Goal: Task Accomplishment & Management: Manage account settings

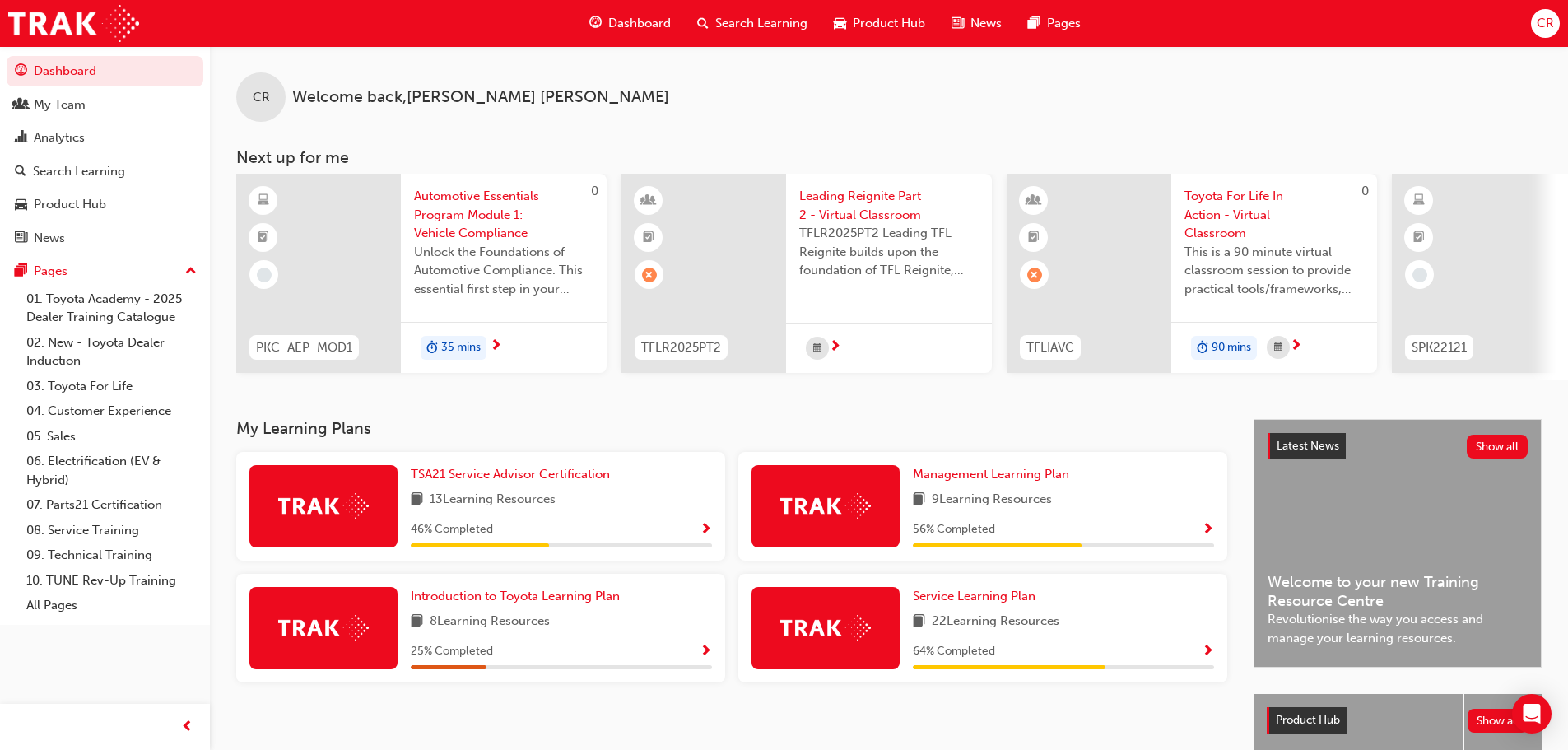
click at [770, 24] on span "Search Learning" at bounding box center [761, 23] width 92 height 19
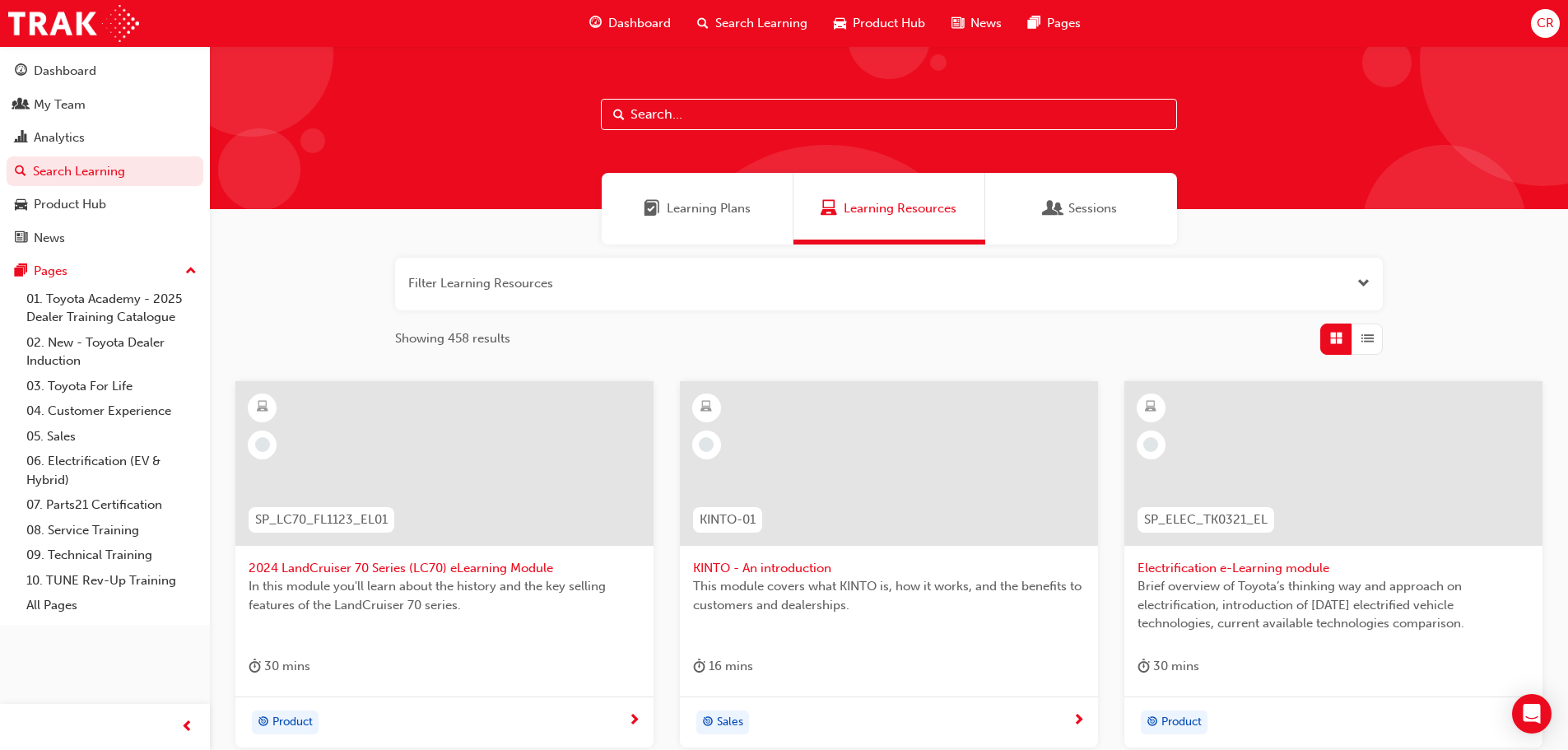
click at [745, 108] on input "text" at bounding box center [889, 114] width 576 height 31
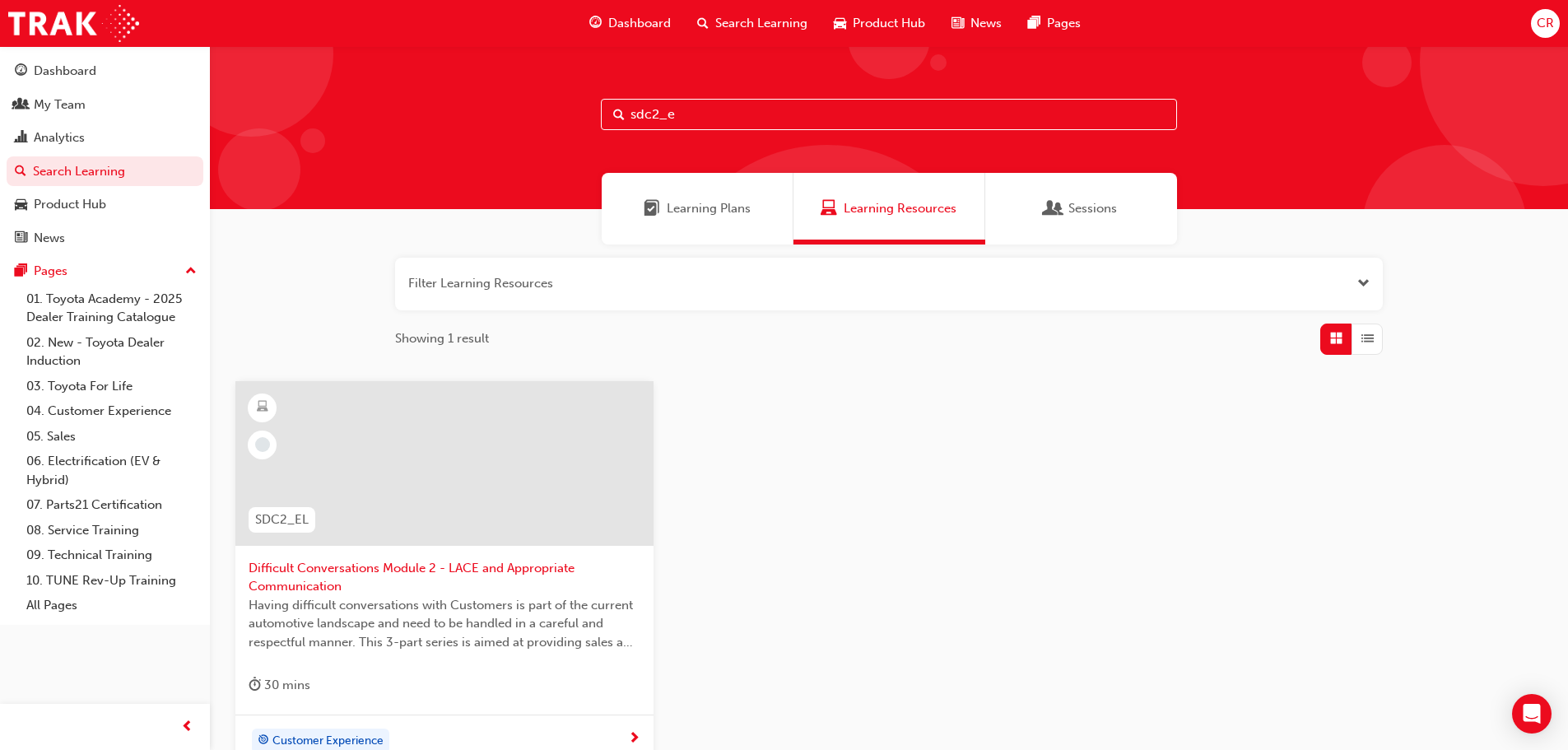
type input "sdc2_el"
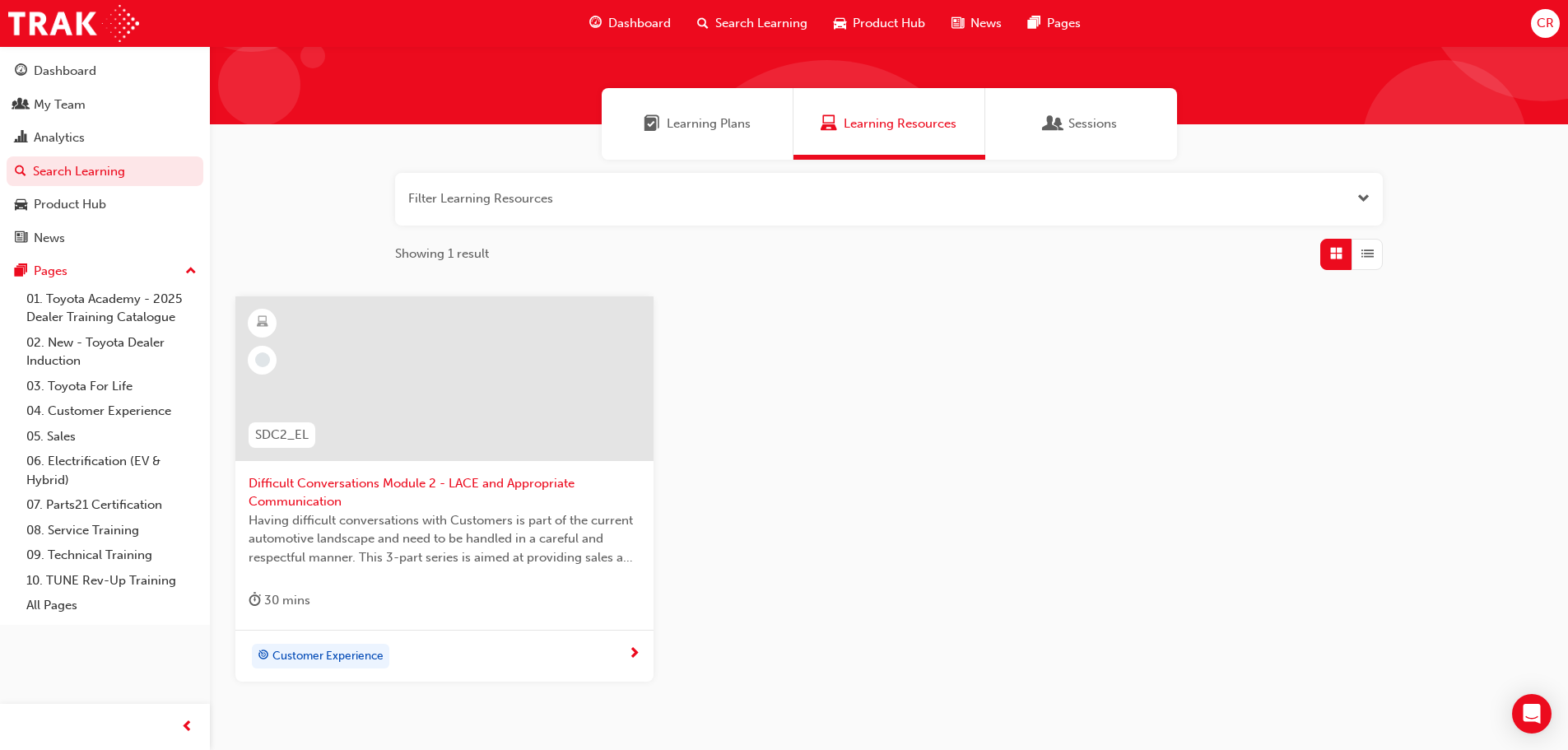
scroll to position [165, 0]
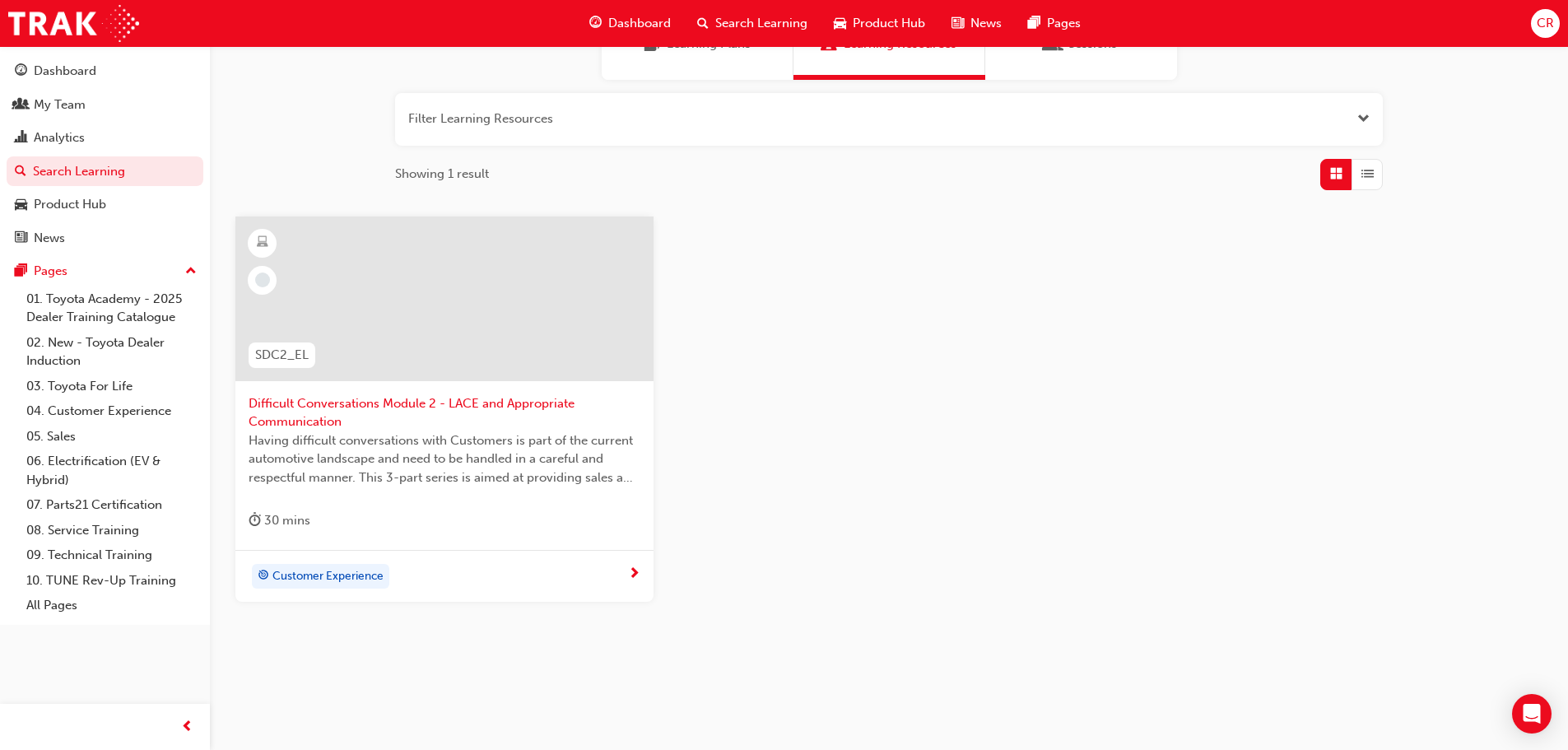
click at [582, 415] on span "Difficult Conversations Module 2 - LACE and Appropriate Communication" at bounding box center [444, 412] width 392 height 37
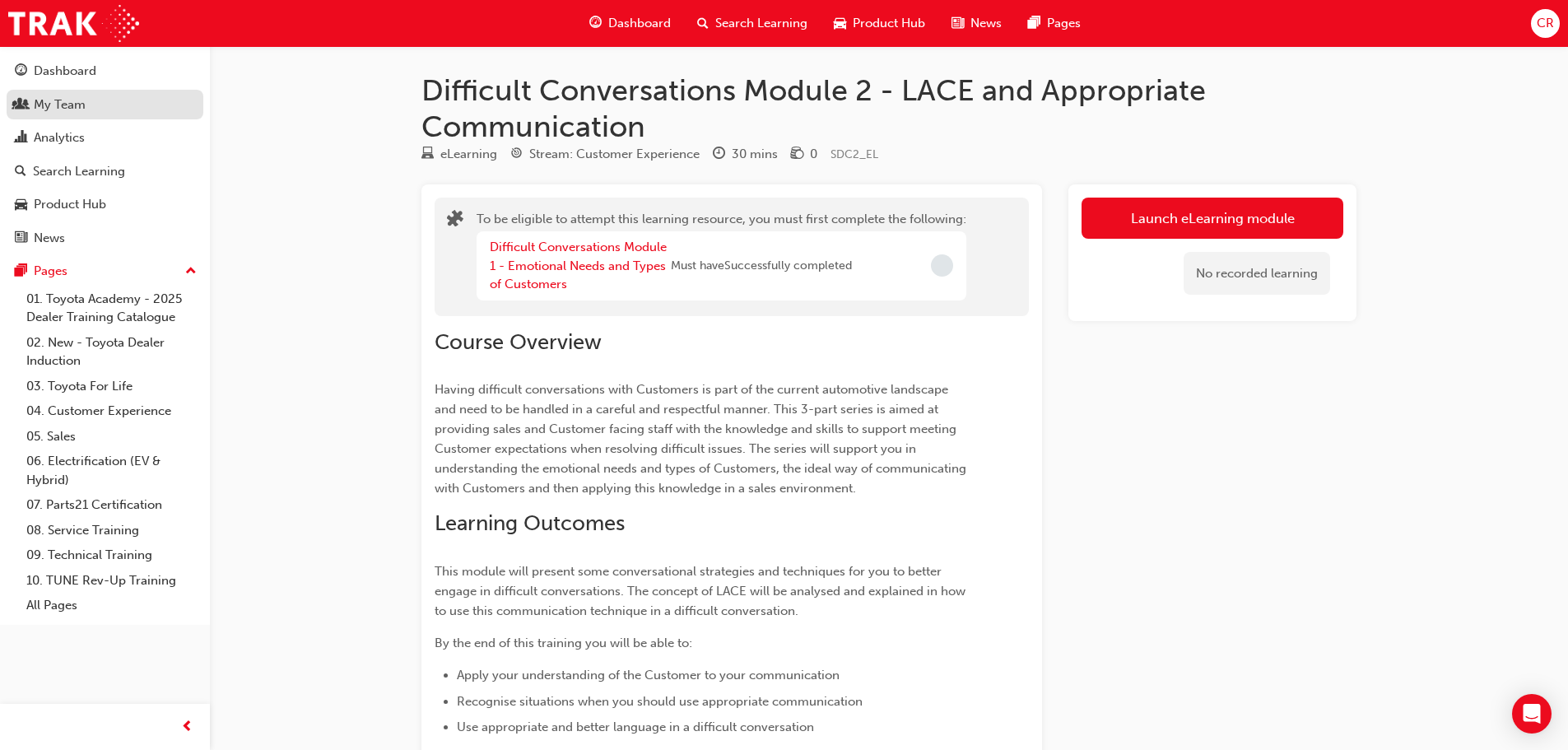
click at [114, 99] on div "My Team" at bounding box center [105, 105] width 180 height 20
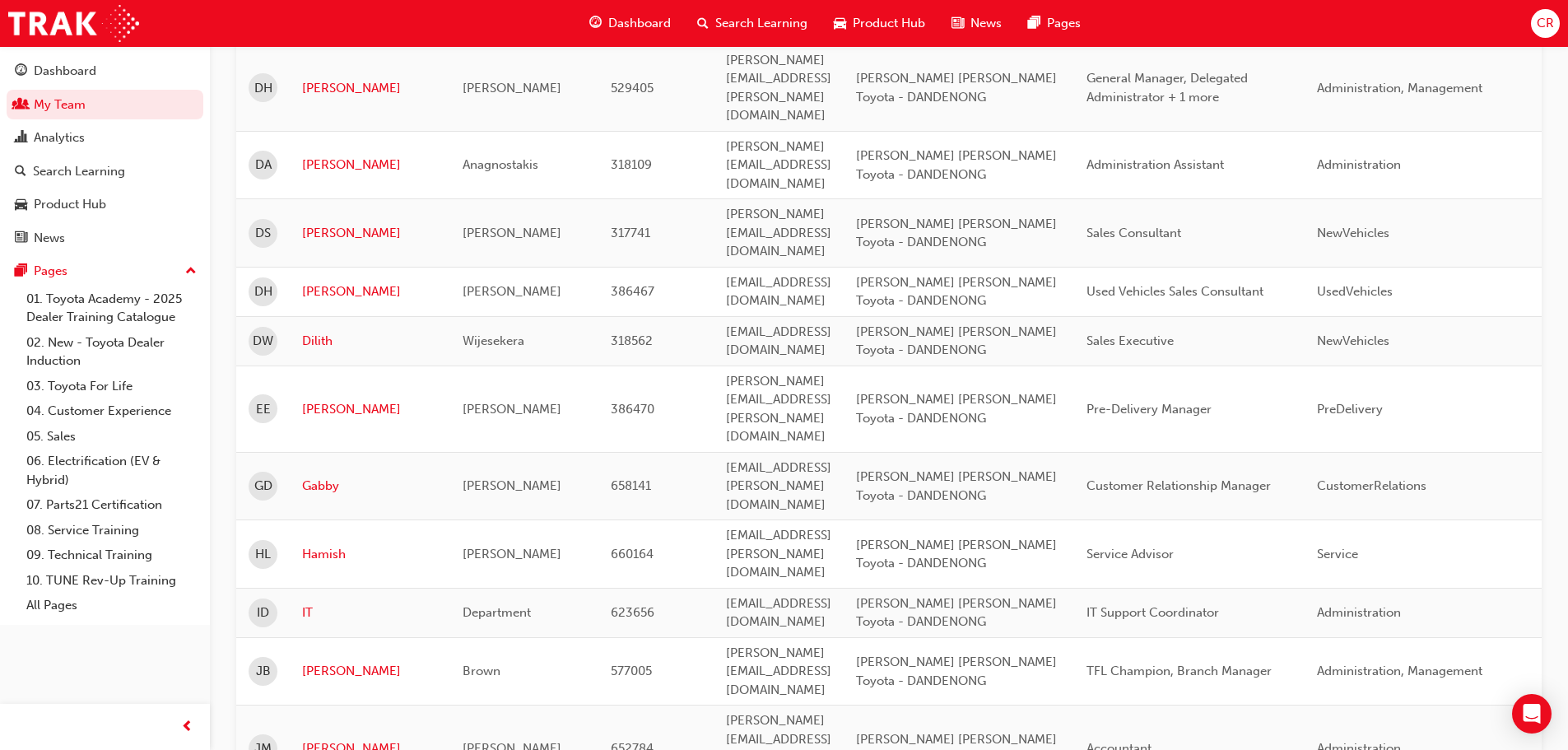
scroll to position [2308, 0]
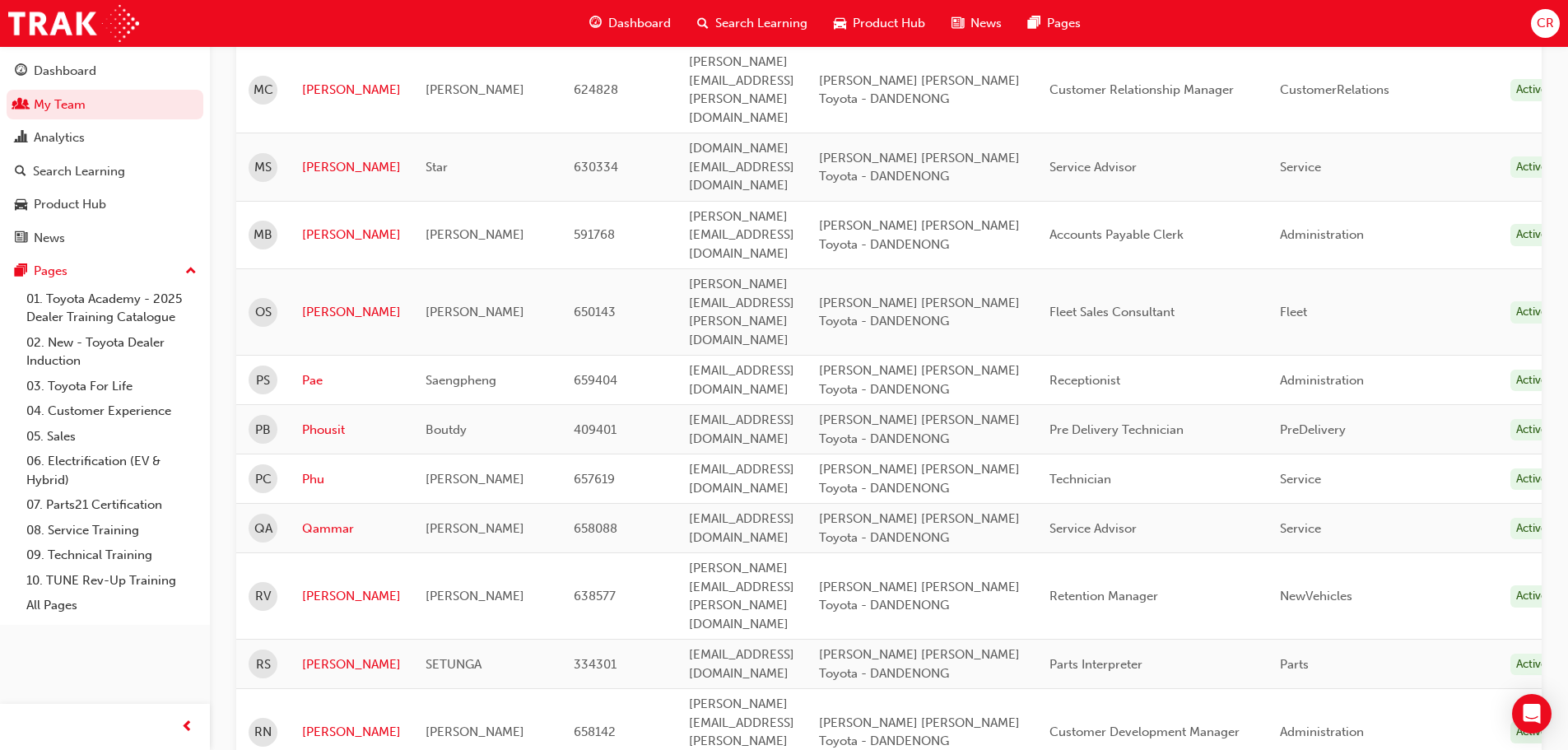
scroll to position [464, 0]
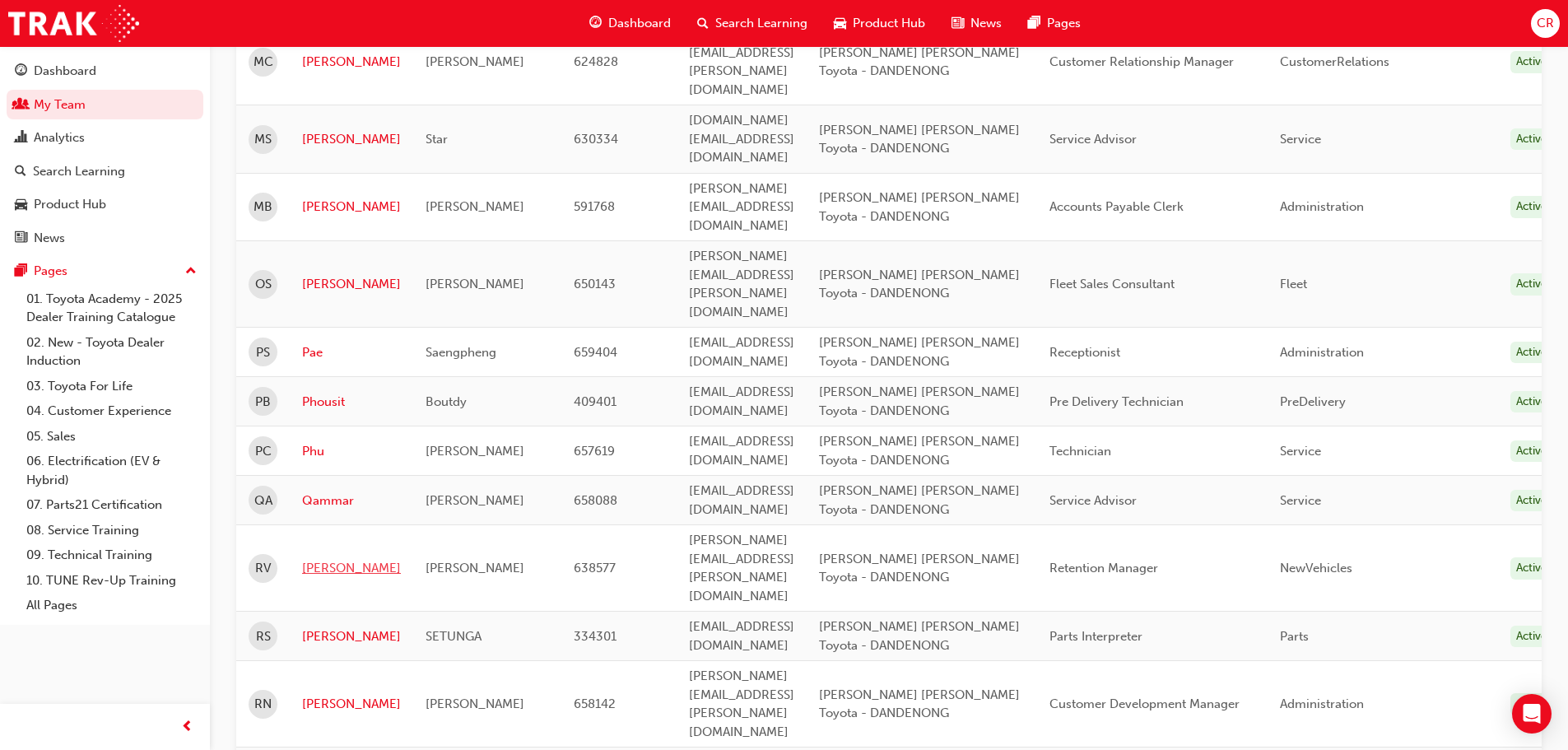
click at [330, 559] on link "[PERSON_NAME]" at bounding box center [351, 568] width 98 height 19
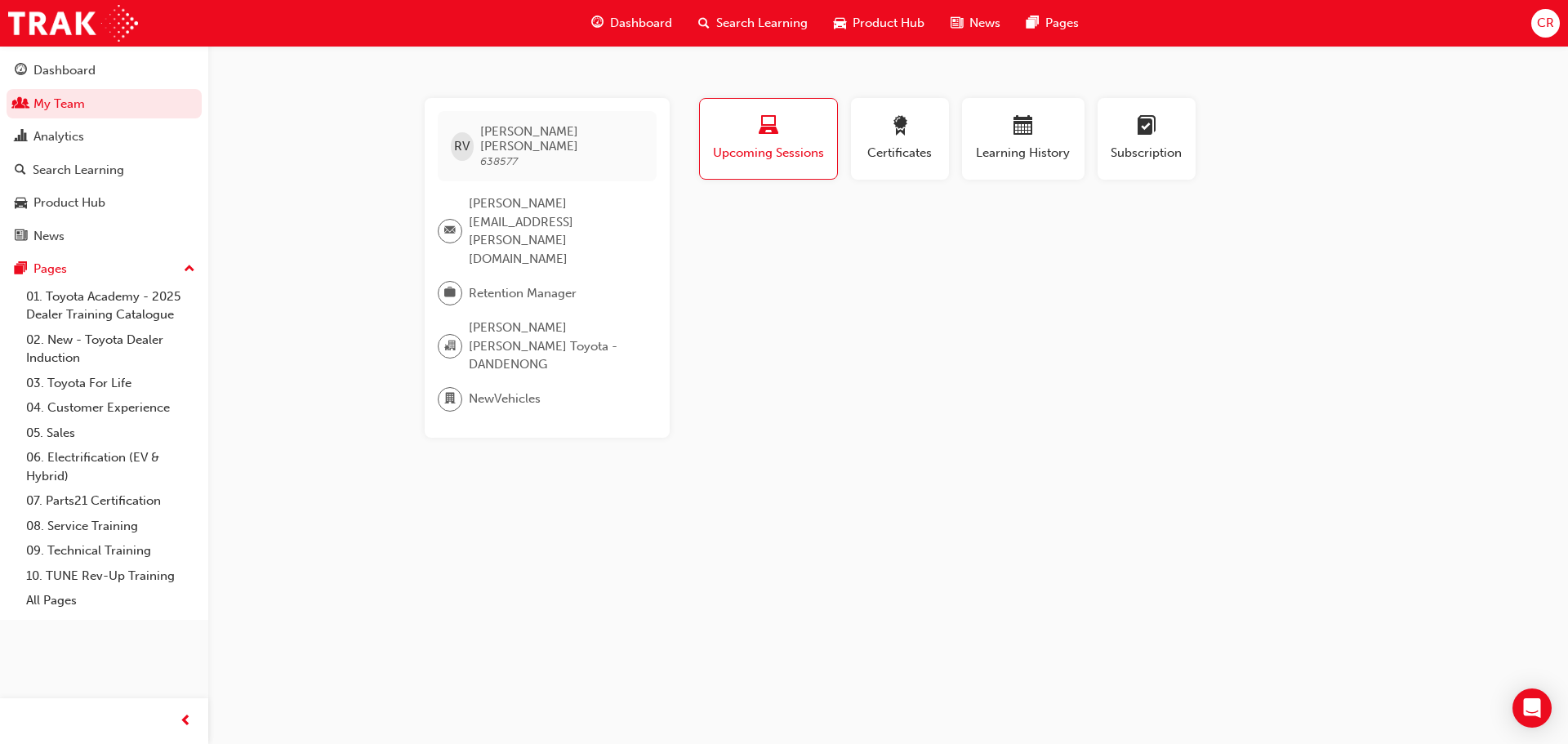
click at [803, 151] on span "Upcoming Sessions" at bounding box center [768, 152] width 112 height 19
click at [795, 127] on div "button" at bounding box center [768, 129] width 112 height 26
click at [796, 123] on div "button" at bounding box center [768, 129] width 112 height 26
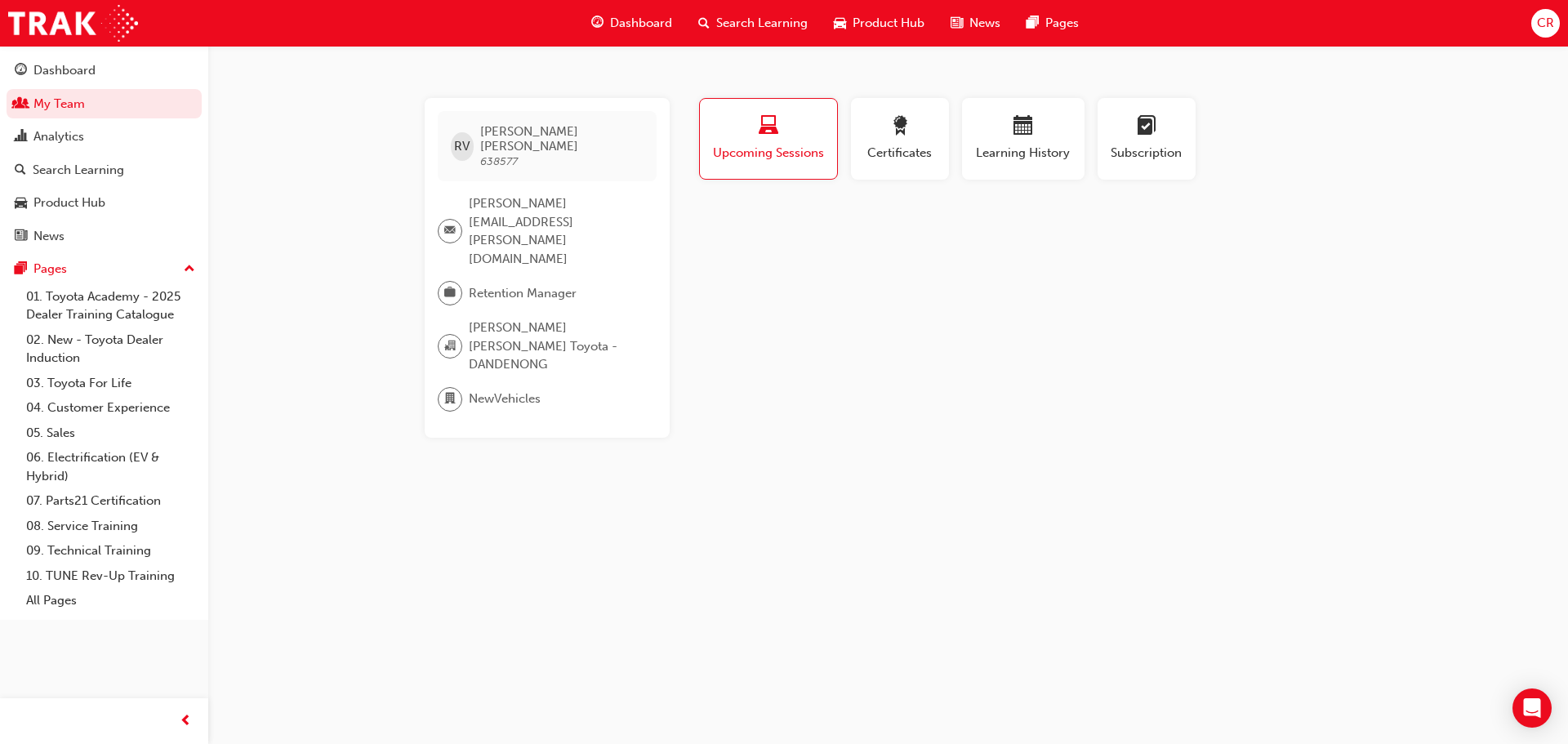
click at [796, 123] on div "button" at bounding box center [768, 129] width 112 height 26
click at [813, 122] on div "button" at bounding box center [768, 129] width 112 height 26
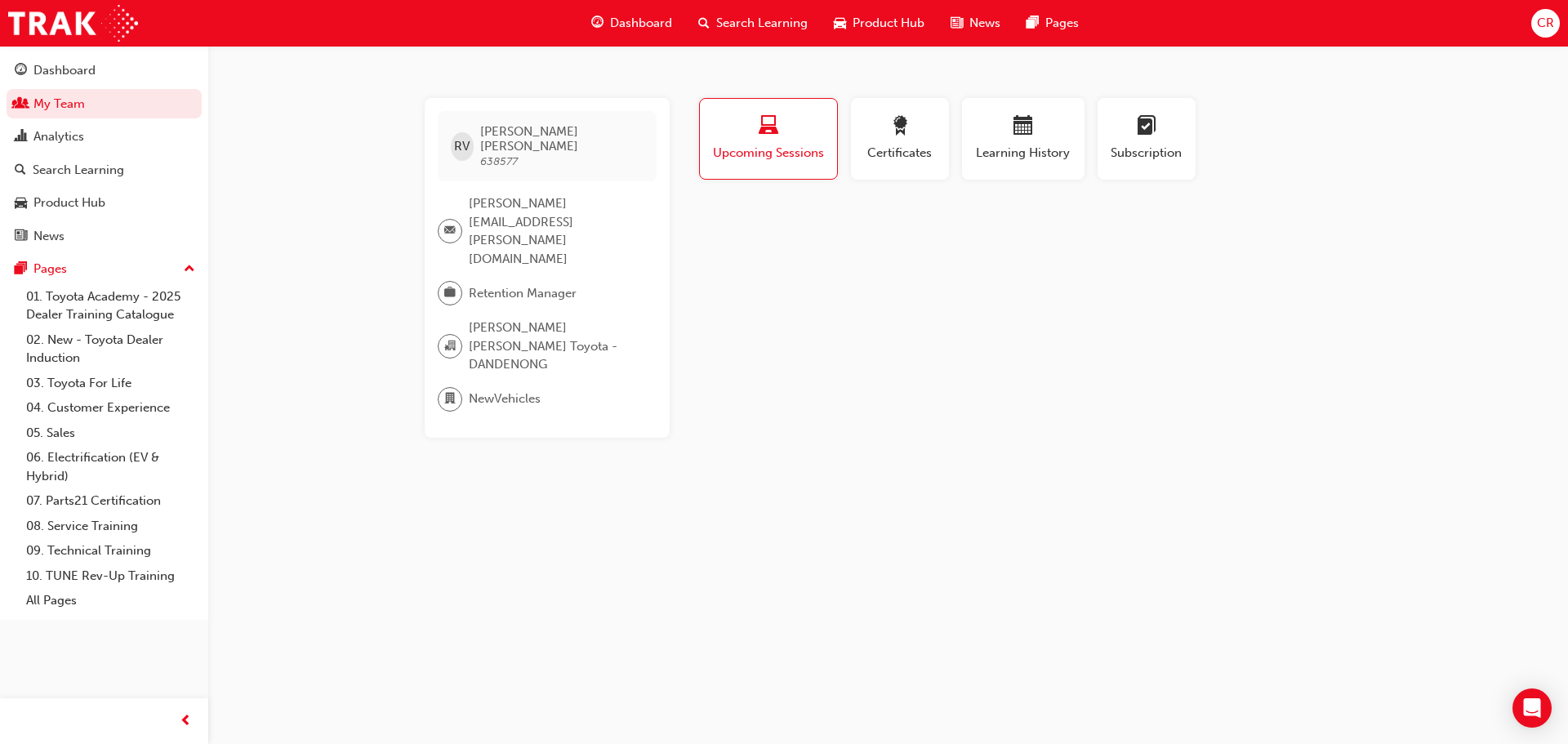
click at [812, 122] on div "button" at bounding box center [768, 129] width 112 height 26
click at [791, 120] on div "button" at bounding box center [768, 129] width 112 height 26
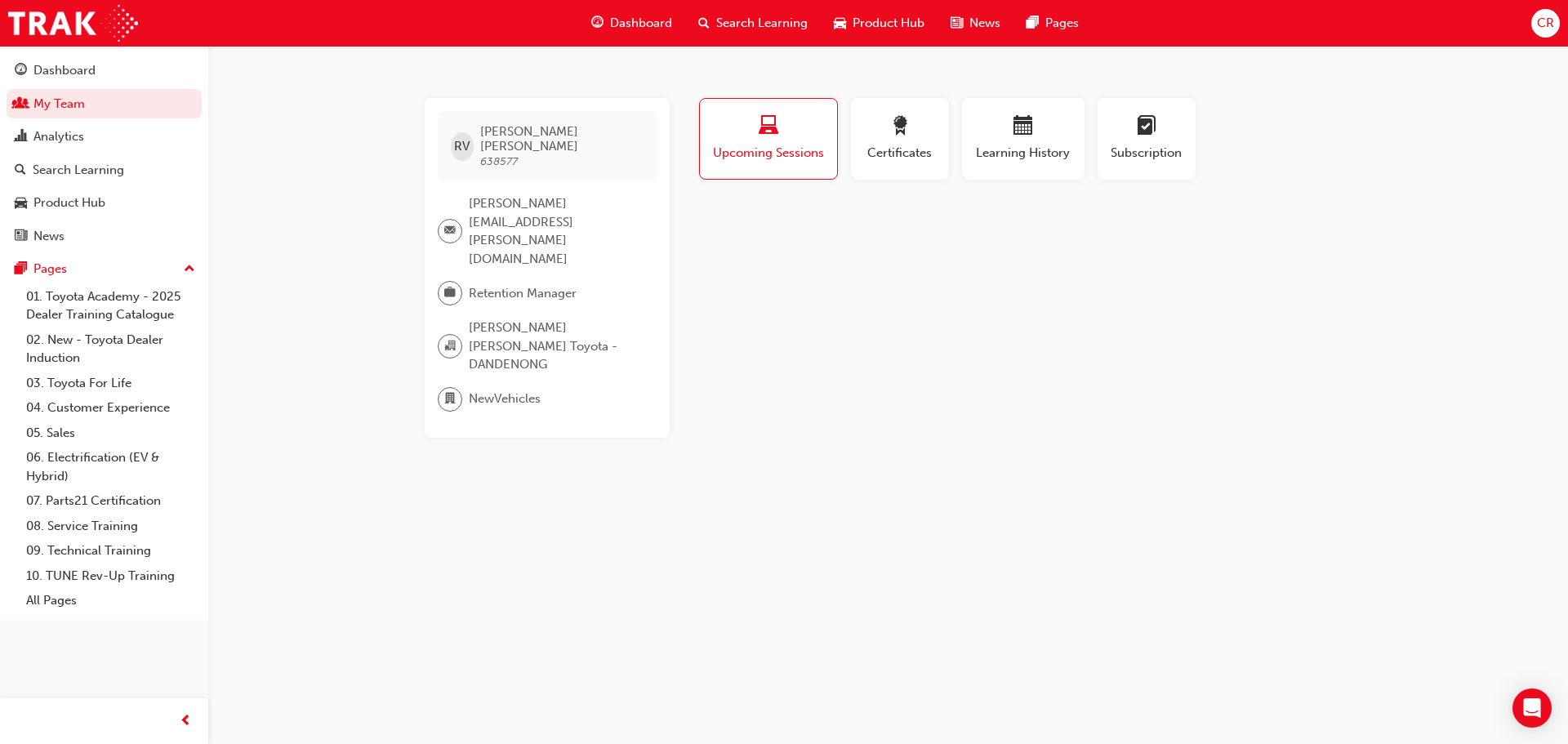
click at [791, 120] on div "button" at bounding box center [768, 129] width 112 height 26
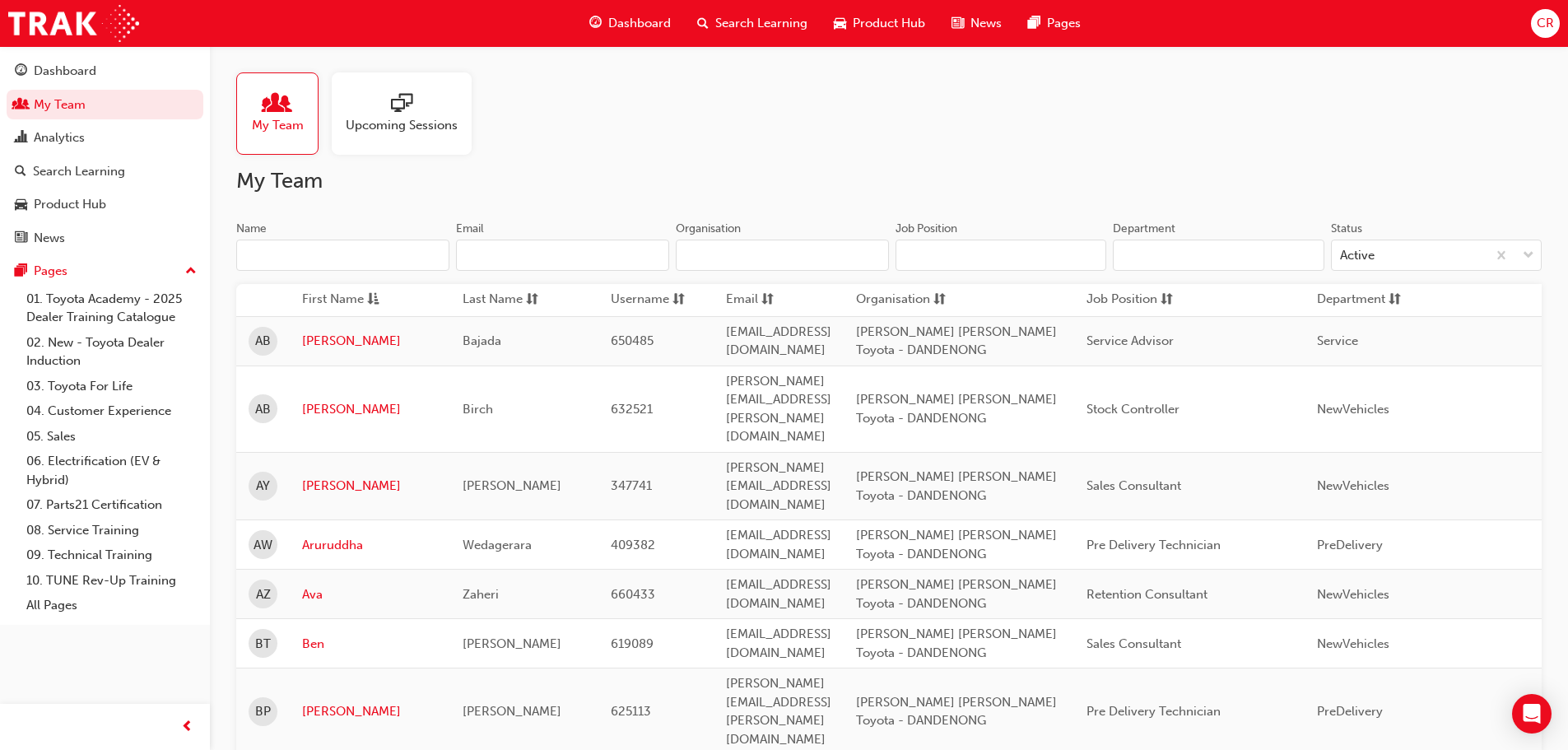
click at [773, 22] on span "Search Learning" at bounding box center [761, 23] width 92 height 19
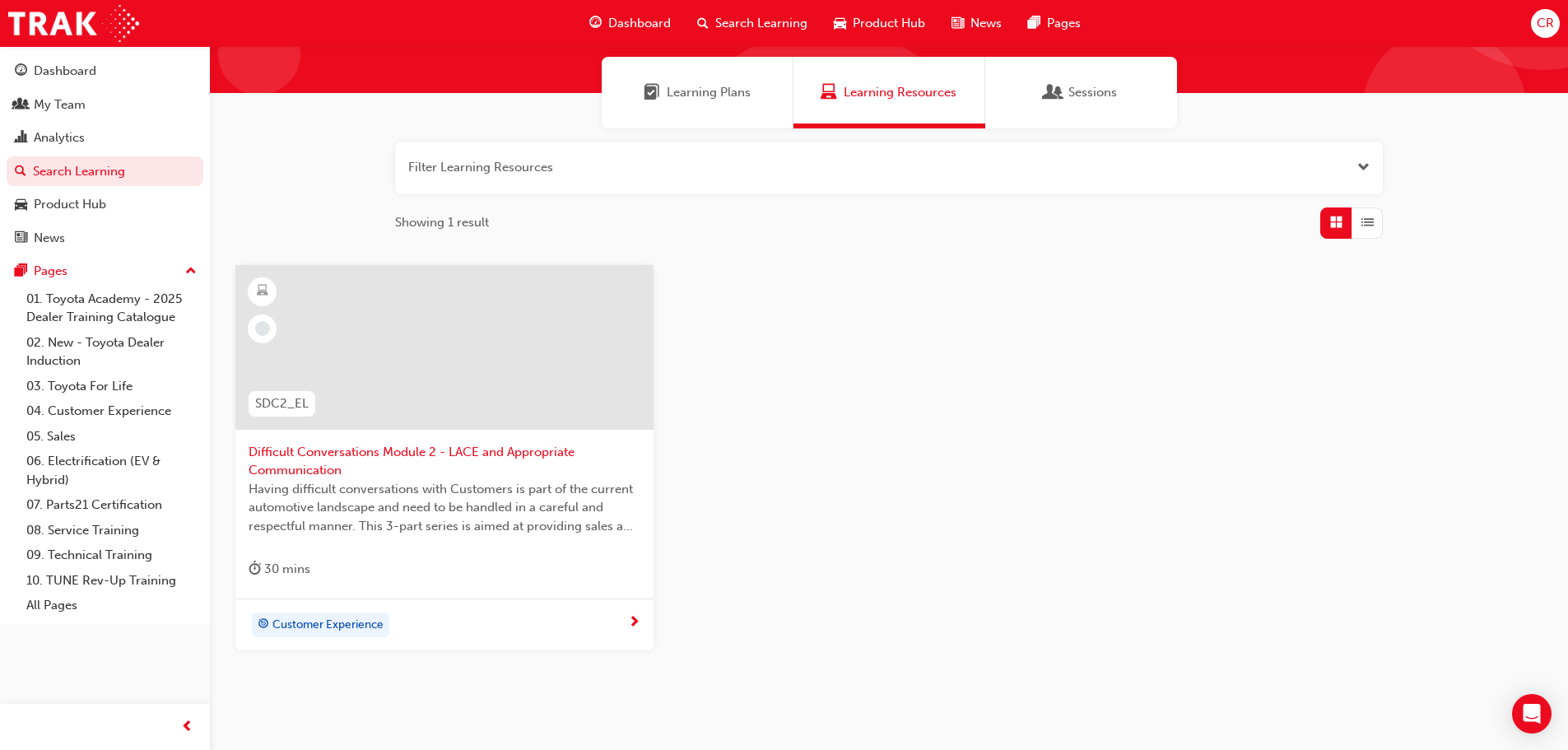
scroll to position [176, 0]
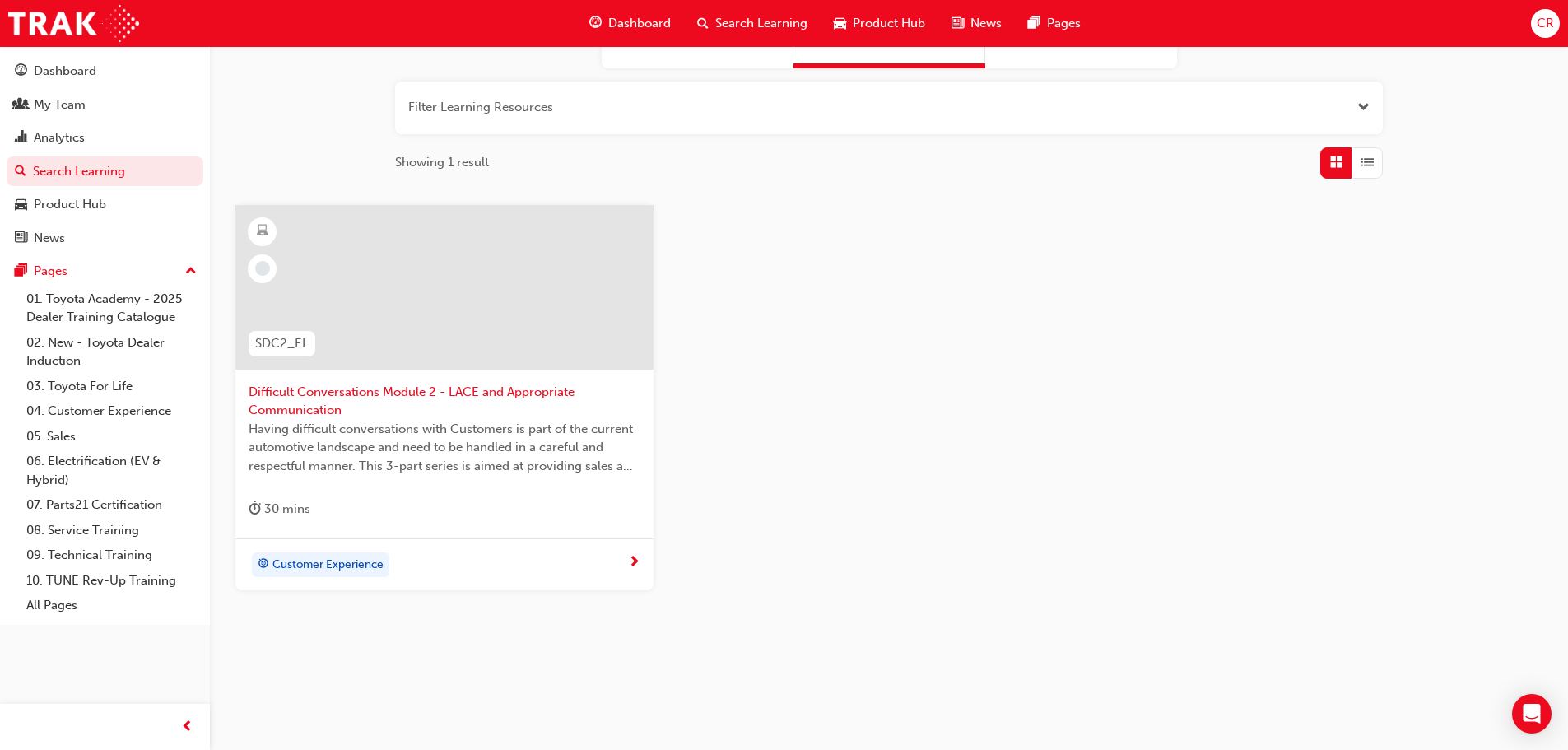
click at [516, 489] on div "Difficult Conversations Module 2 - LACE and Appropriate Communication Having di…" at bounding box center [444, 372] width 418 height 334
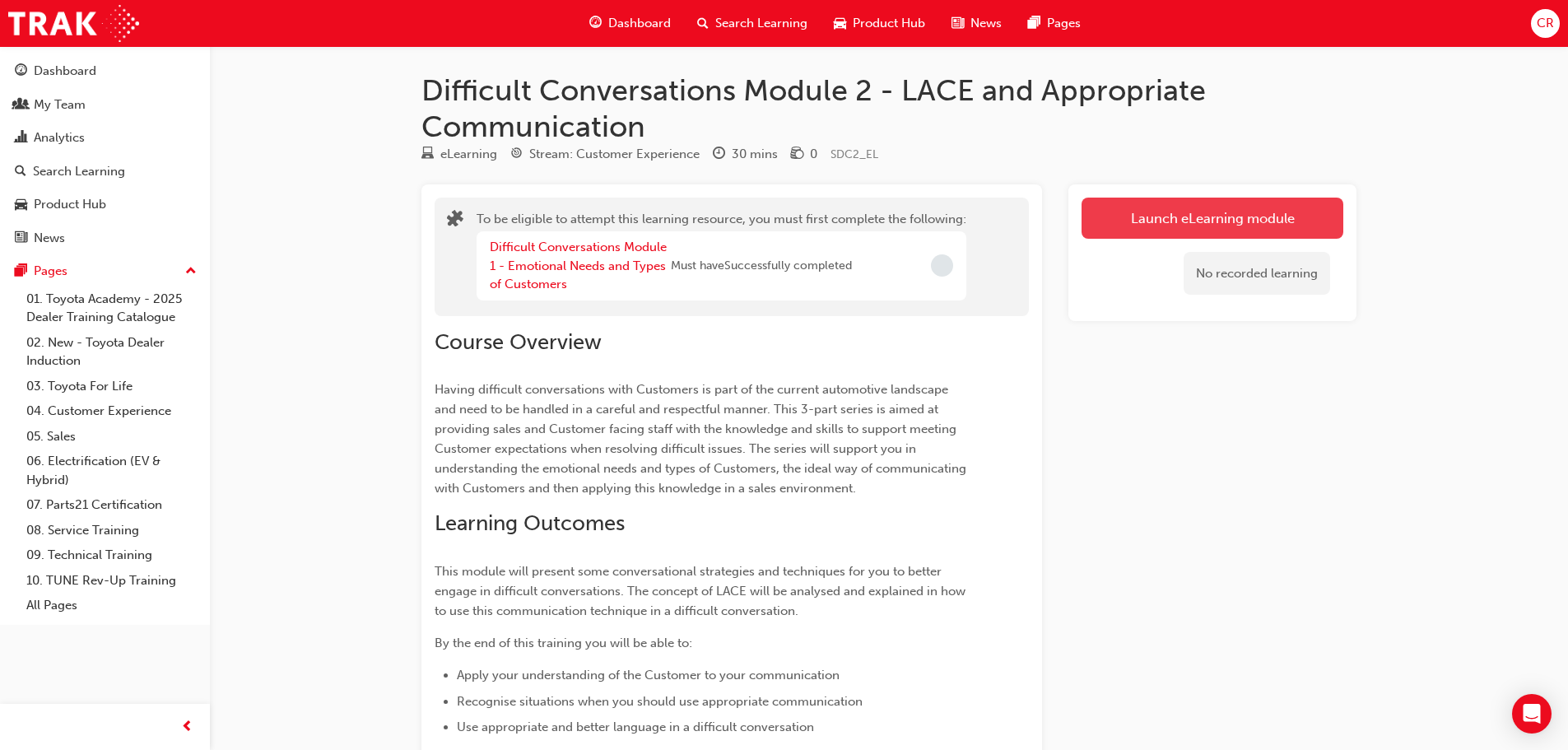
click at [1122, 204] on button "Launch eLearning module" at bounding box center [1212, 218] width 261 height 41
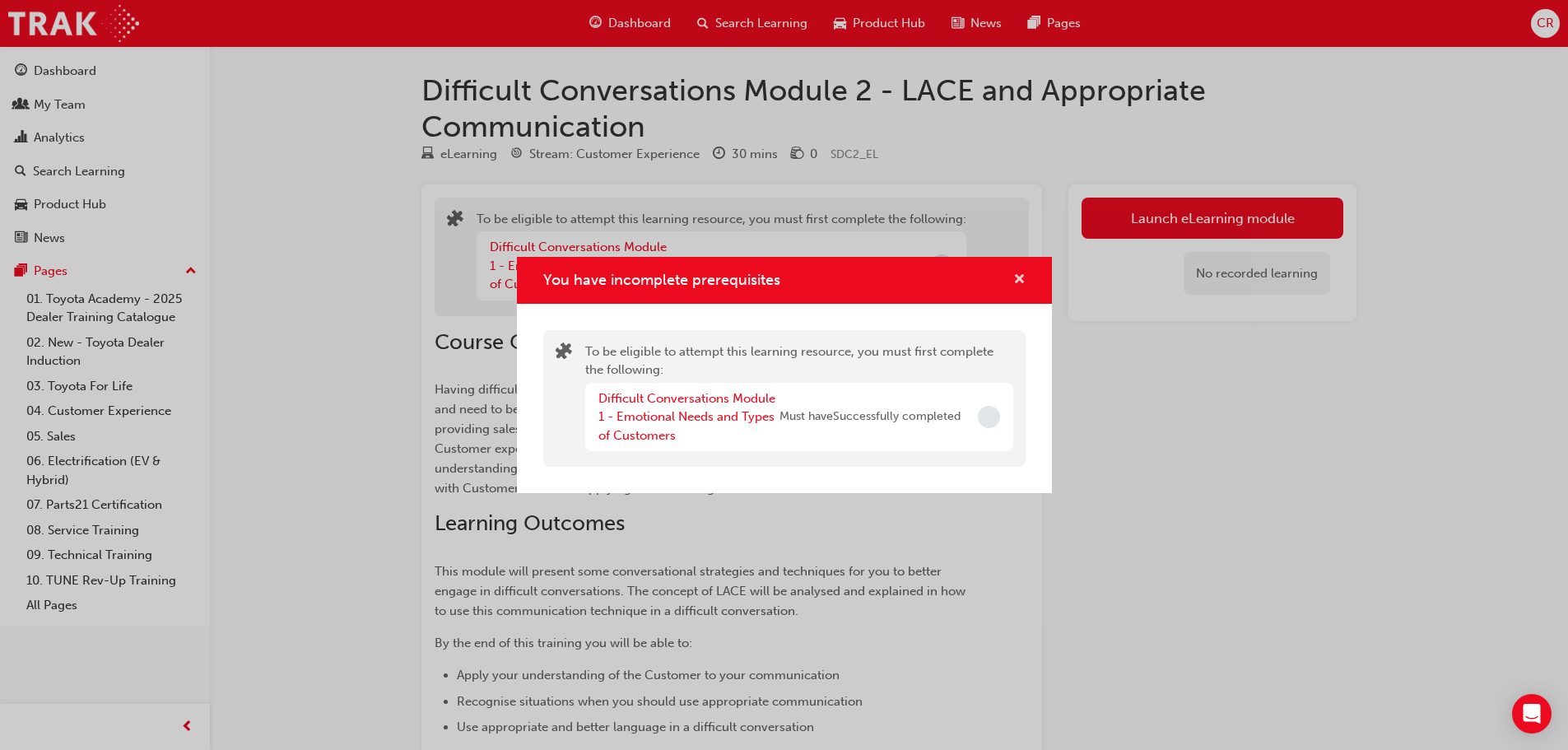
click at [1022, 281] on span "cross-icon" at bounding box center [1019, 281] width 12 height 15
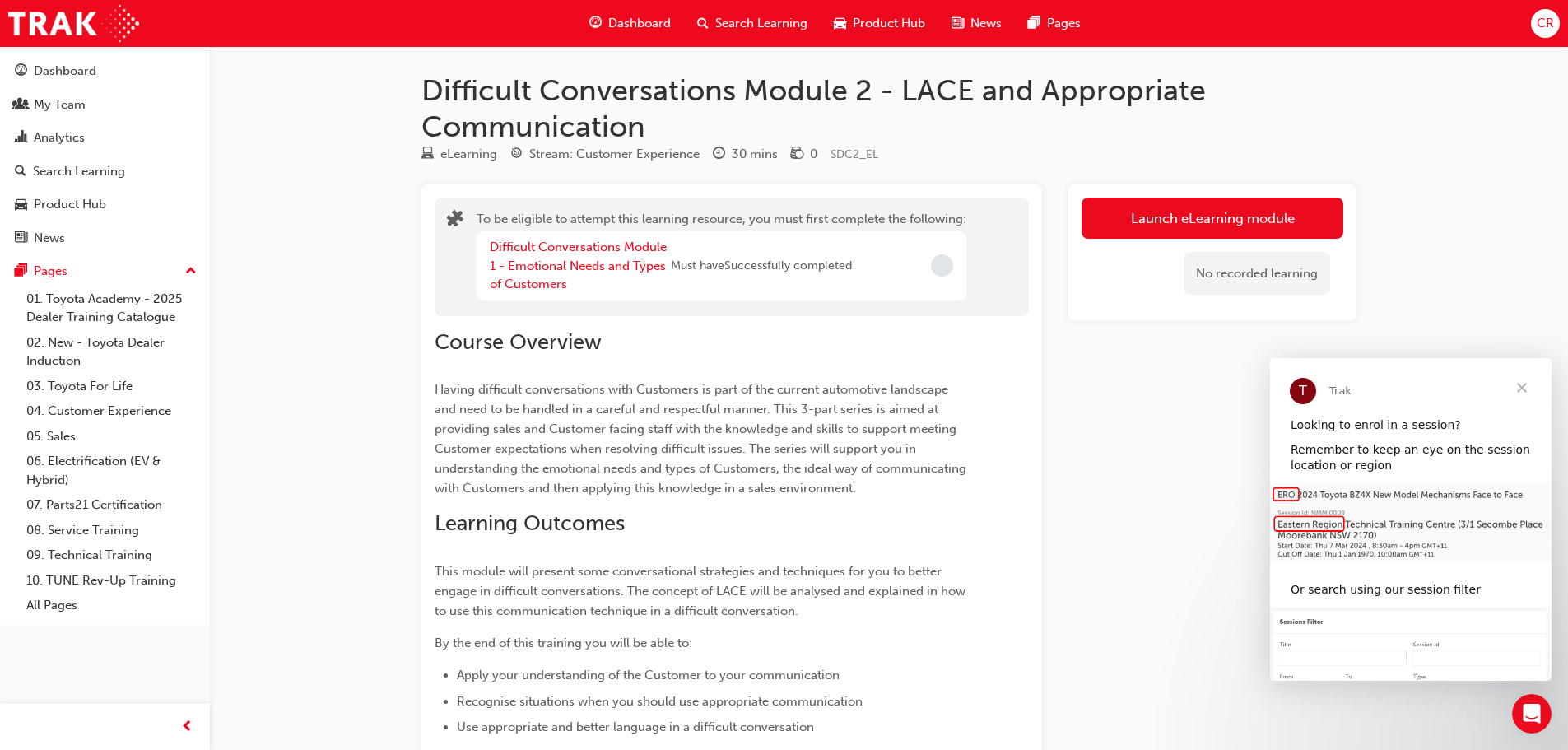
click at [1525, 386] on span "Close" at bounding box center [1522, 387] width 59 height 59
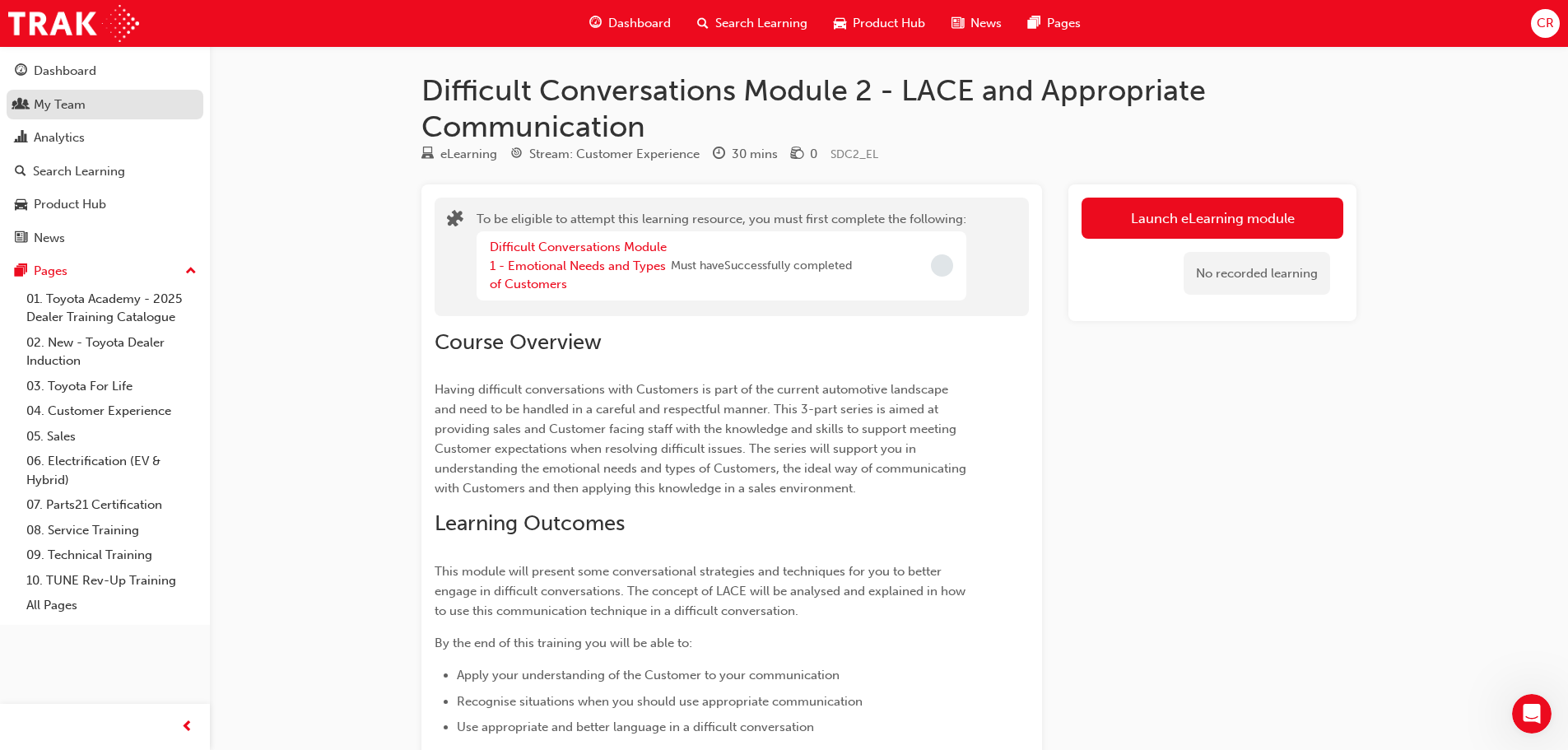
click at [81, 98] on div "My Team" at bounding box center [60, 105] width 52 height 19
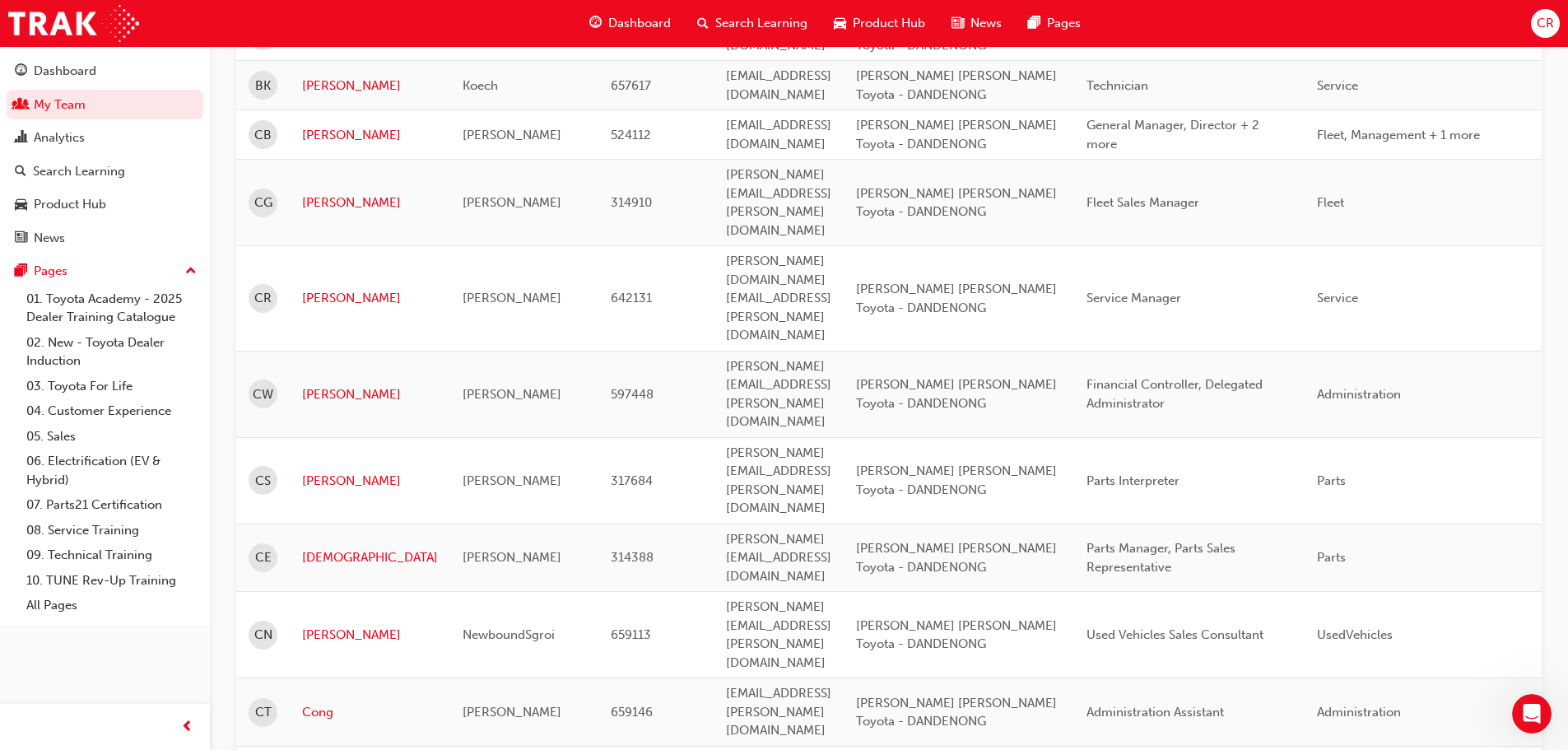
scroll to position [906, 0]
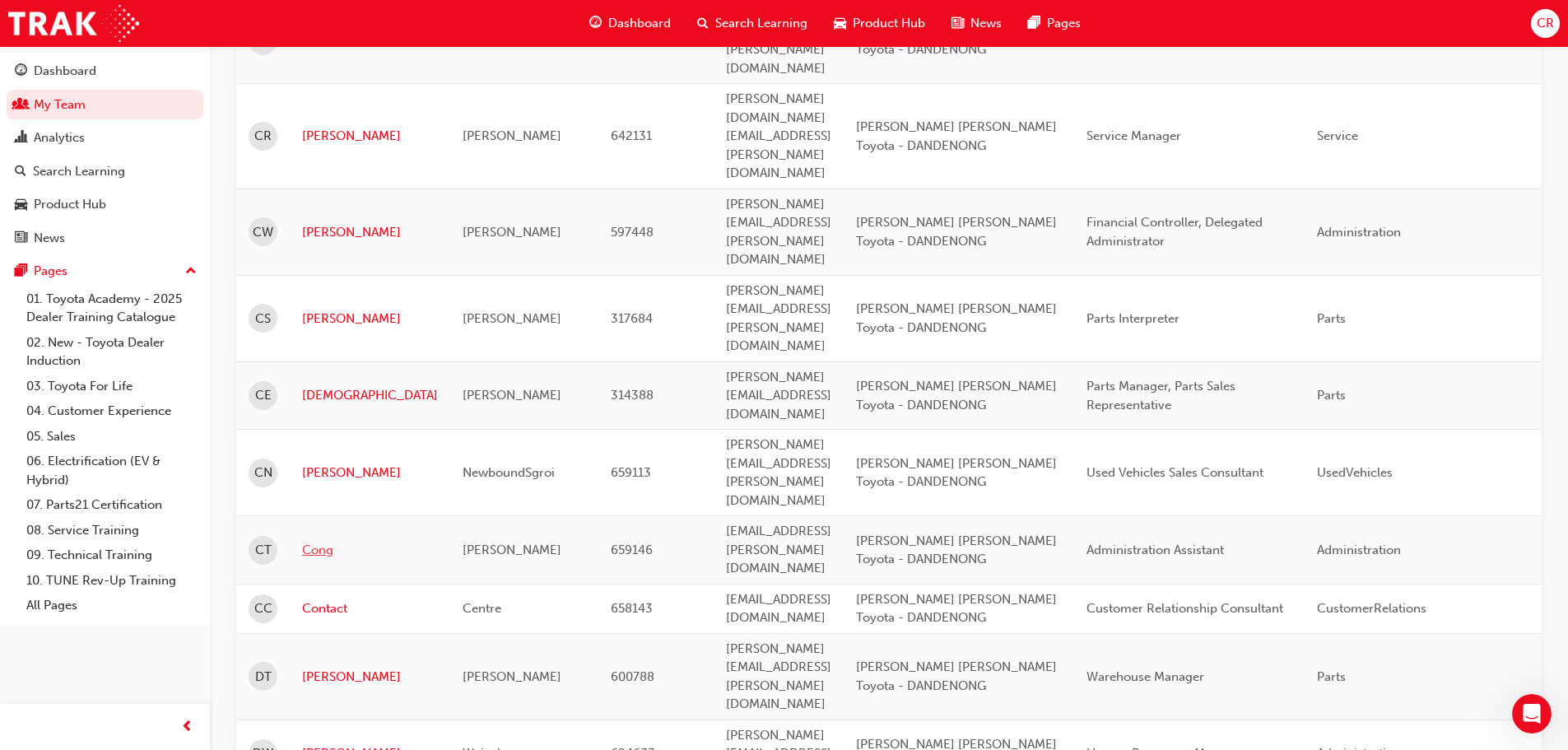
click at [328, 541] on link "Cong" at bounding box center [370, 550] width 136 height 19
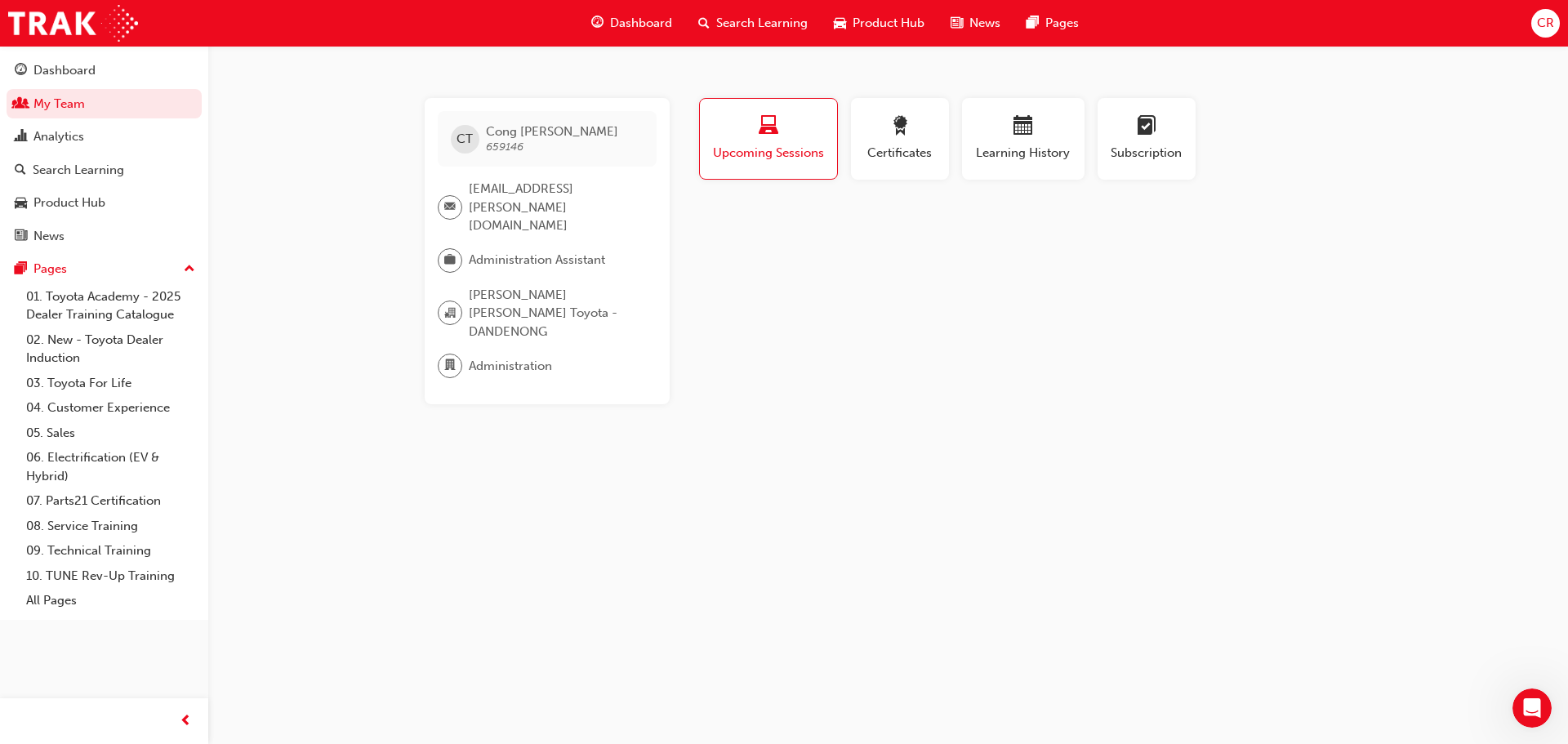
click at [750, 126] on div "button" at bounding box center [768, 129] width 112 height 26
click at [753, 129] on div "button" at bounding box center [768, 129] width 112 height 26
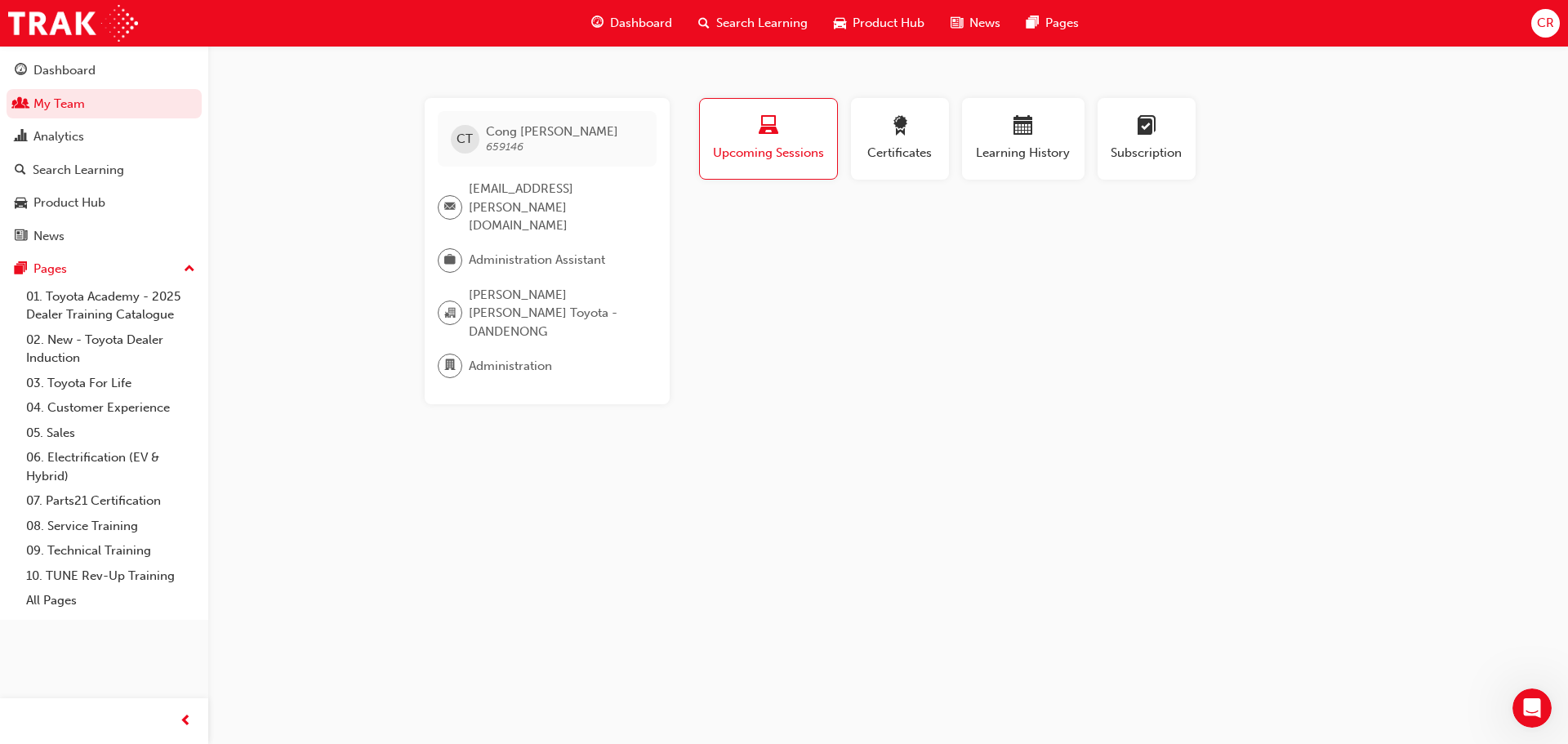
click at [753, 130] on div "button" at bounding box center [768, 129] width 112 height 26
click at [948, 129] on button "Certificates" at bounding box center [900, 138] width 98 height 81
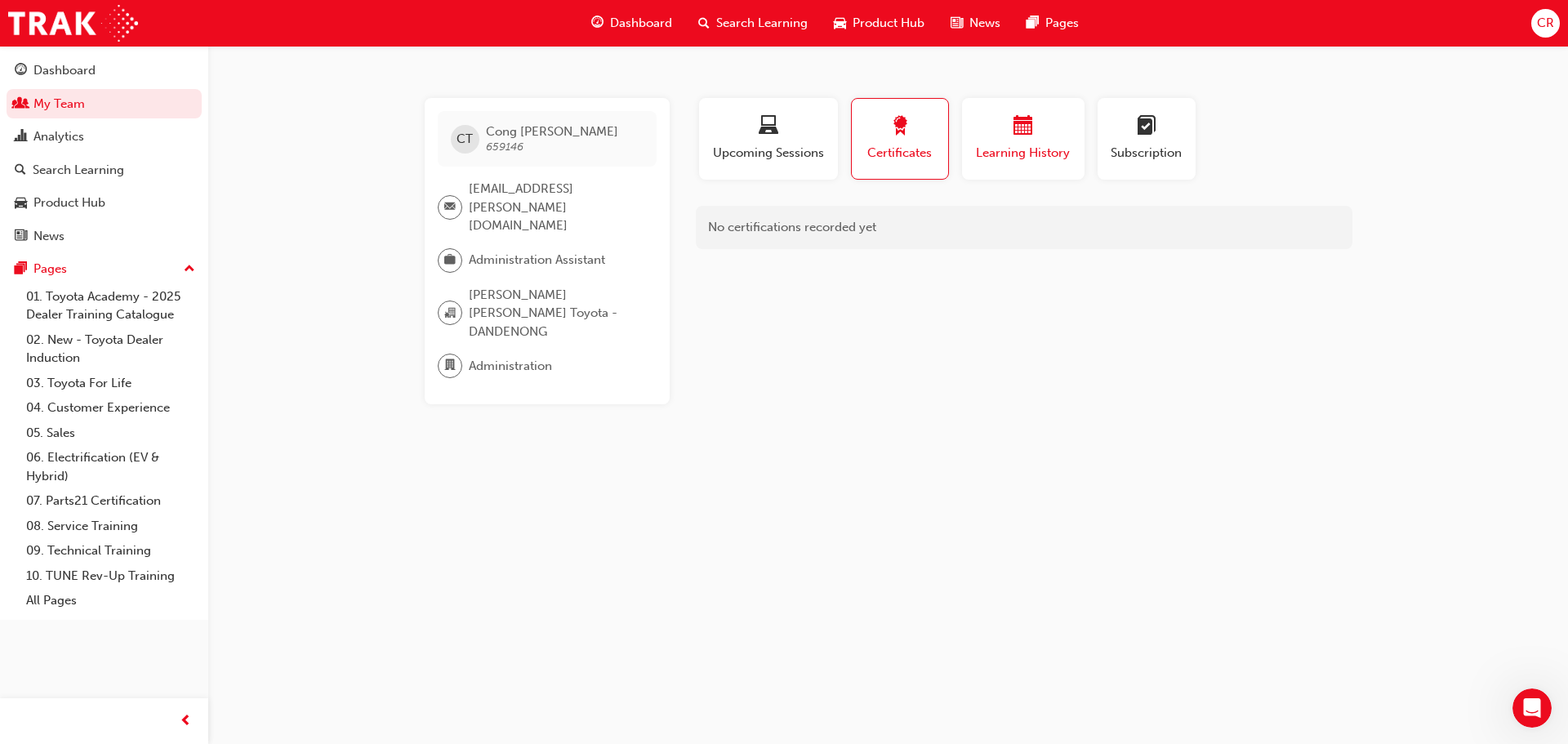
click at [993, 127] on div "button" at bounding box center [1023, 129] width 98 height 26
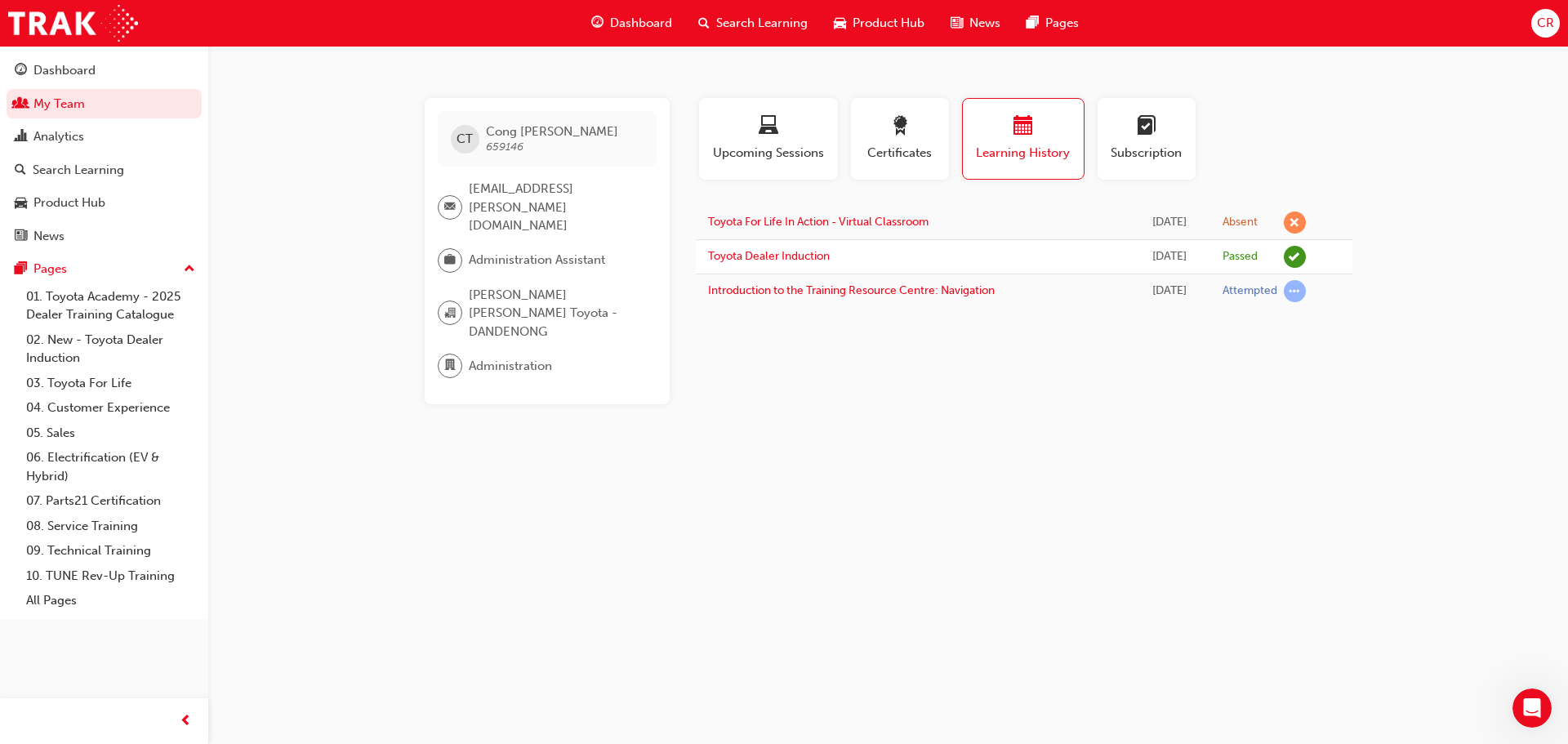
click at [770, 12] on div "Search Learning" at bounding box center [752, 23] width 135 height 34
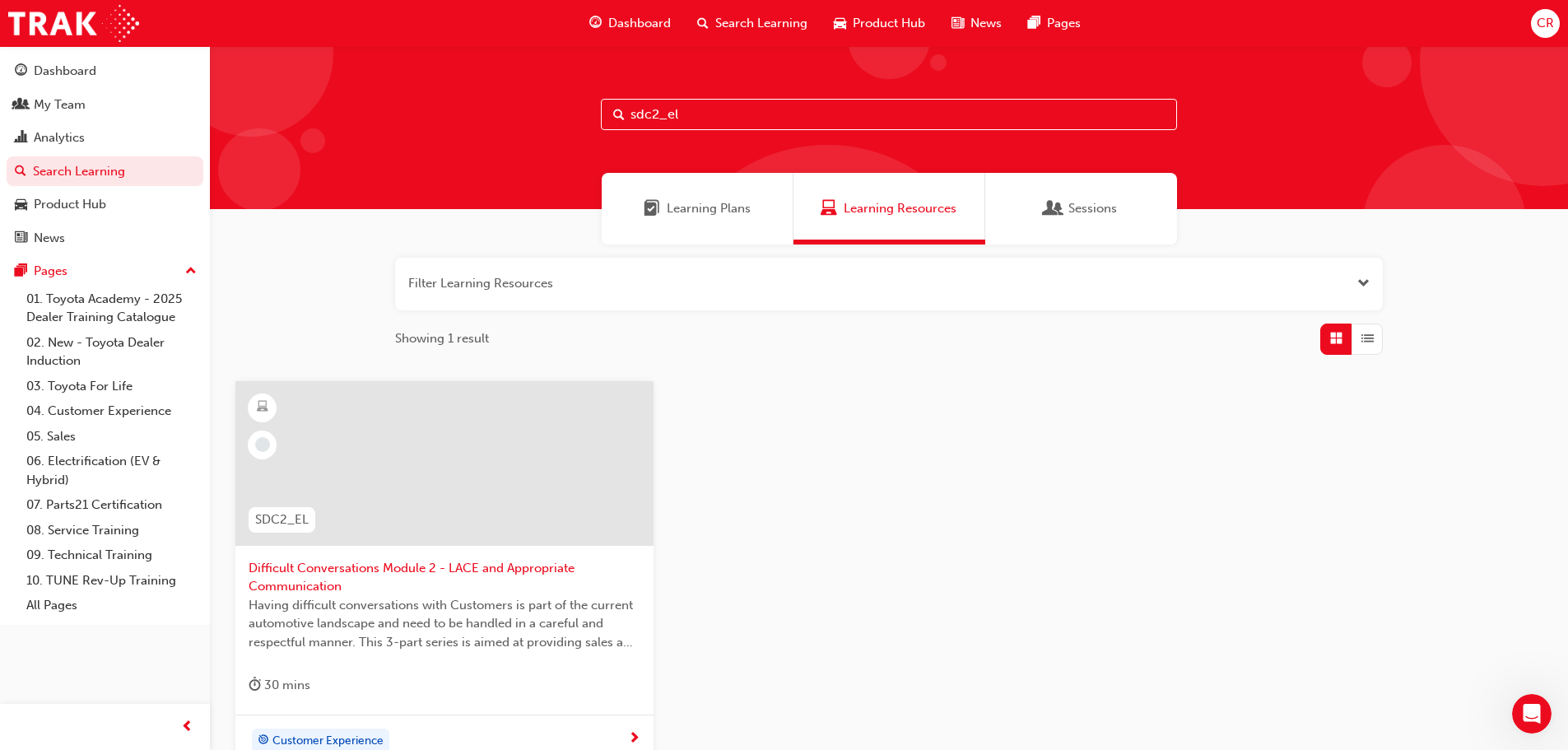
drag, startPoint x: 763, startPoint y: 107, endPoint x: 600, endPoint y: 109, distance: 163.0
click at [600, 109] on div "sdc2_el" at bounding box center [889, 127] width 1358 height 163
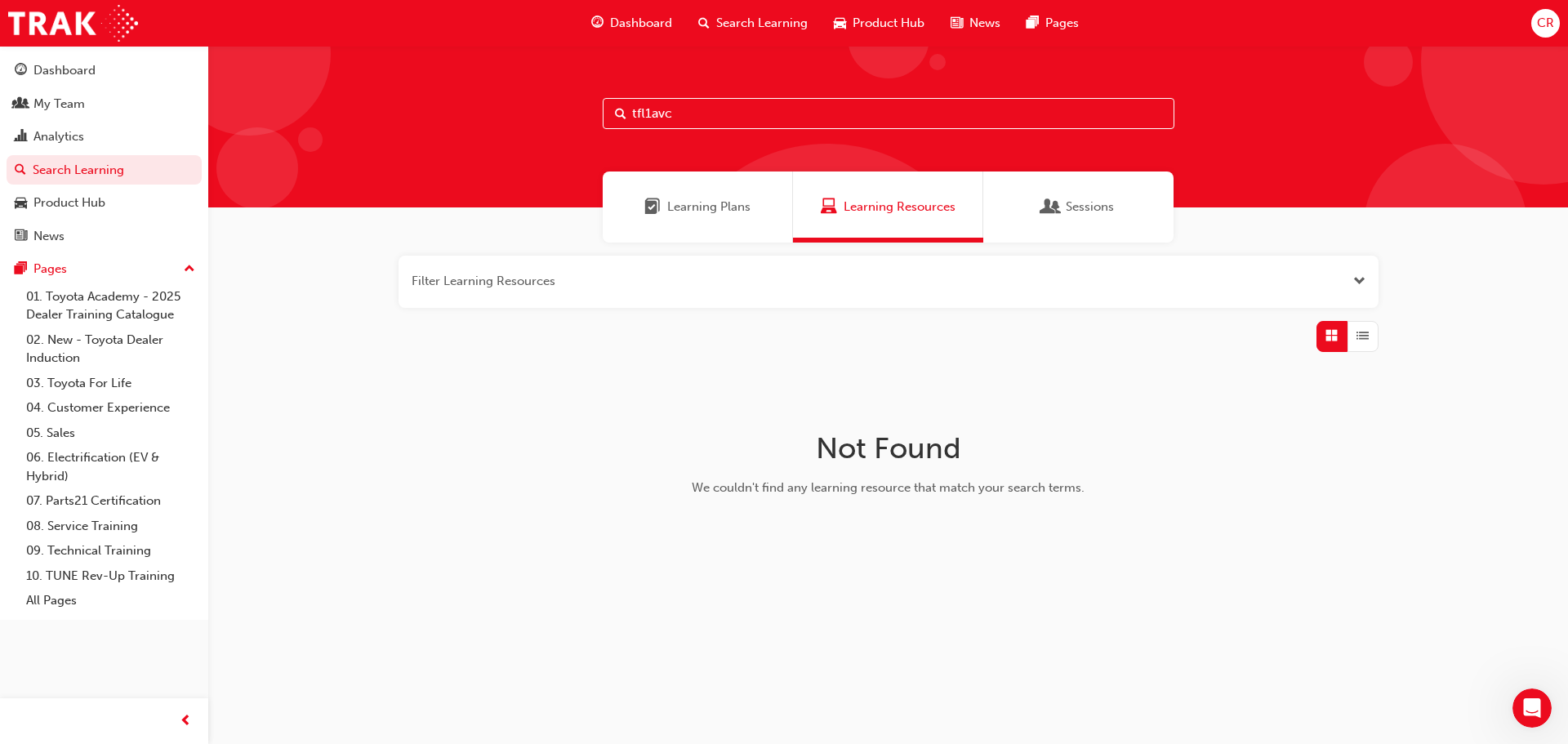
click at [619, 285] on button "button" at bounding box center [888, 281] width 980 height 52
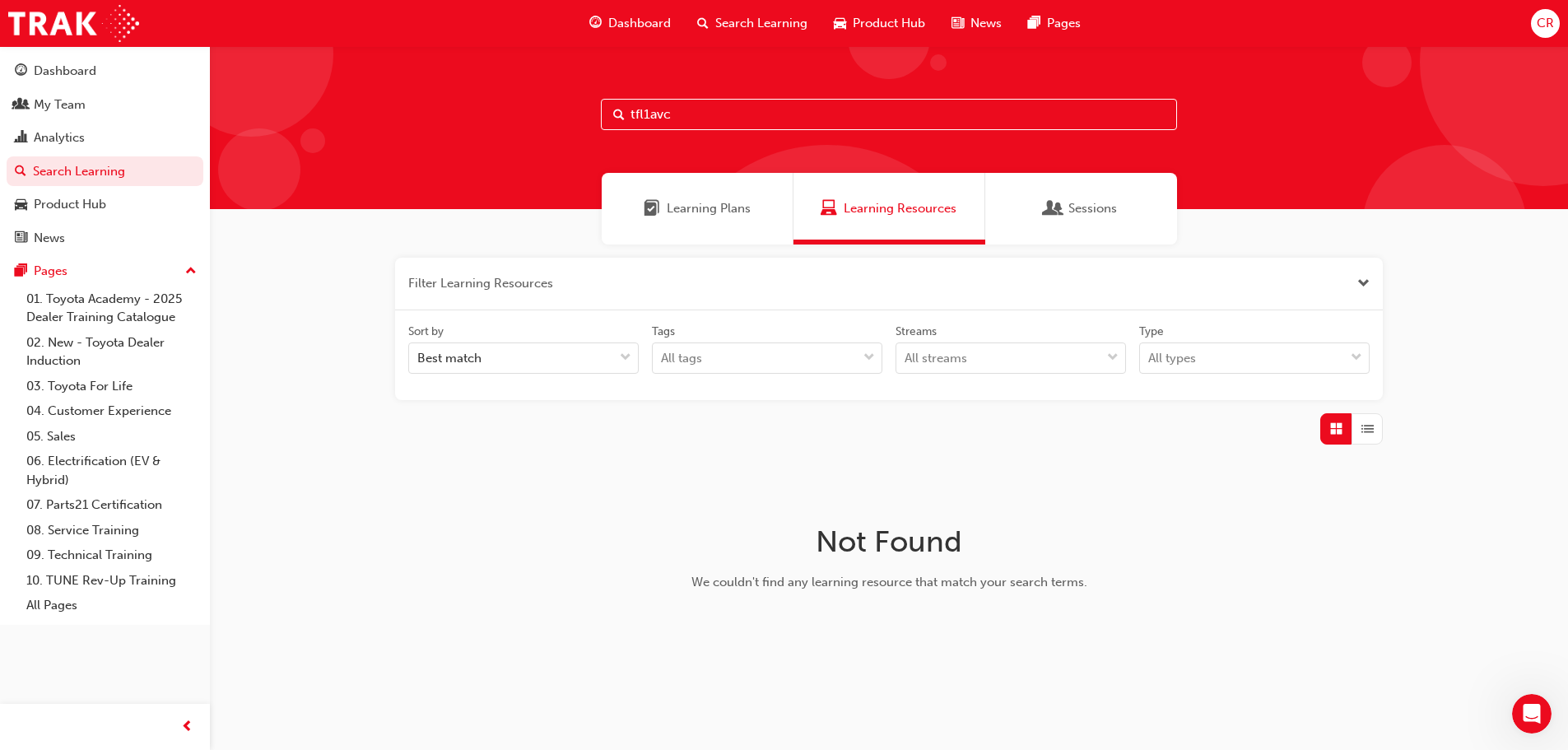
click at [722, 103] on input "tfl1avc" at bounding box center [889, 114] width 576 height 31
type input "tfl"
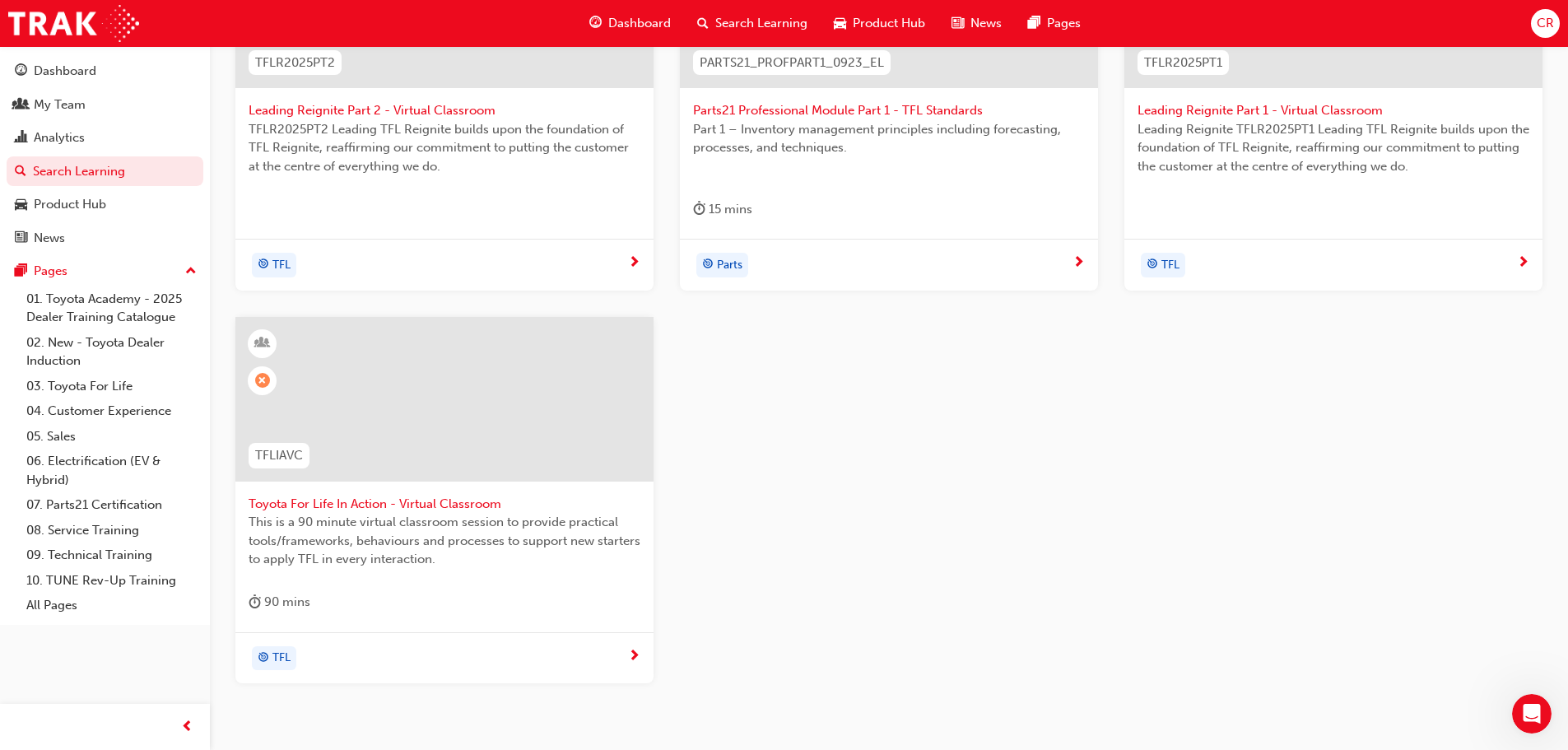
scroll to position [576, 0]
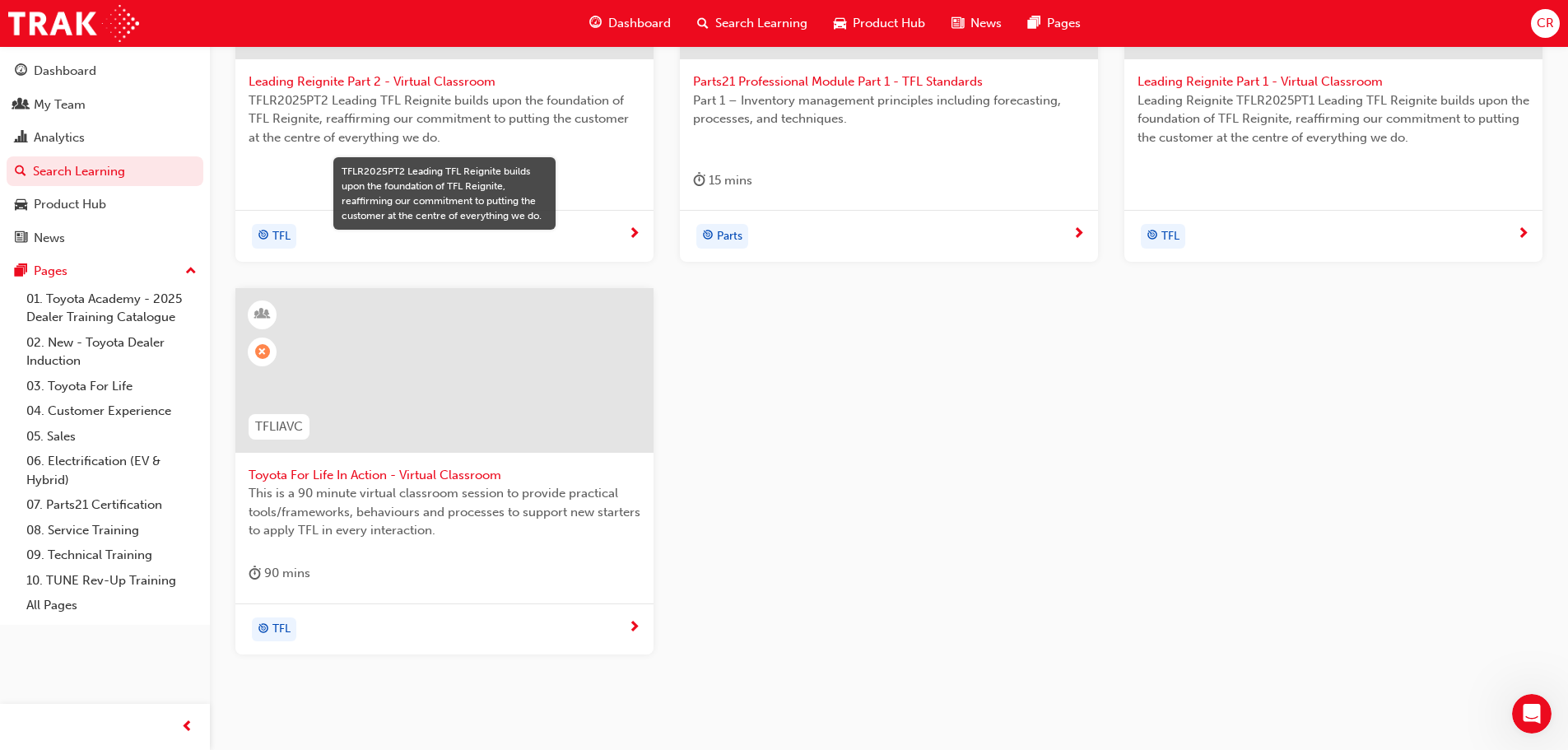
click at [432, 554] on div "Toyota For Life In Action - Virtual Classroom This is a 90 minute virtual class…" at bounding box center [444, 445] width 418 height 316
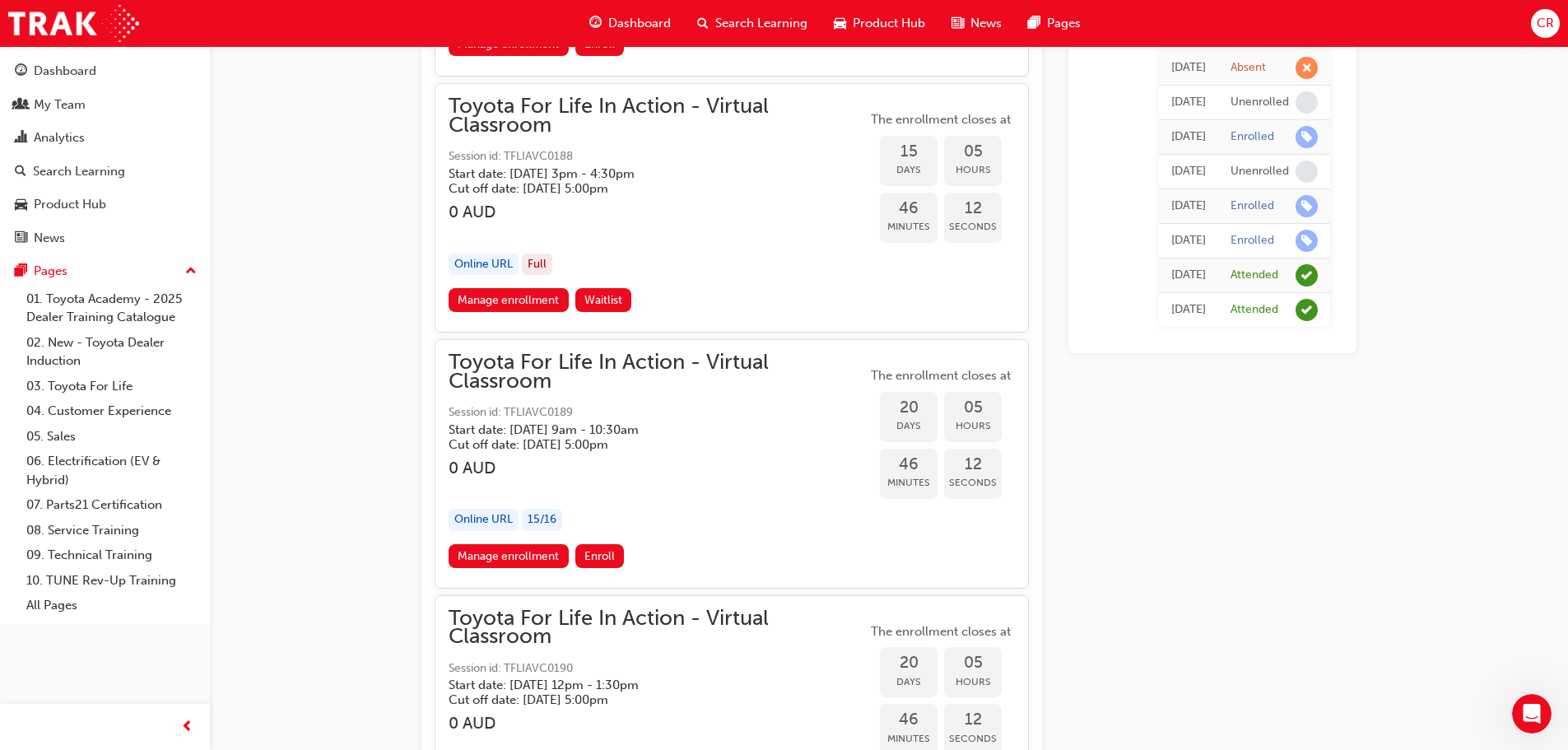
scroll to position [7848, 0]
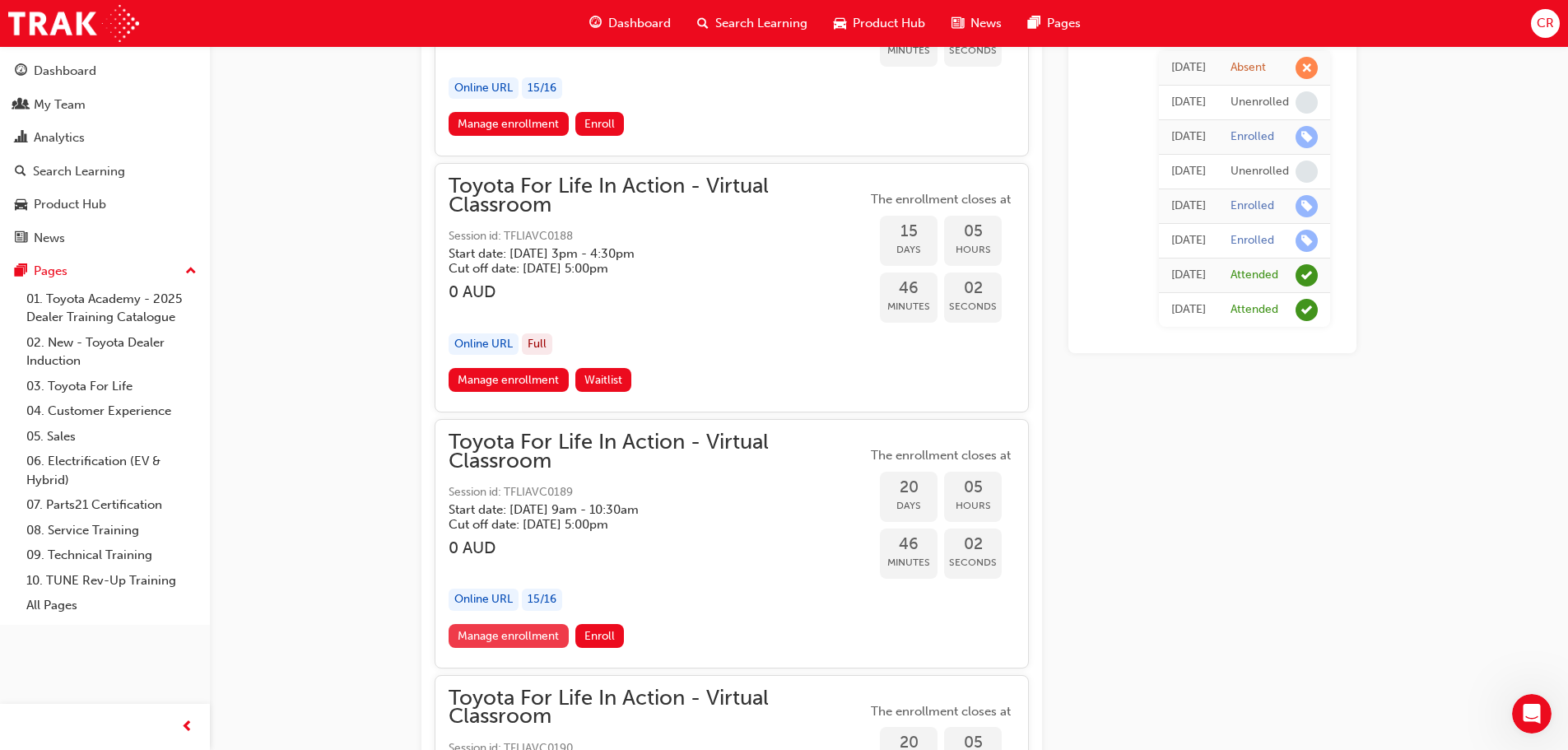
click at [500, 633] on link "Manage enrollment" at bounding box center [508, 636] width 121 height 24
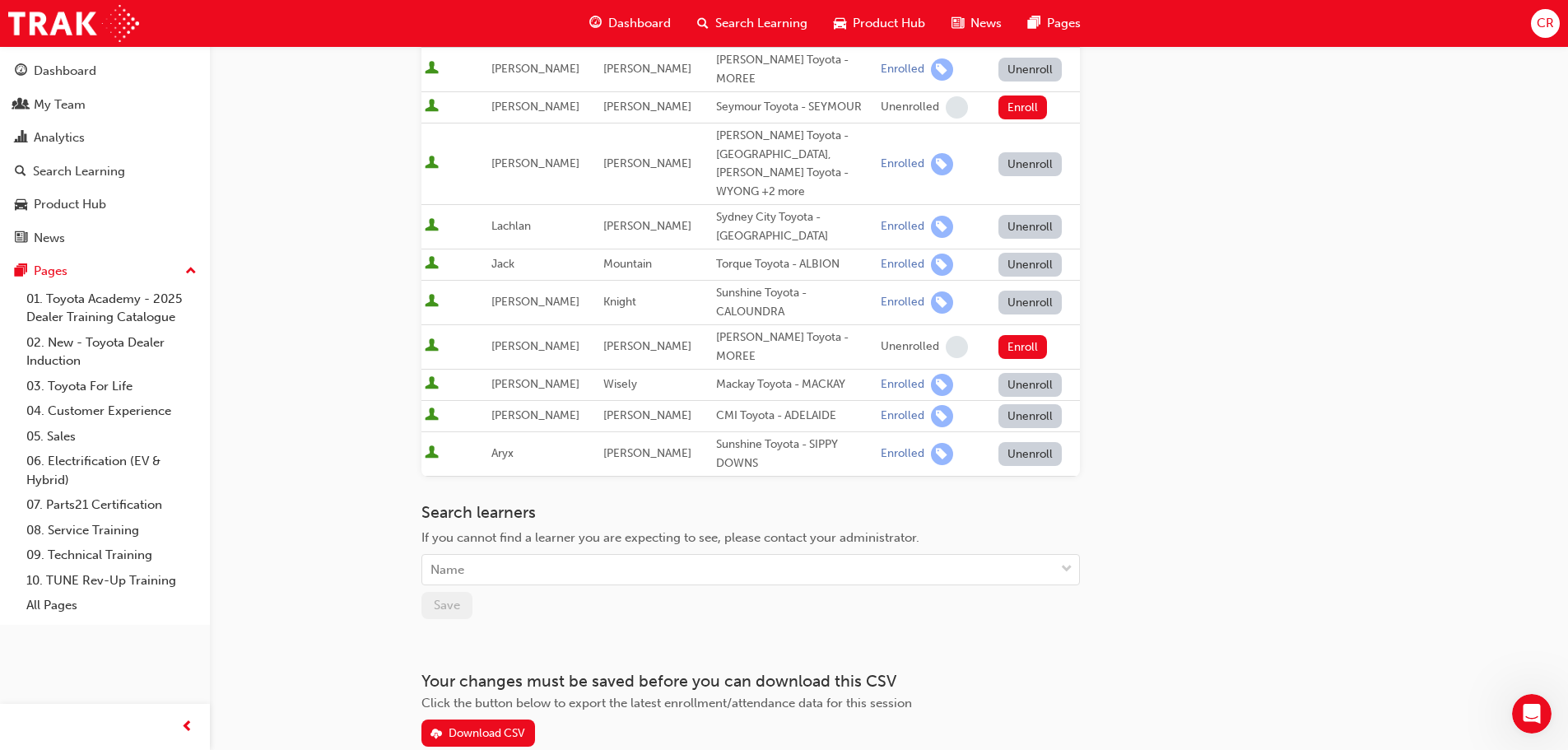
scroll to position [715, 0]
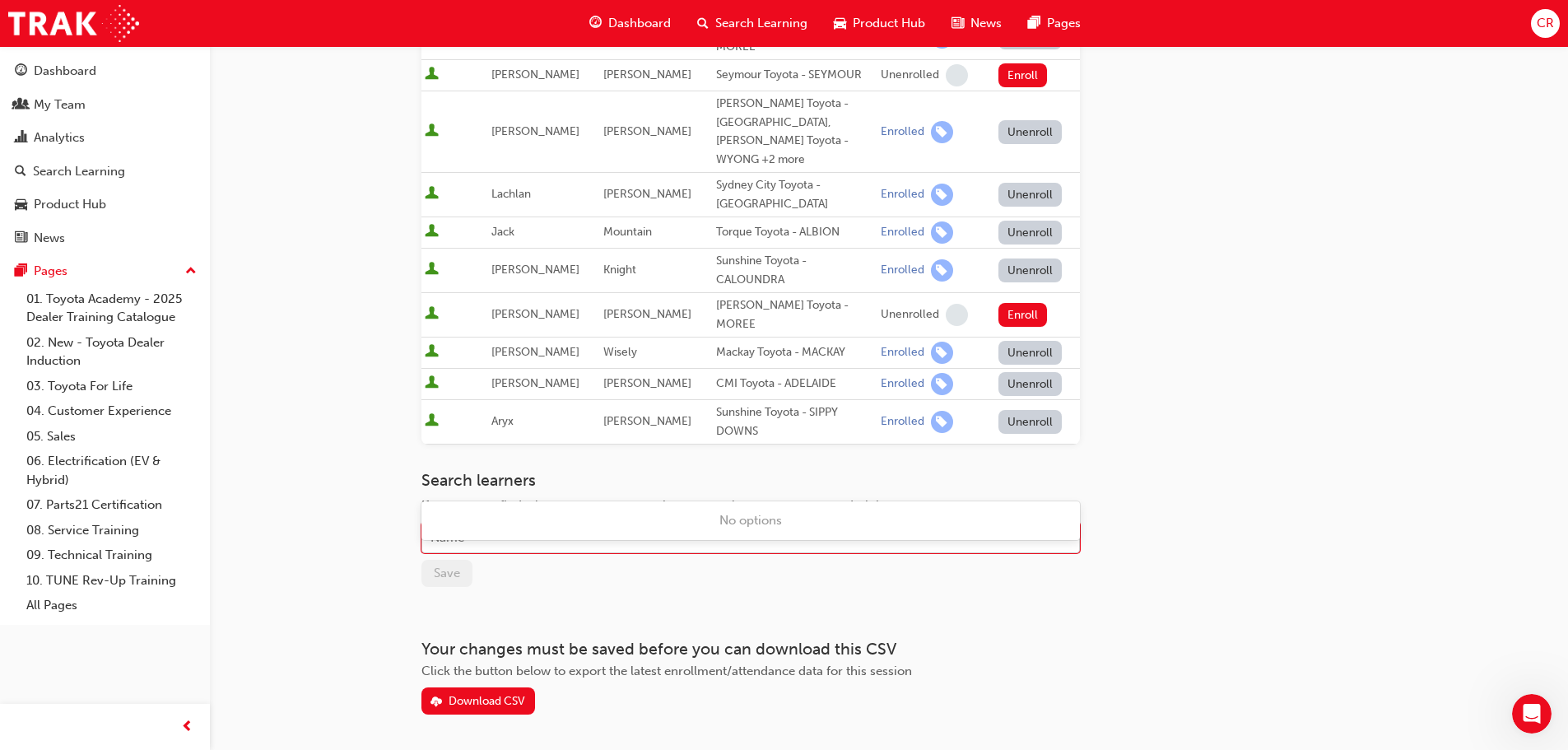
click at [472, 524] on div "Name" at bounding box center [738, 537] width 632 height 29
type input "con"
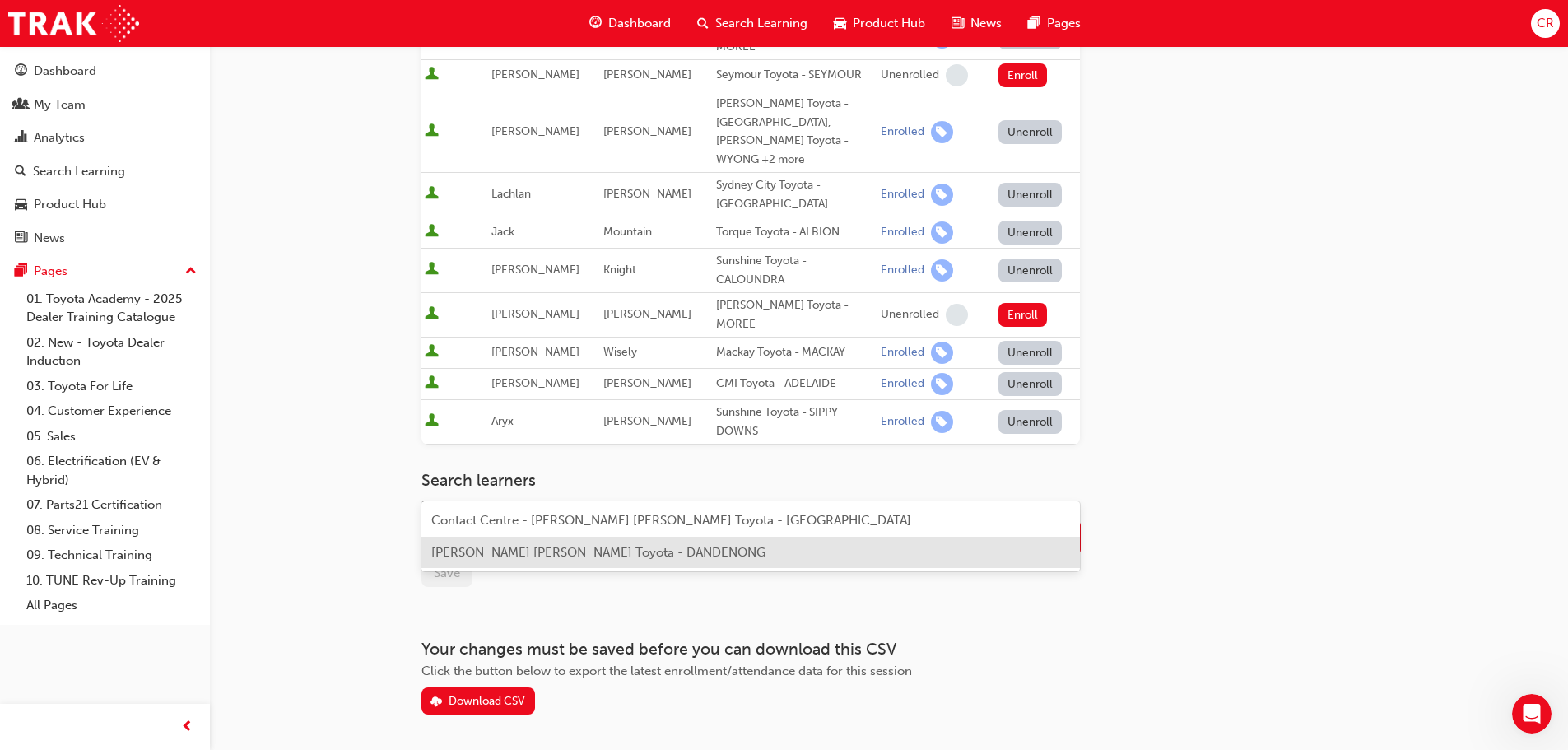
click at [536, 545] on span "[PERSON_NAME] [PERSON_NAME] Toyota - DANDENONG" at bounding box center [598, 552] width 334 height 15
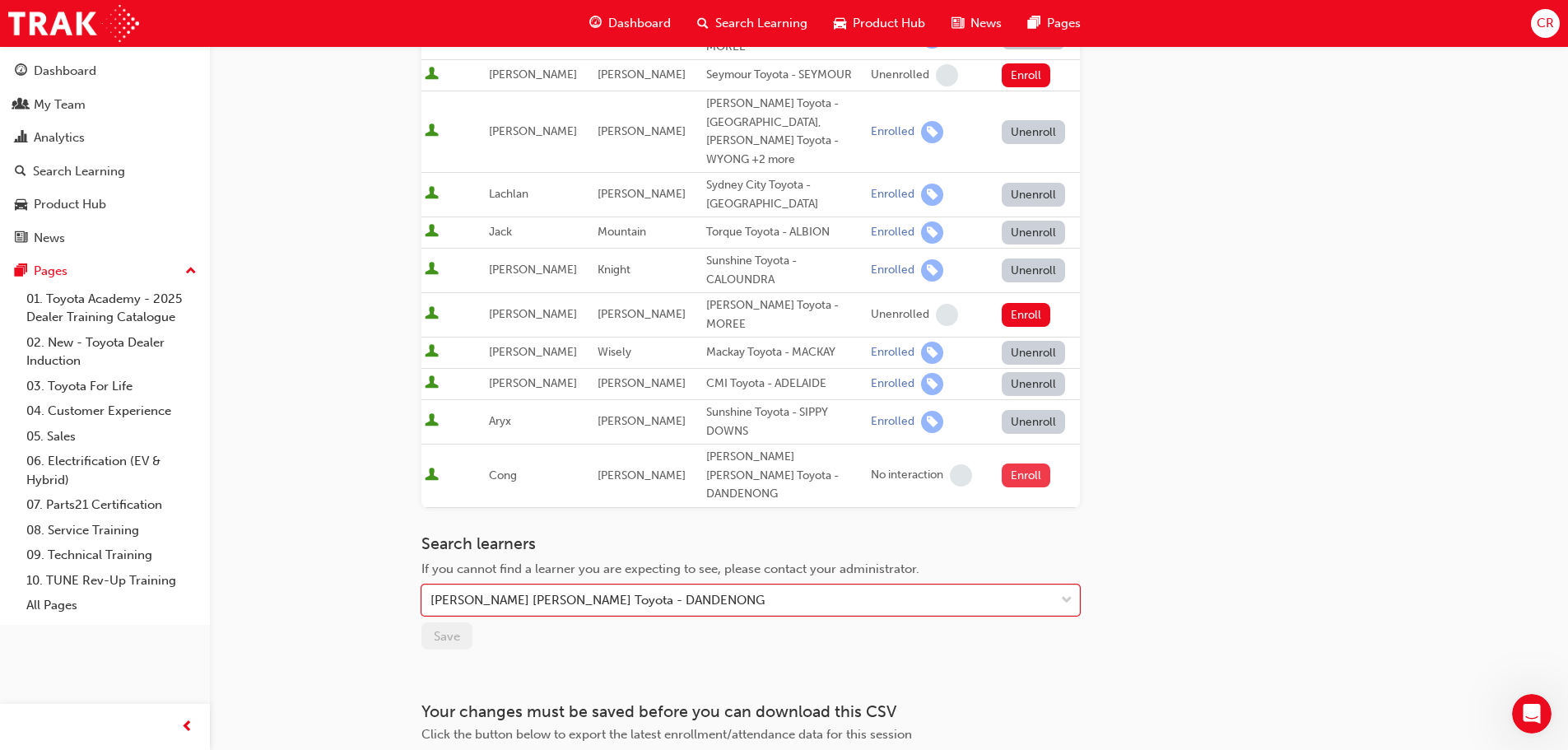
click at [1013, 464] on button "Enroll" at bounding box center [1027, 476] width 50 height 24
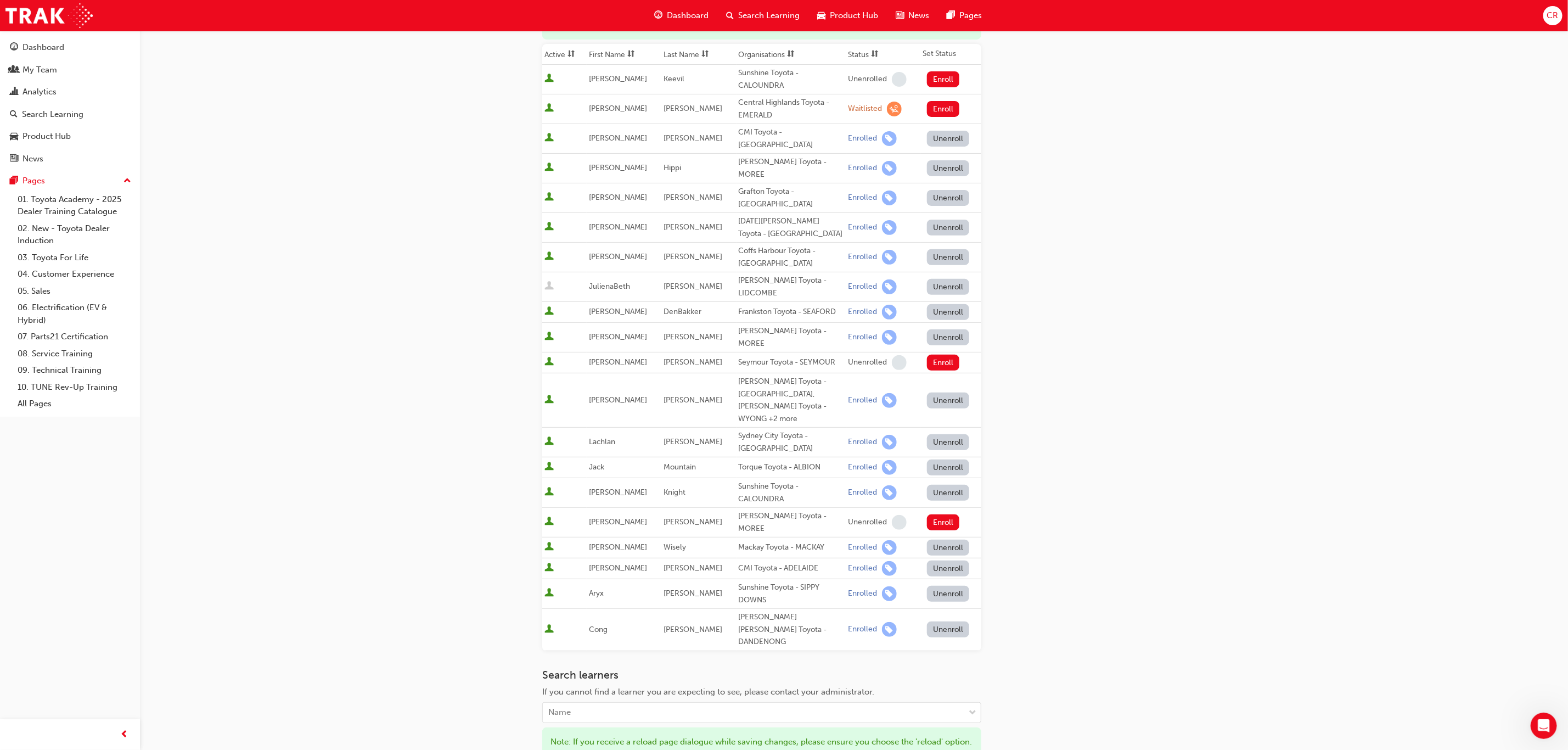
scroll to position [82, 0]
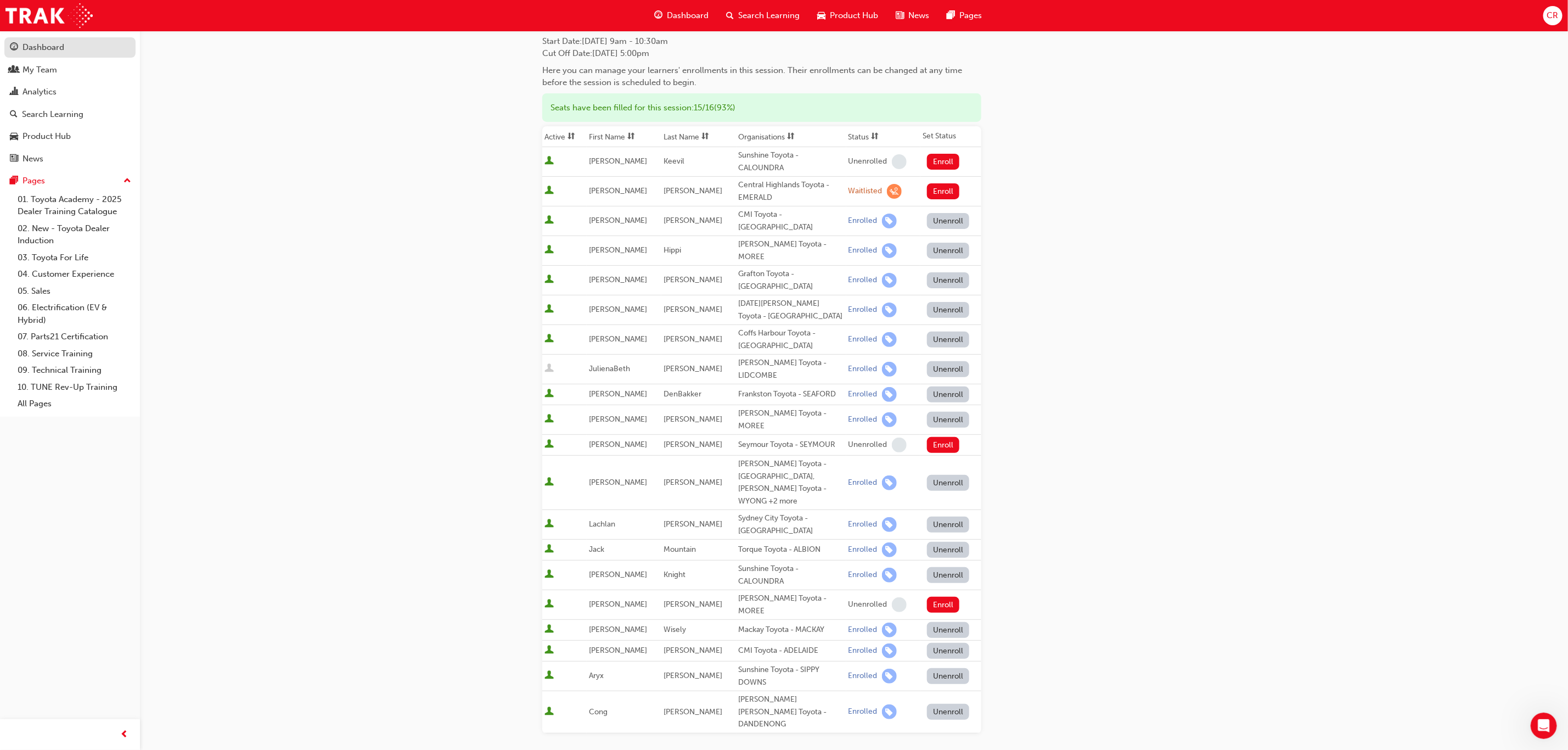
click at [58, 53] on div "Dashboard" at bounding box center [44, 47] width 42 height 13
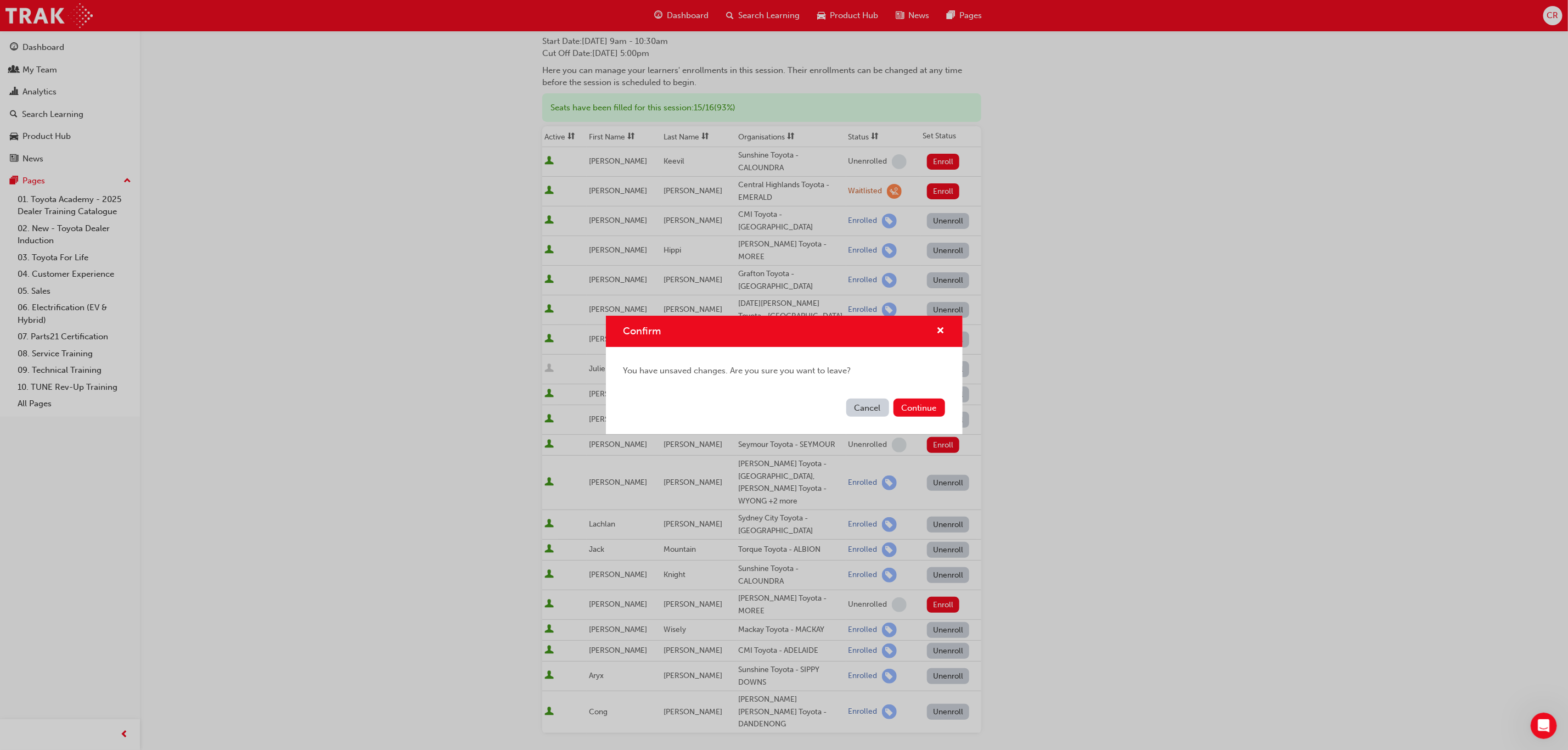
click at [878, 409] on button "Cancel" at bounding box center [868, 408] width 43 height 18
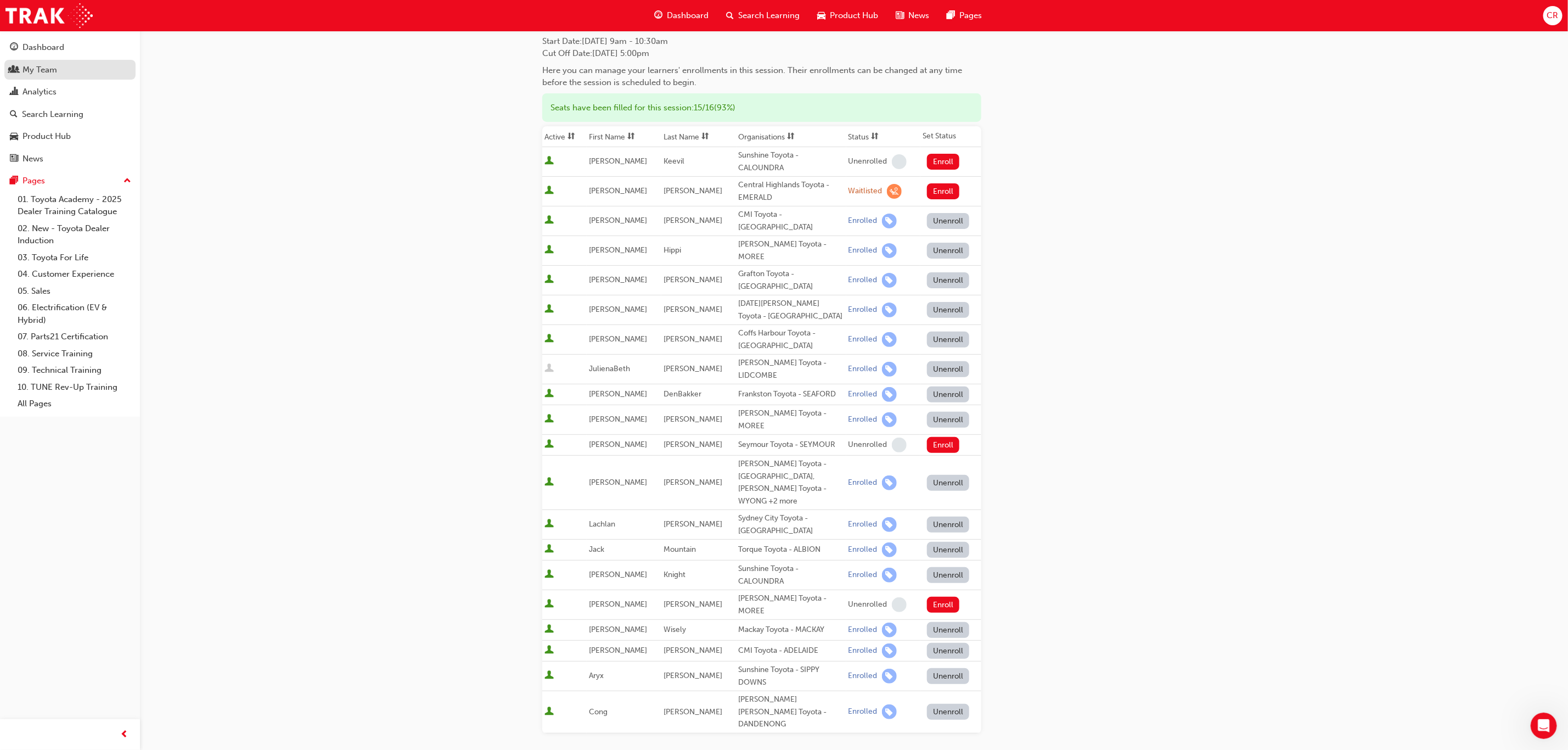
click at [68, 74] on div "My Team" at bounding box center [70, 70] width 120 height 14
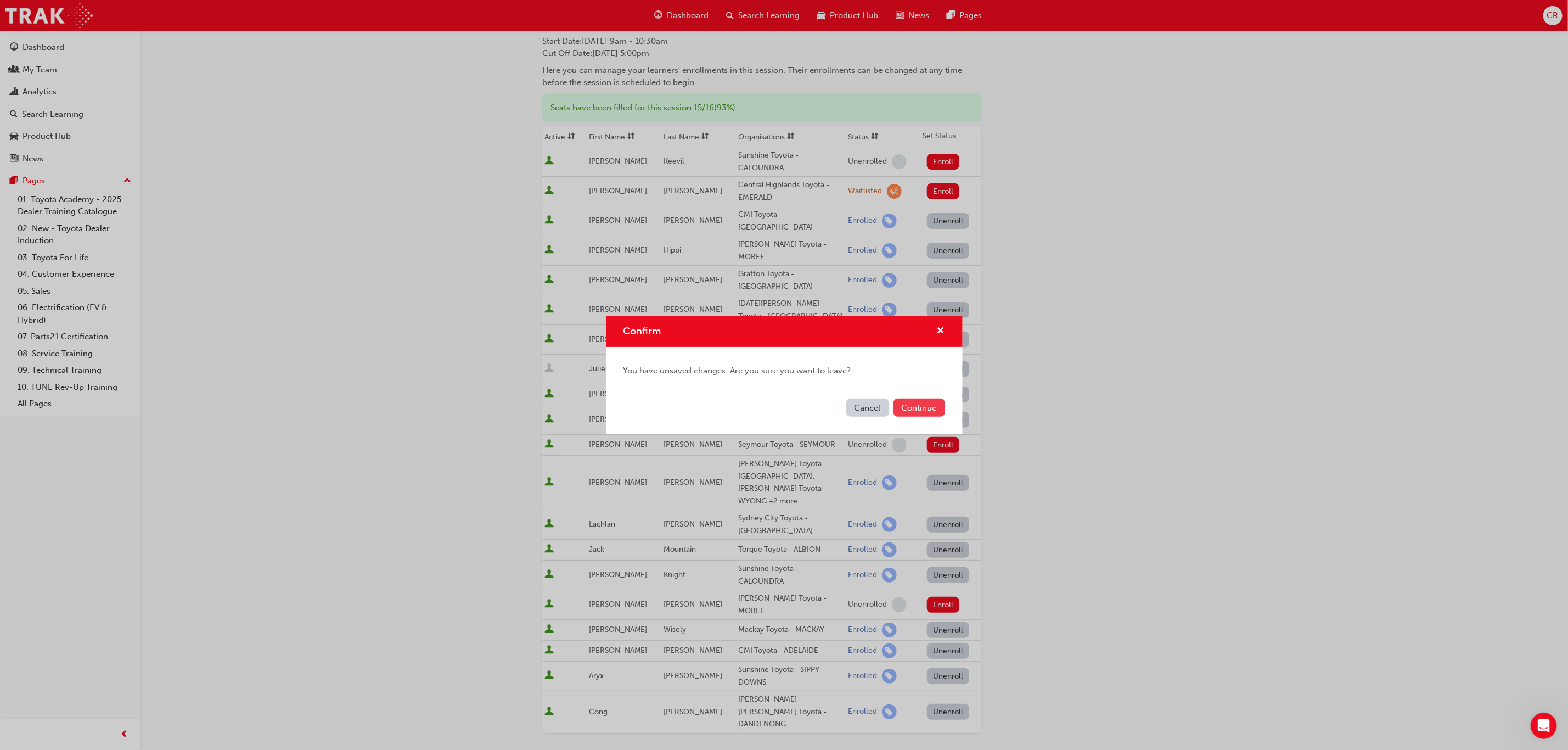
click at [929, 409] on button "Continue" at bounding box center [919, 408] width 52 height 18
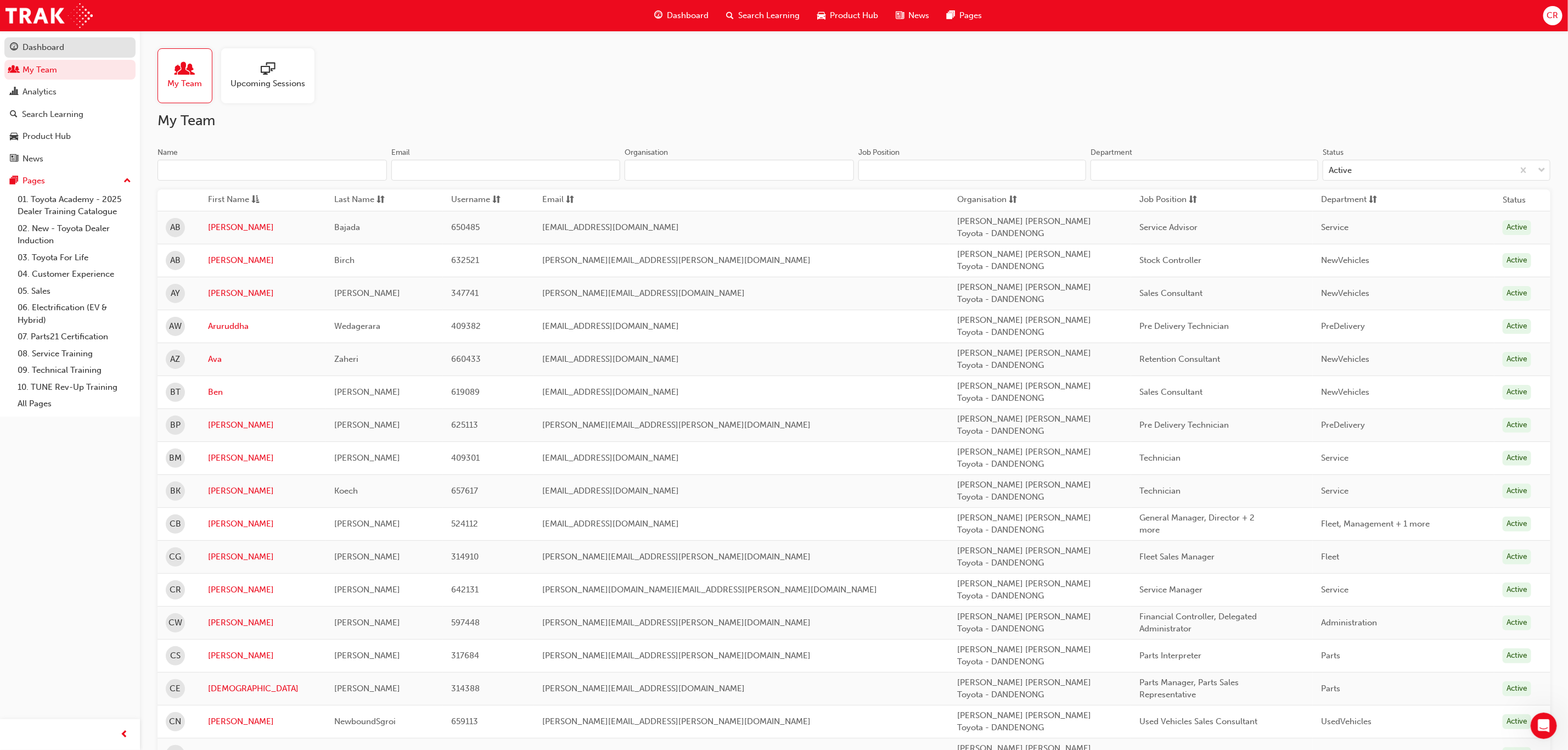
click at [75, 55] on div "Dashboard" at bounding box center [70, 47] width 120 height 14
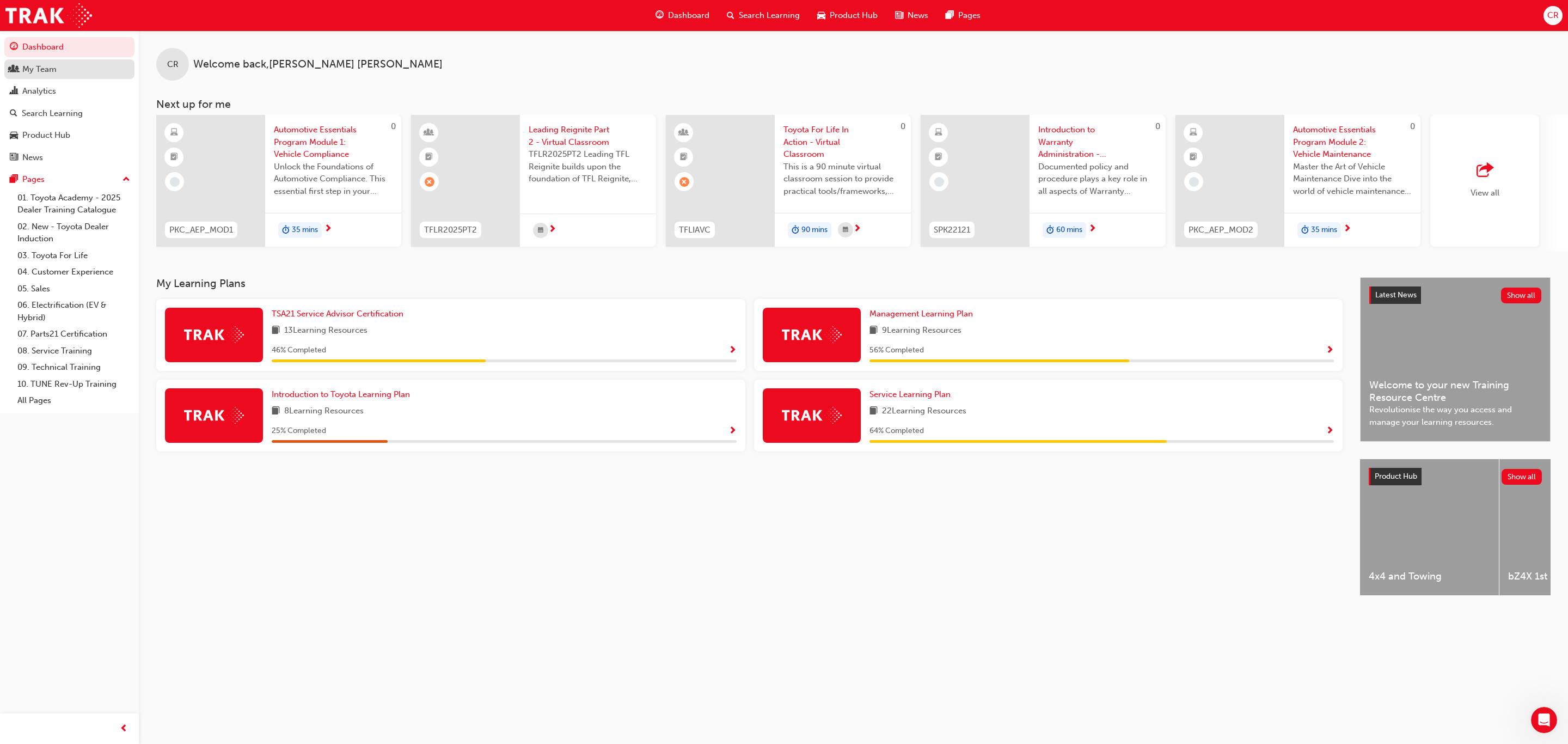
click at [67, 69] on div "My Team" at bounding box center [69, 69] width 119 height 13
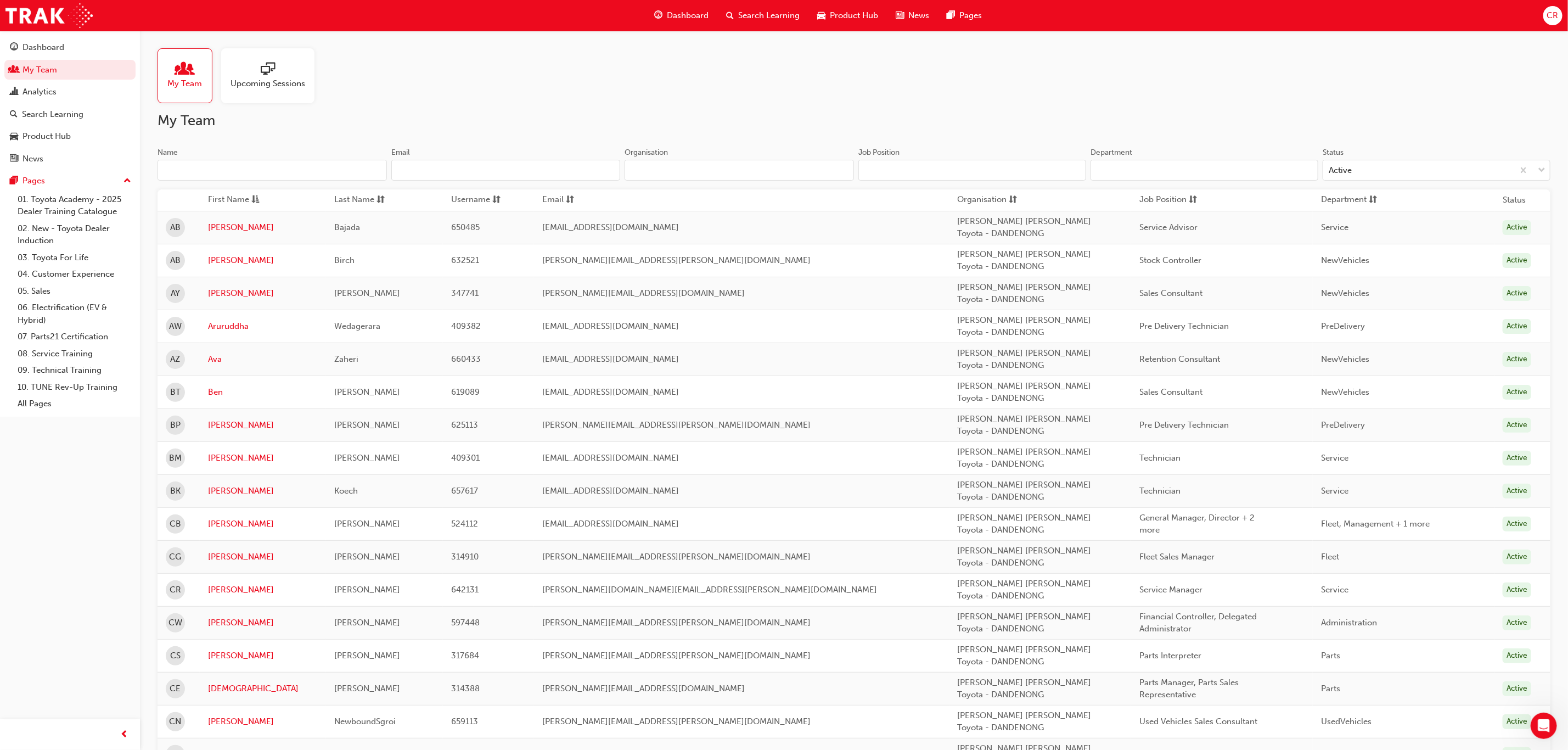
click at [292, 175] on input "Name" at bounding box center [272, 170] width 230 height 21
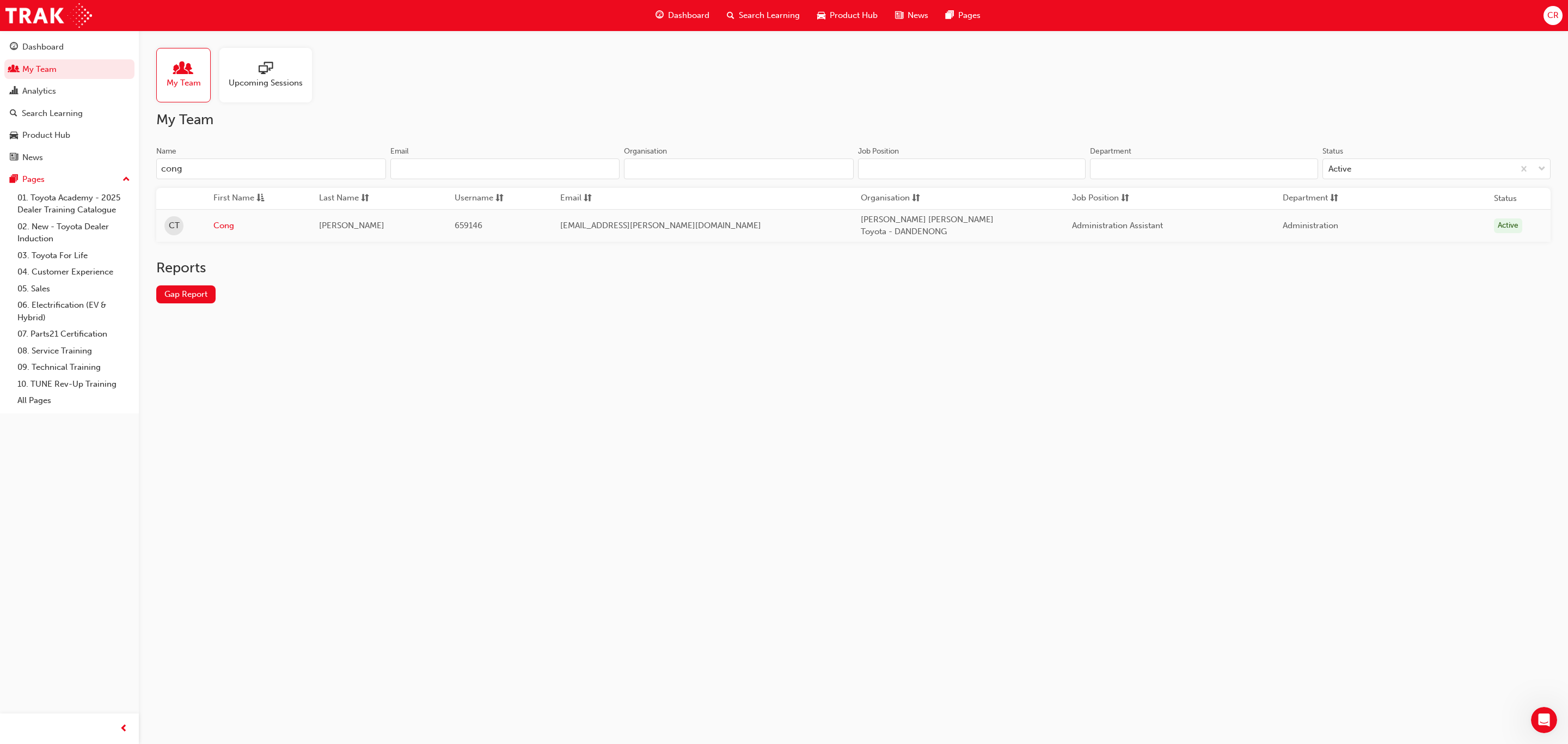
type input "cong"
click at [730, 229] on td "[EMAIL_ADDRESS][PERSON_NAME][DOMAIN_NAME]" at bounding box center [702, 225] width 301 height 33
click at [205, 223] on td "CT" at bounding box center [181, 225] width 49 height 33
click at [234, 229] on link "Cong" at bounding box center [258, 225] width 89 height 13
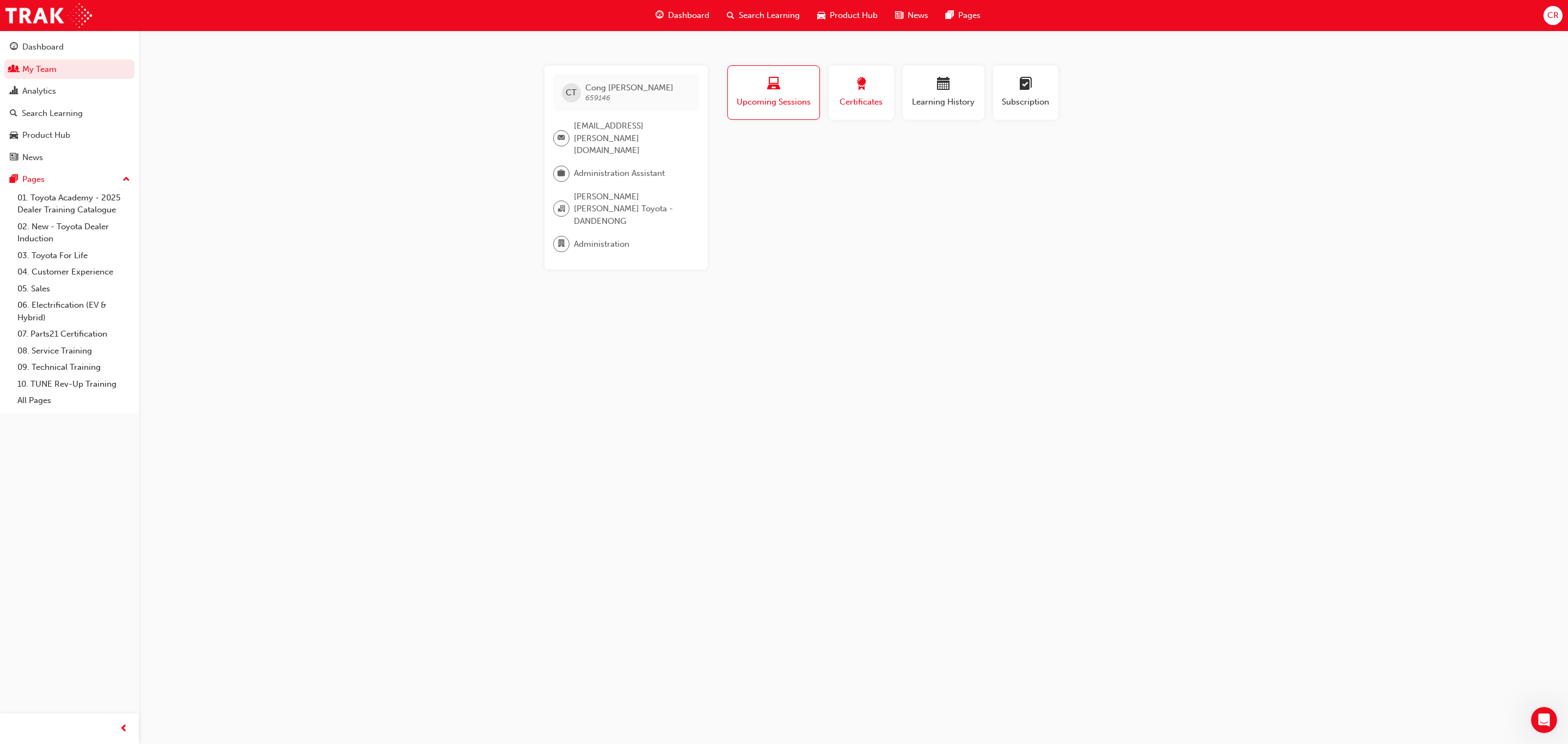
click at [854, 96] on span "Certificates" at bounding box center [861, 102] width 49 height 13
click at [983, 108] on button "Learning History" at bounding box center [943, 92] width 82 height 54
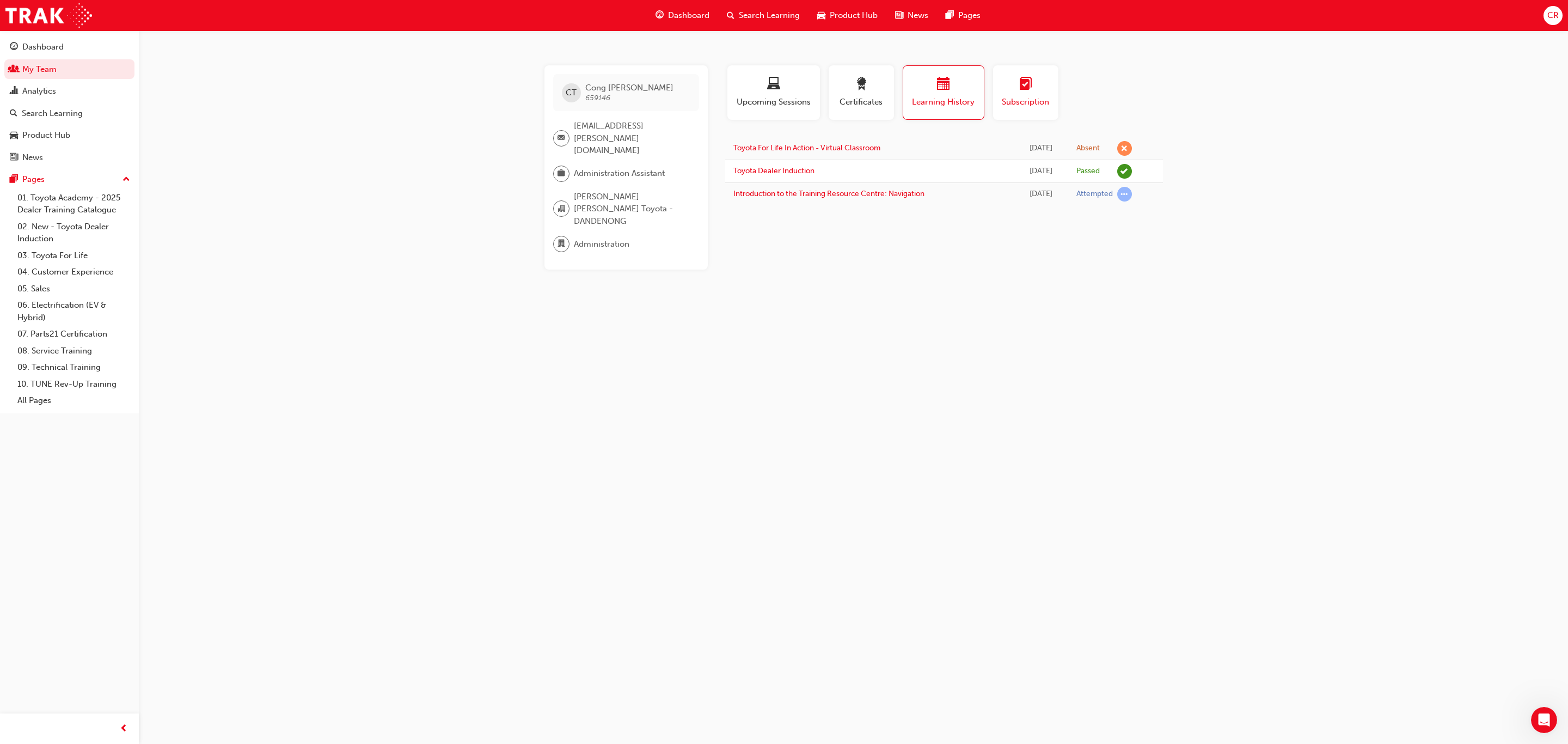
click at [1024, 108] on button "Subscription" at bounding box center [1025, 92] width 65 height 54
click at [953, 121] on div "Learning History" at bounding box center [943, 97] width 90 height 63
click at [951, 108] on button "Learning History" at bounding box center [943, 92] width 82 height 54
click at [797, 105] on span "Upcoming Sessions" at bounding box center [773, 102] width 76 height 13
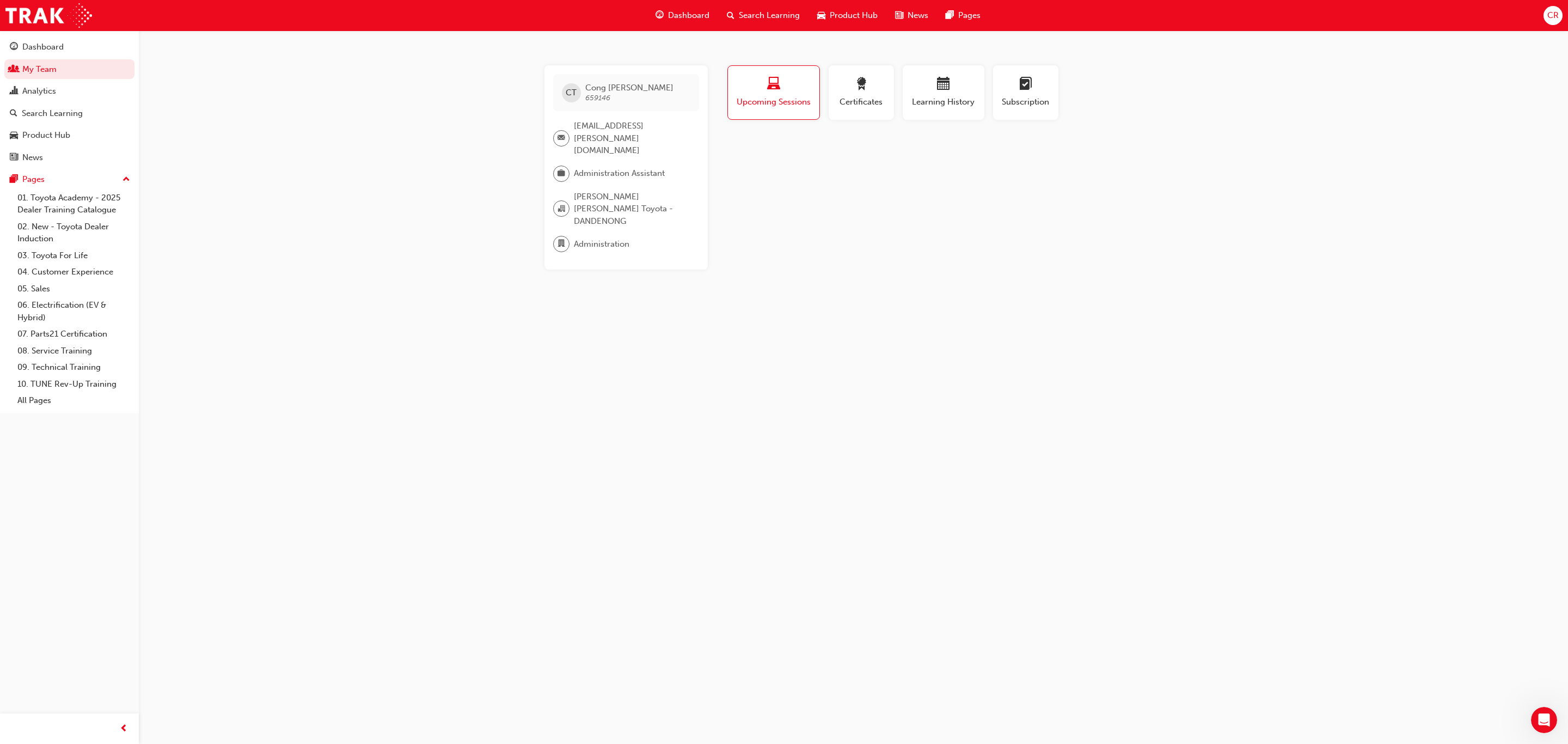
click at [979, 208] on div "Profile Upcoming Sessions Certificates Learning History Subscription CT [PERSON…" at bounding box center [943, 167] width 438 height 204
click at [654, 102] on div "CT [PERSON_NAME] 659146" at bounding box center [626, 93] width 146 height 37
click at [631, 131] on span "[EMAIL_ADDRESS][PERSON_NAME][DOMAIN_NAME]" at bounding box center [632, 138] width 116 height 37
click at [634, 118] on div "CT [PERSON_NAME] 659146 [EMAIL_ADDRESS][PERSON_NAME][DOMAIN_NAME] Administratio…" at bounding box center [626, 167] width 163 height 204
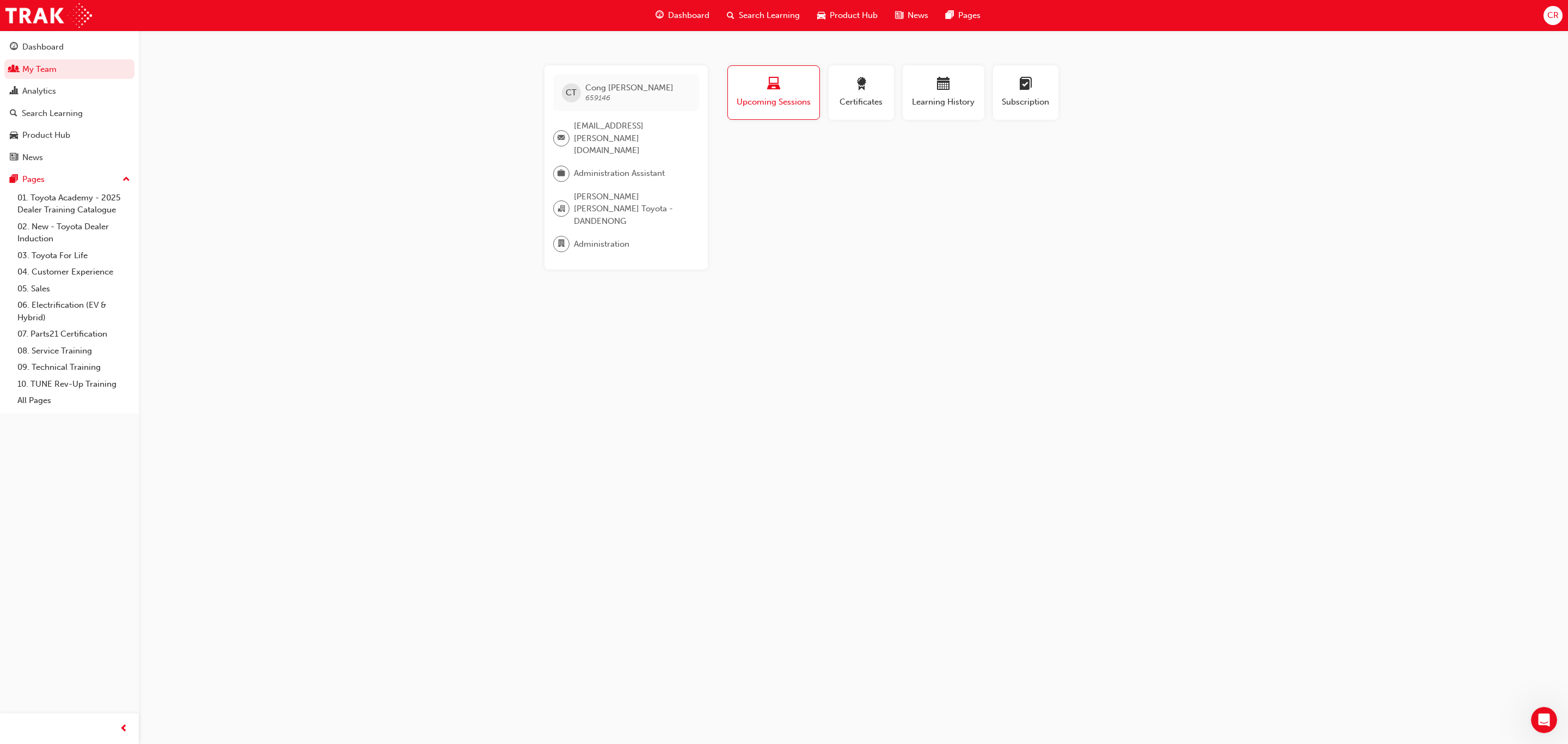
click at [639, 90] on div "CT [PERSON_NAME] 659146" at bounding box center [626, 93] width 146 height 37
click at [789, 90] on div "button" at bounding box center [773, 86] width 75 height 17
click at [578, 238] on span "Administration" at bounding box center [601, 244] width 55 height 13
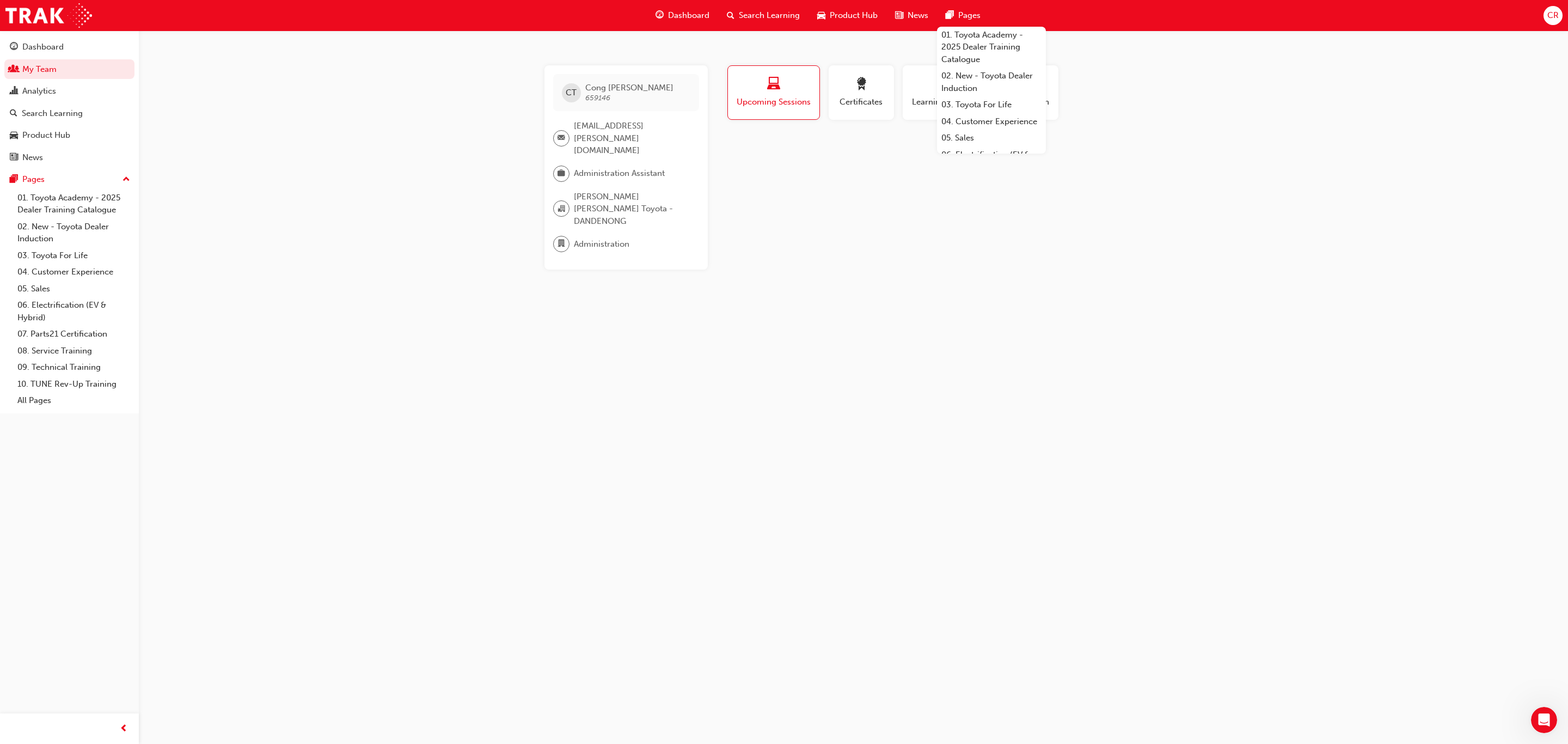
click at [755, 13] on span "Search Learning" at bounding box center [769, 15] width 61 height 13
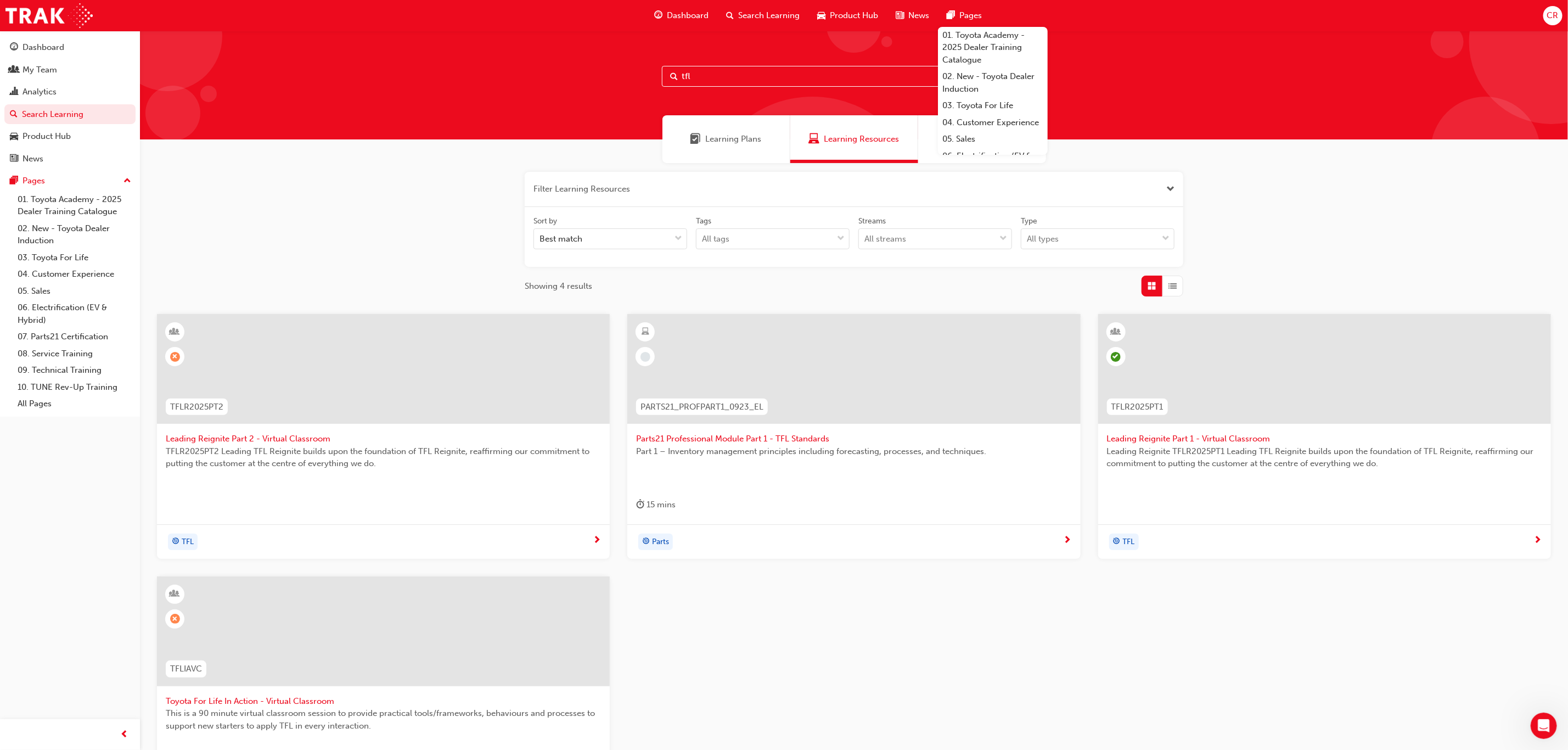
click at [738, 80] on input "tfl" at bounding box center [854, 76] width 384 height 21
click at [1053, 123] on div "Learning Plans Learning Resources Sessions" at bounding box center [854, 139] width 1428 height 48
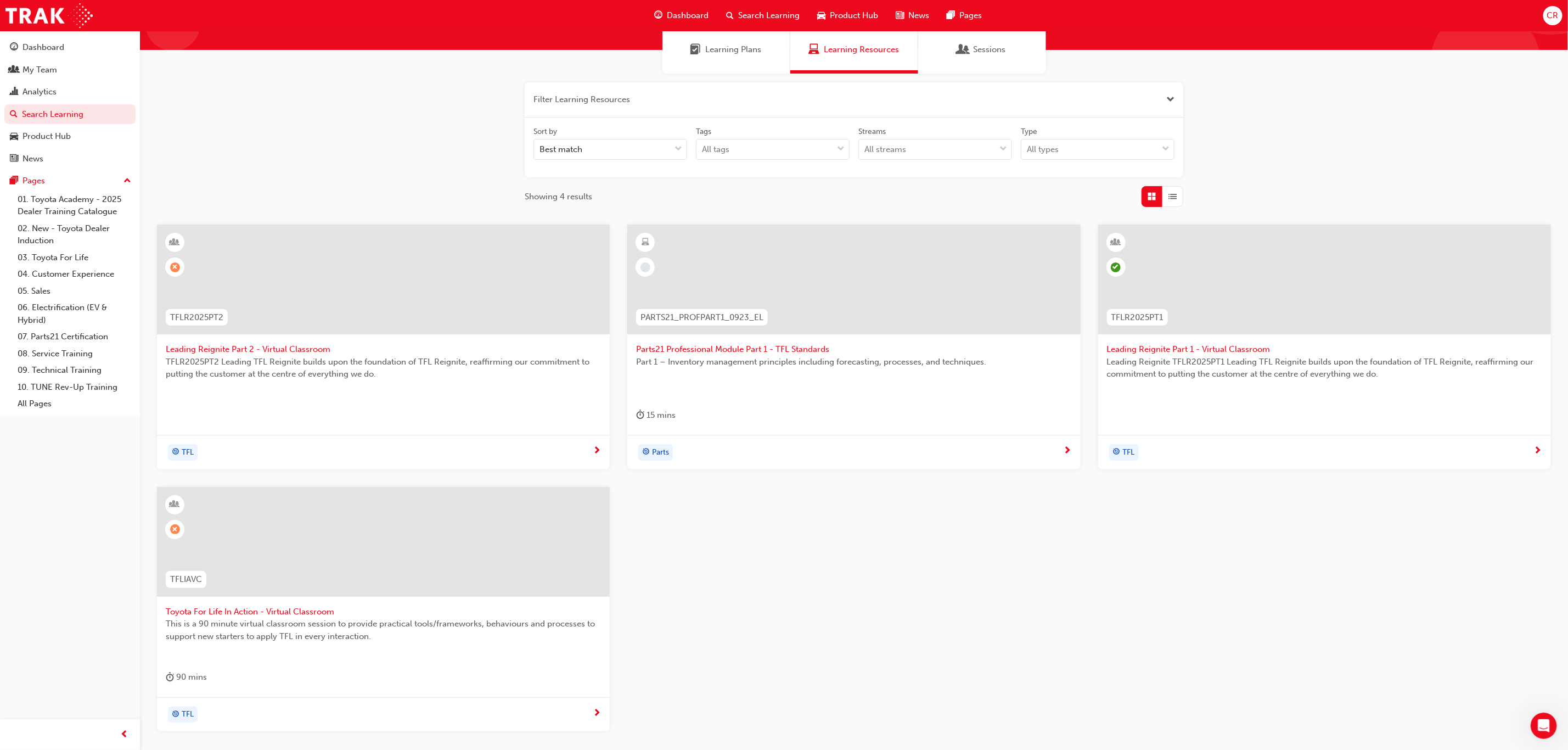
scroll to position [177, 0]
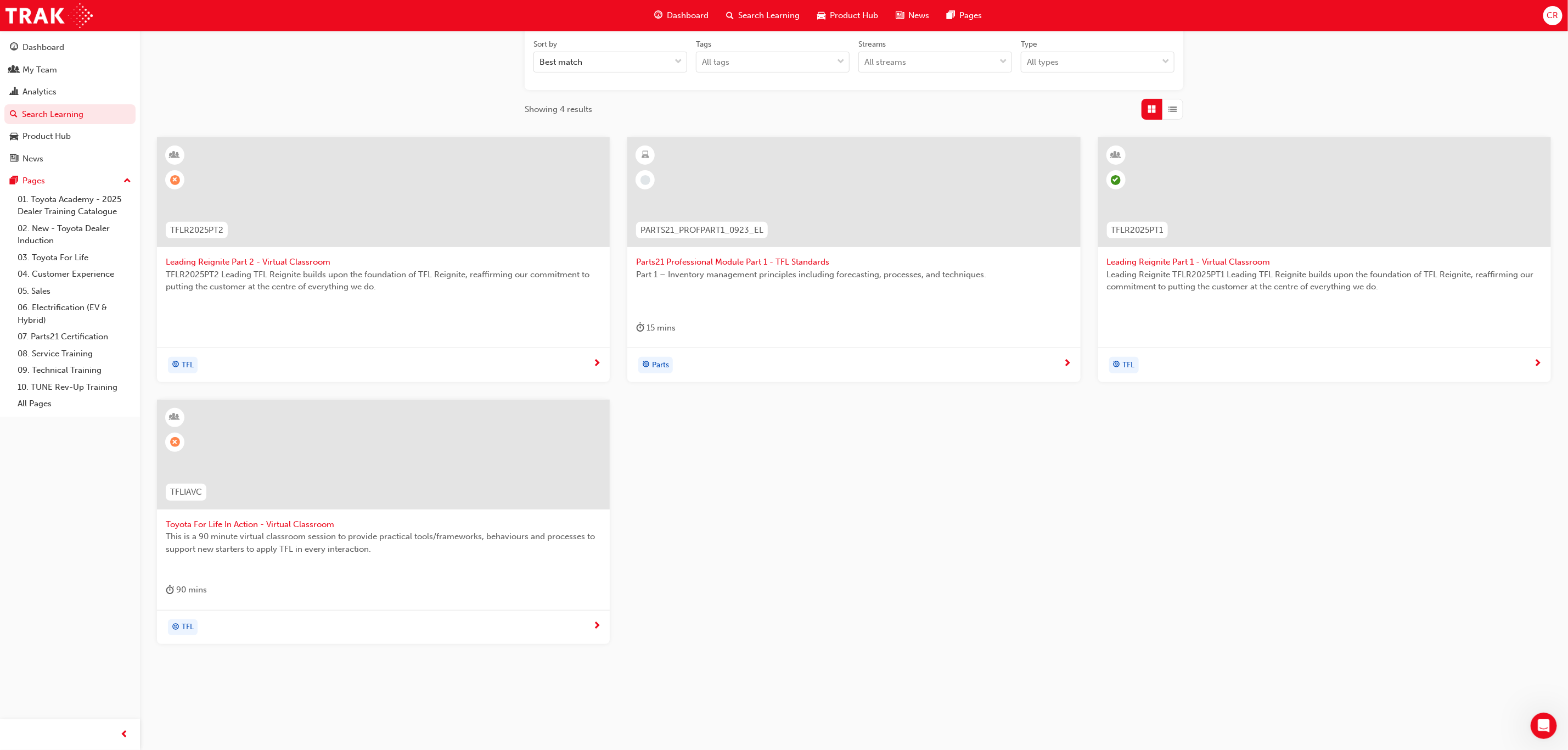
click at [392, 463] on div at bounding box center [384, 454] width 453 height 110
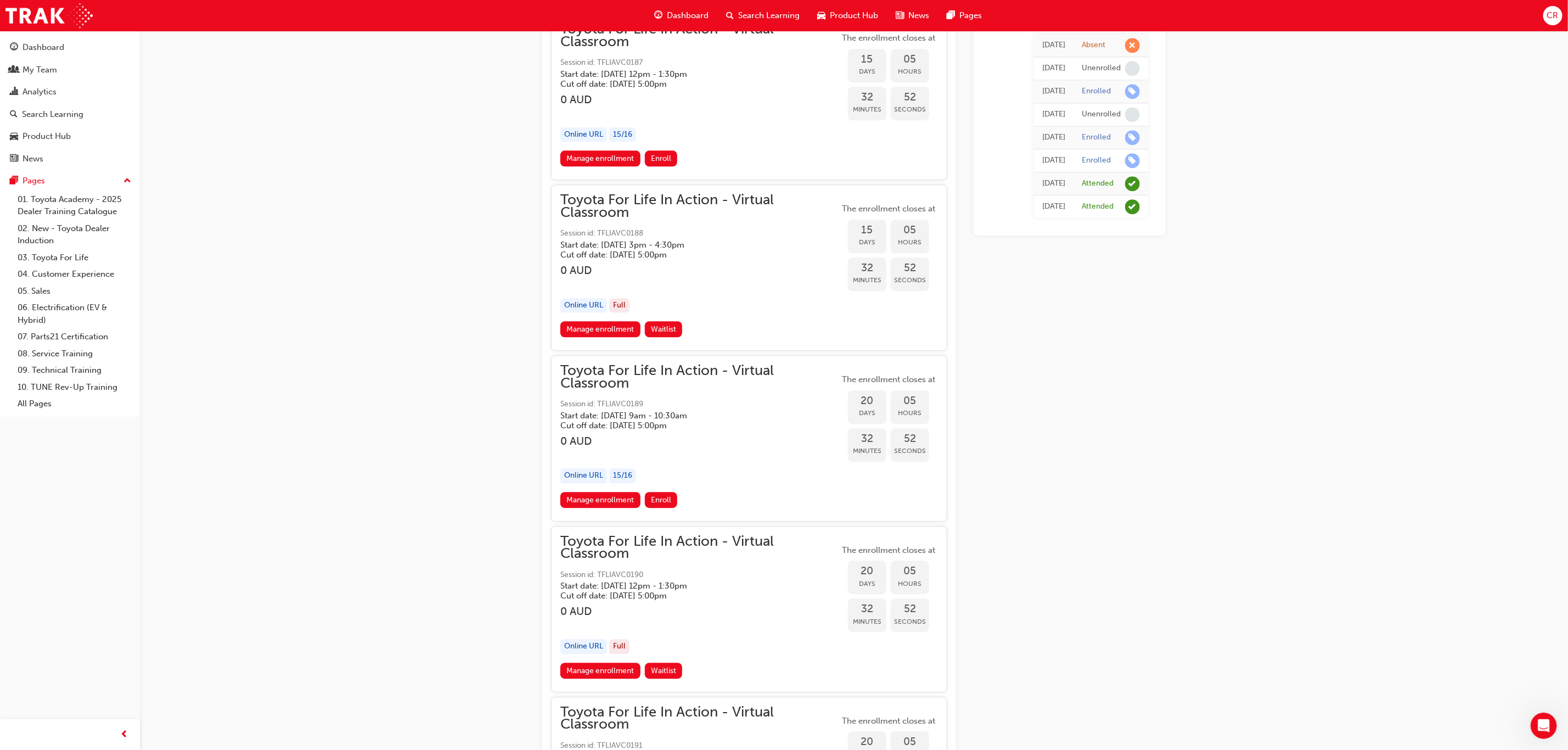
scroll to position [5152, 0]
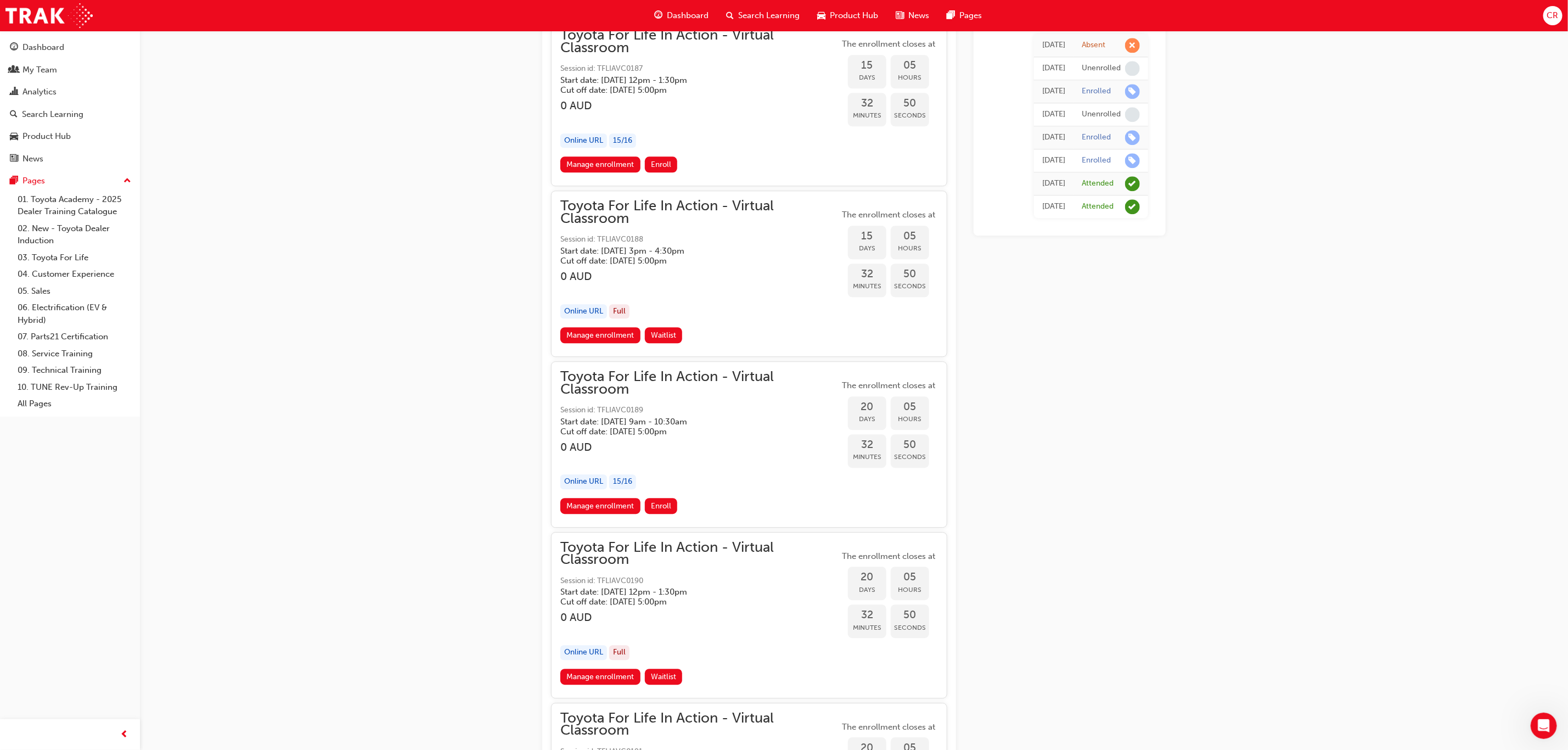
click at [644, 455] on div "Toyota For Life In Action - Virtual Classroom Session id: TFLIAVC0189 Start dat…" at bounding box center [700, 435] width 279 height 128
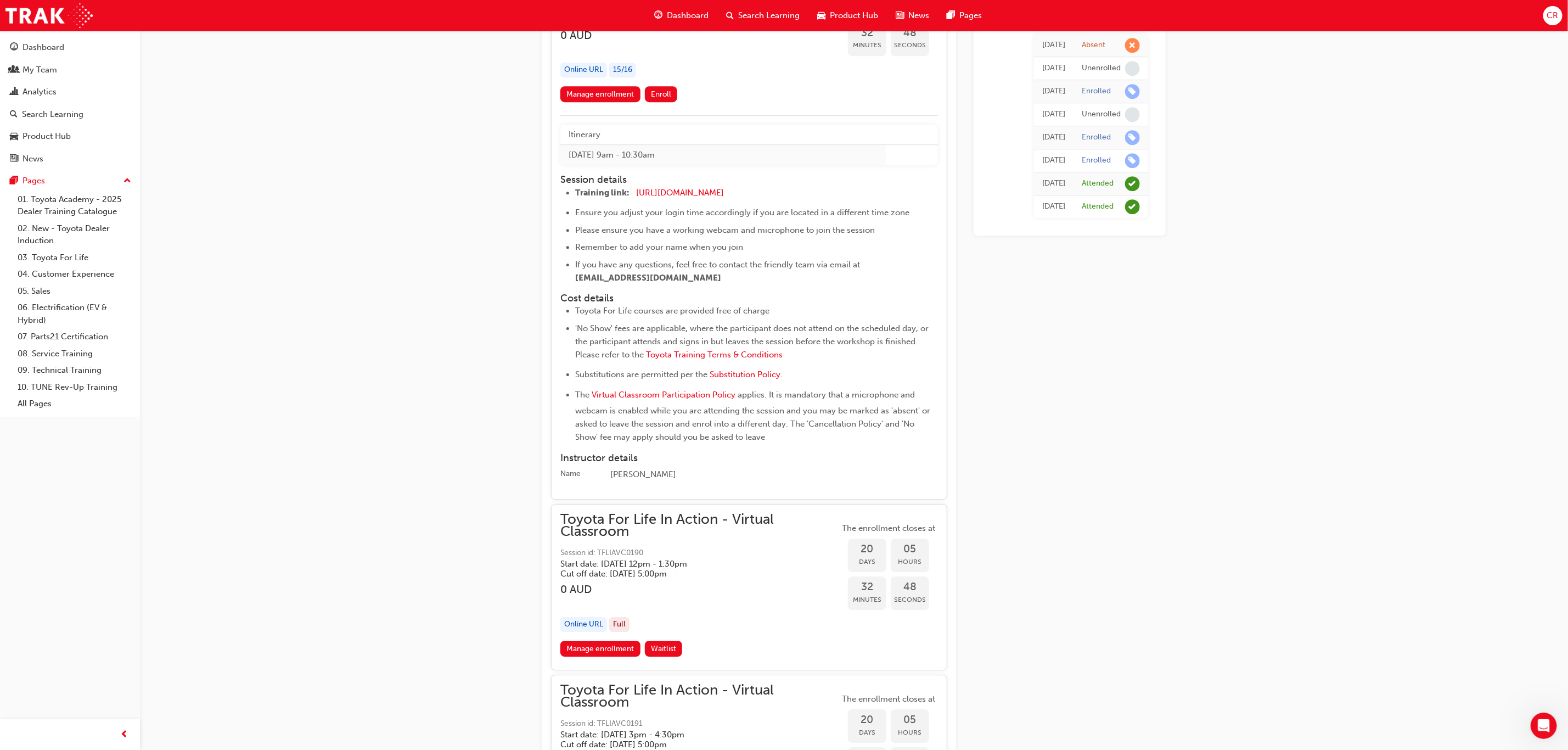
scroll to position [5399, 0]
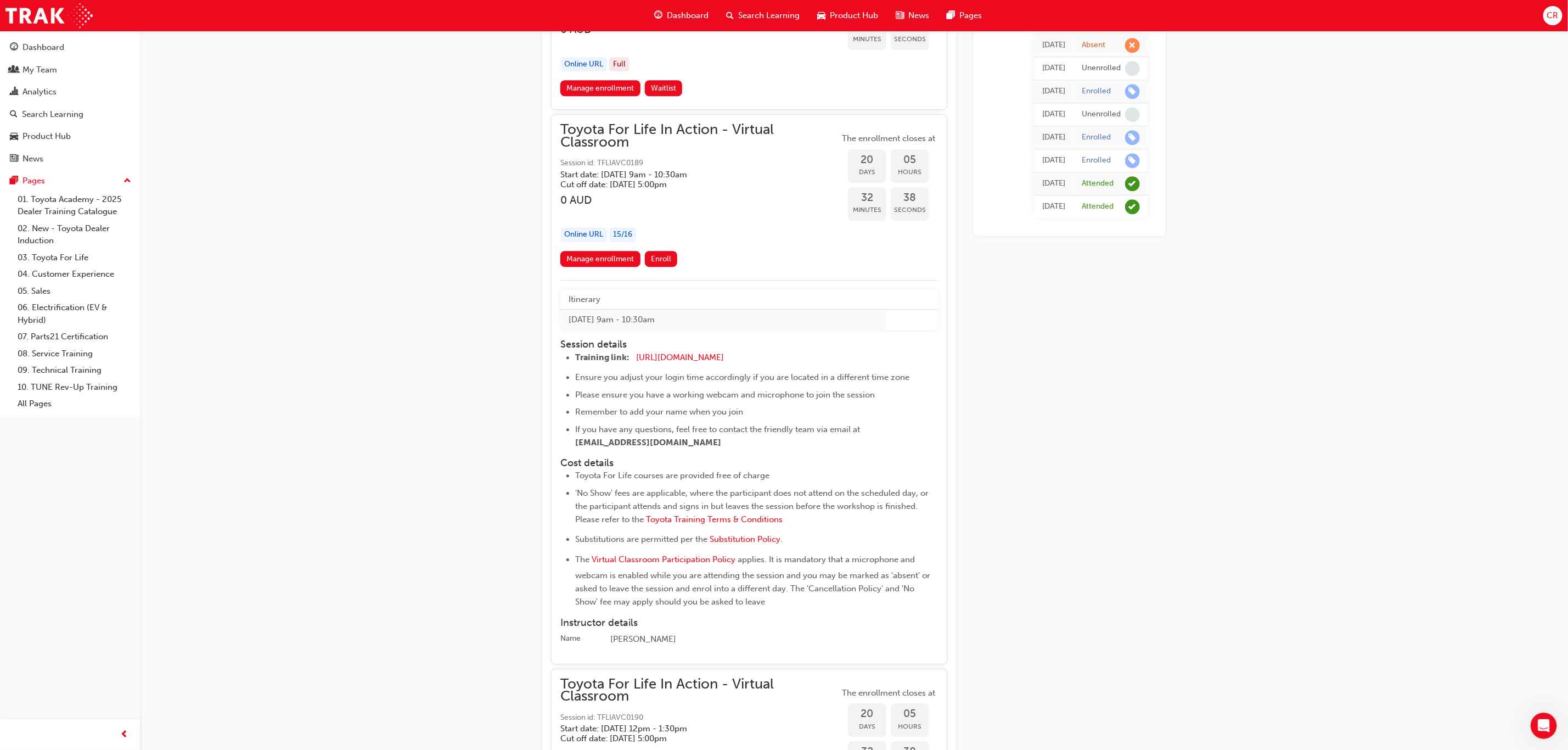
drag, startPoint x: 593, startPoint y: 239, endPoint x: 776, endPoint y: 242, distance: 183.0
click at [593, 251] on link "Manage enrollment" at bounding box center [600, 259] width 80 height 16
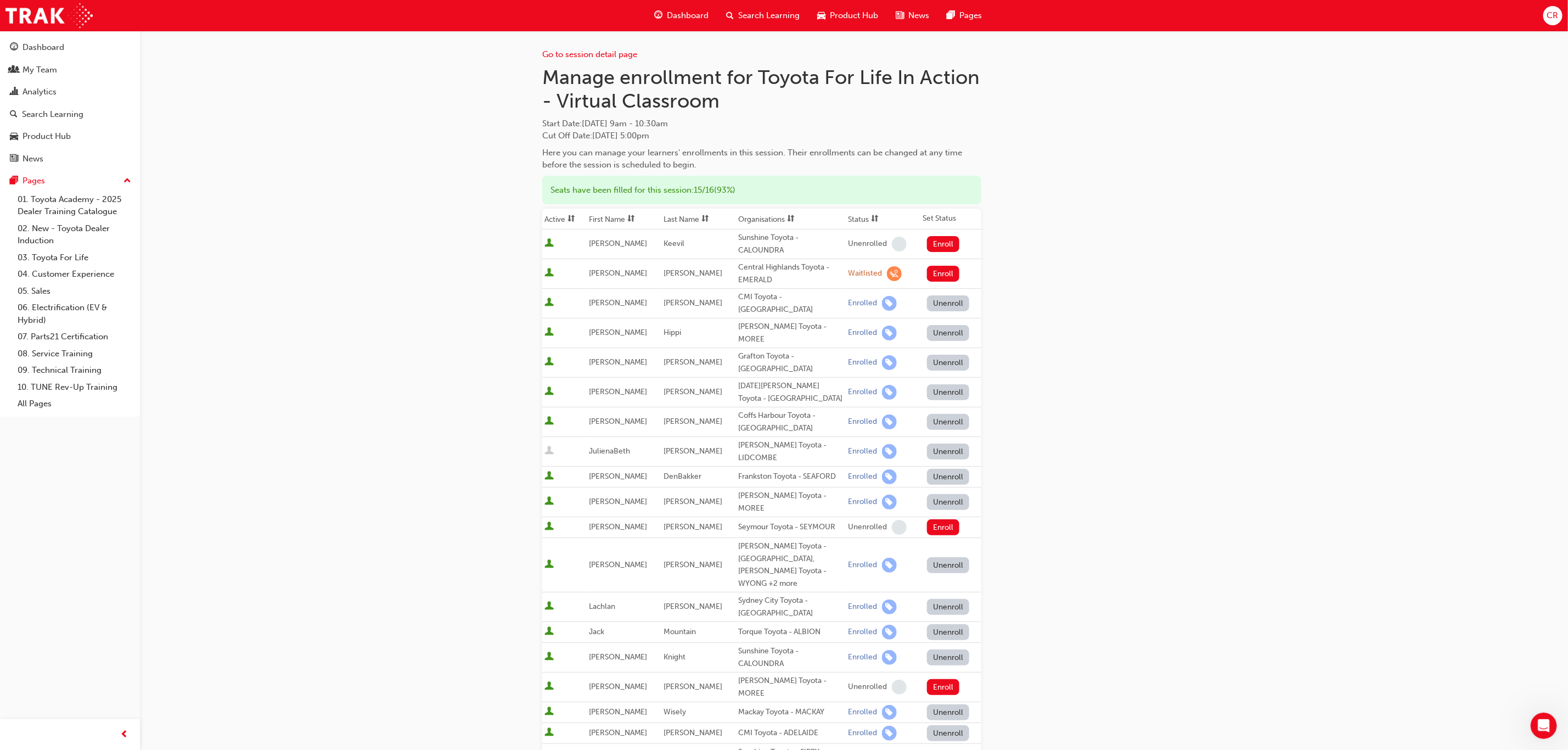
scroll to position [227, 0]
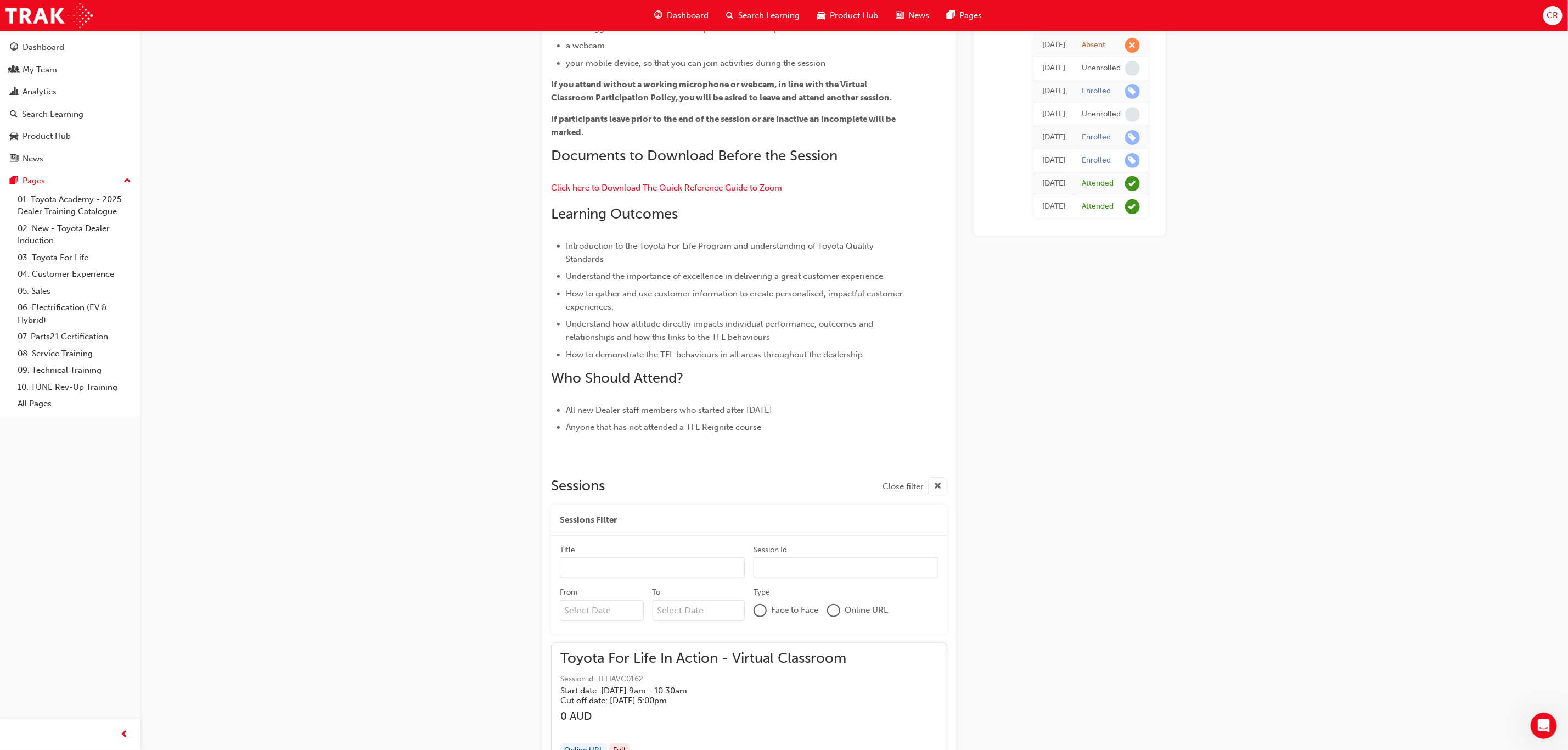
scroll to position [5399, 0]
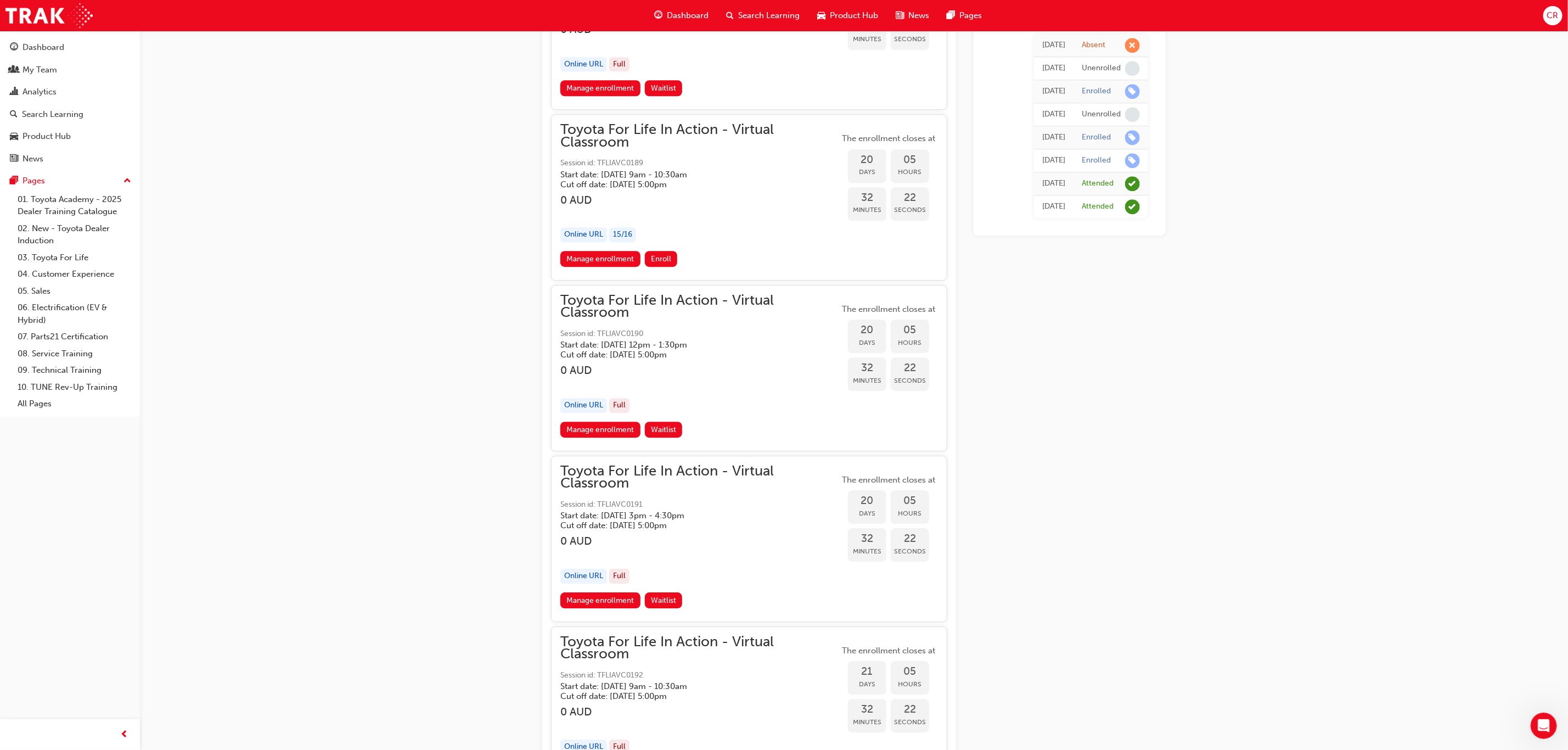
click at [802, 173] on div "Toyota For Life In Action - Virtual Classroom Session id: TFLIAVC0189 Start dat…" at bounding box center [700, 187] width 279 height 128
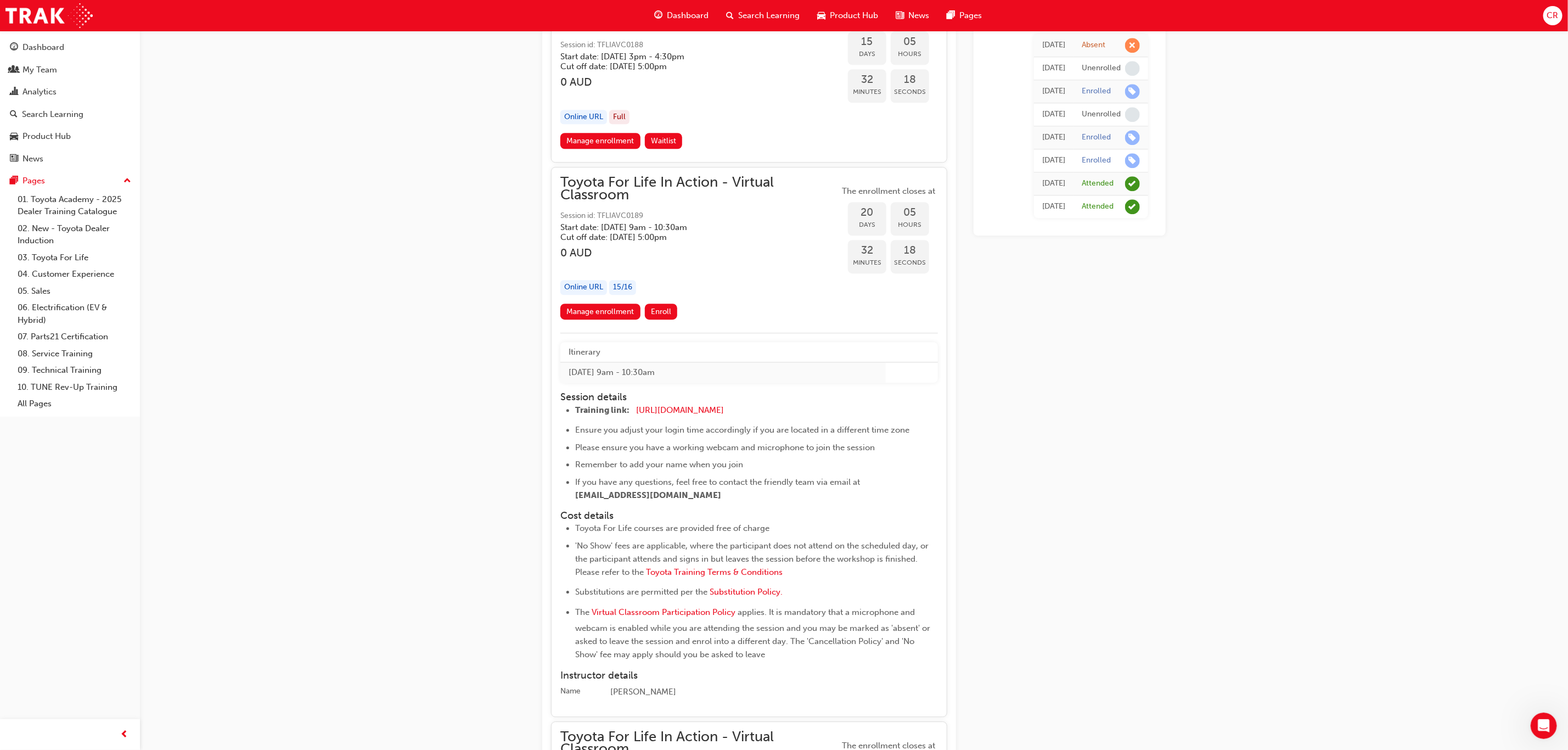
scroll to position [5317, 0]
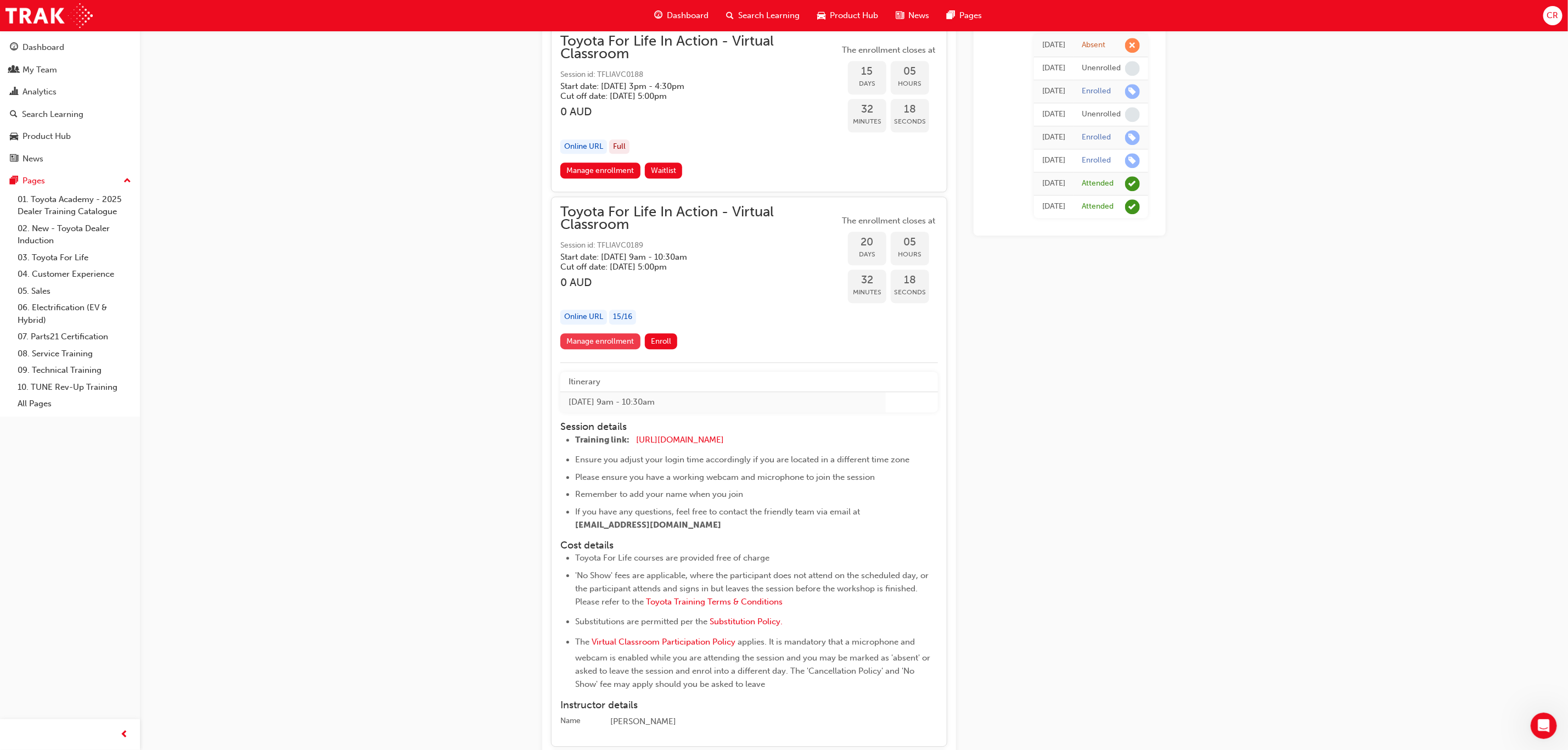
click at [611, 333] on link "Manage enrollment" at bounding box center [600, 341] width 80 height 16
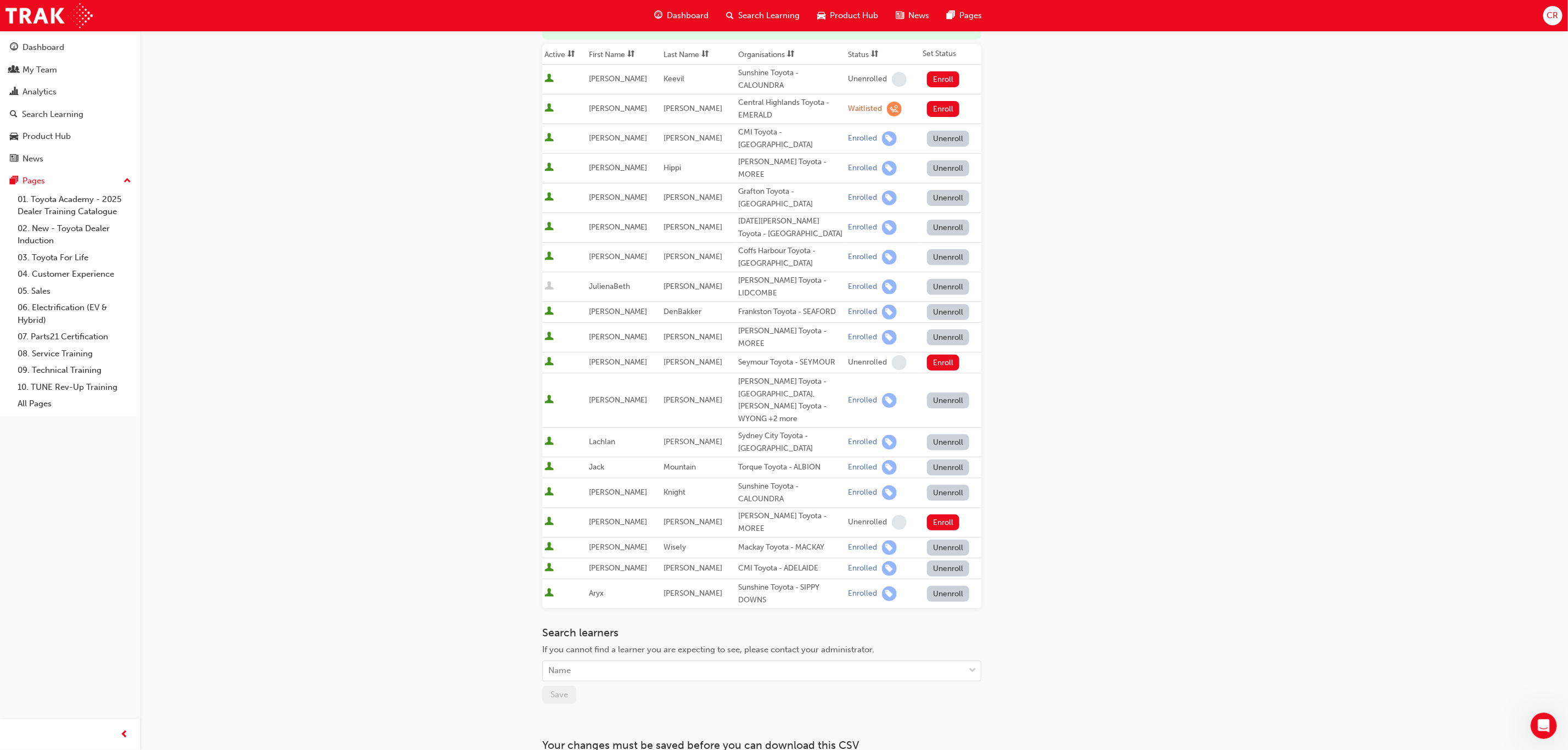
scroll to position [227, 0]
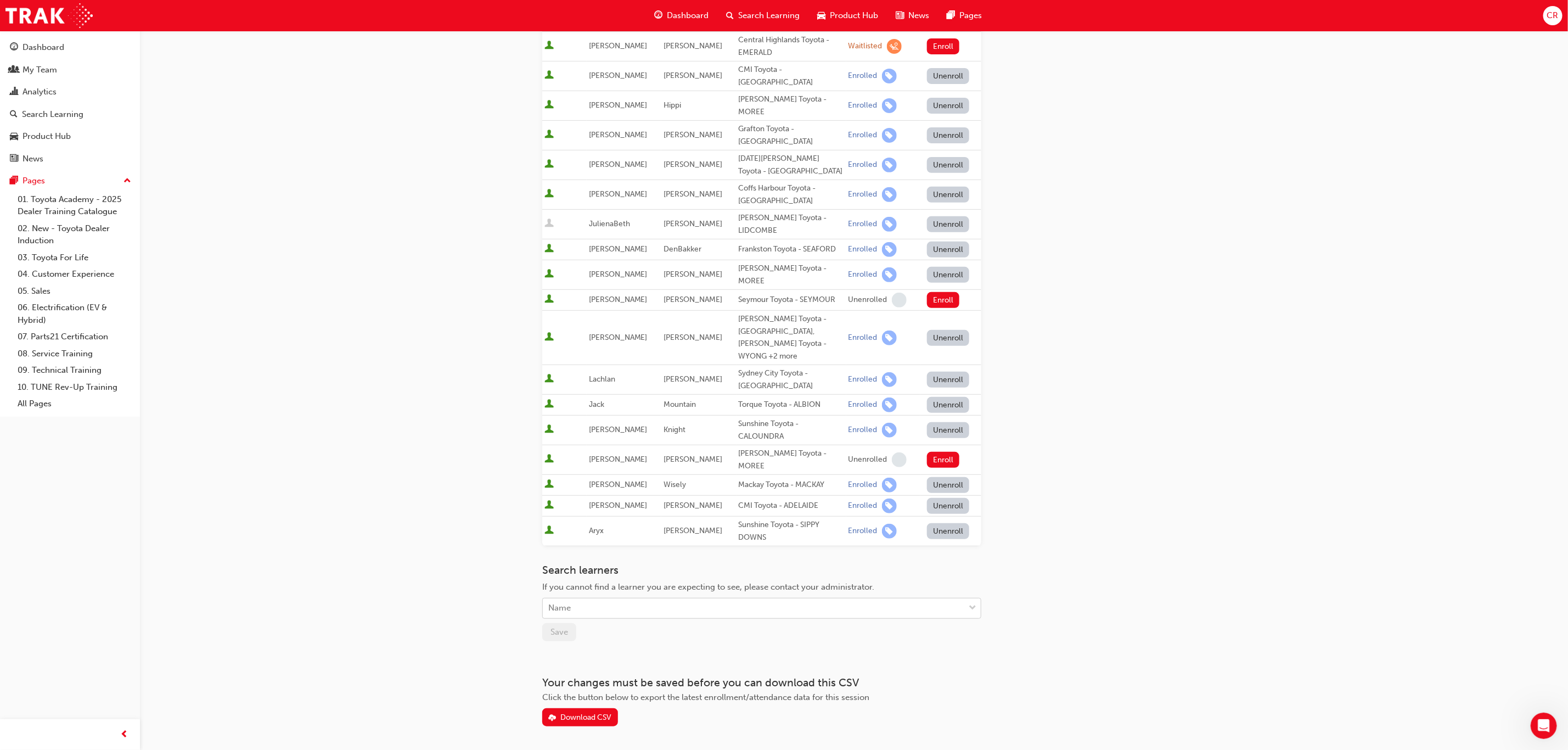
click at [666, 500] on div "Name" at bounding box center [754, 608] width 422 height 19
click at [649, 500] on span "[PERSON_NAME] [PERSON_NAME] Toyota - DANDENONG" at bounding box center [660, 619] width 223 height 10
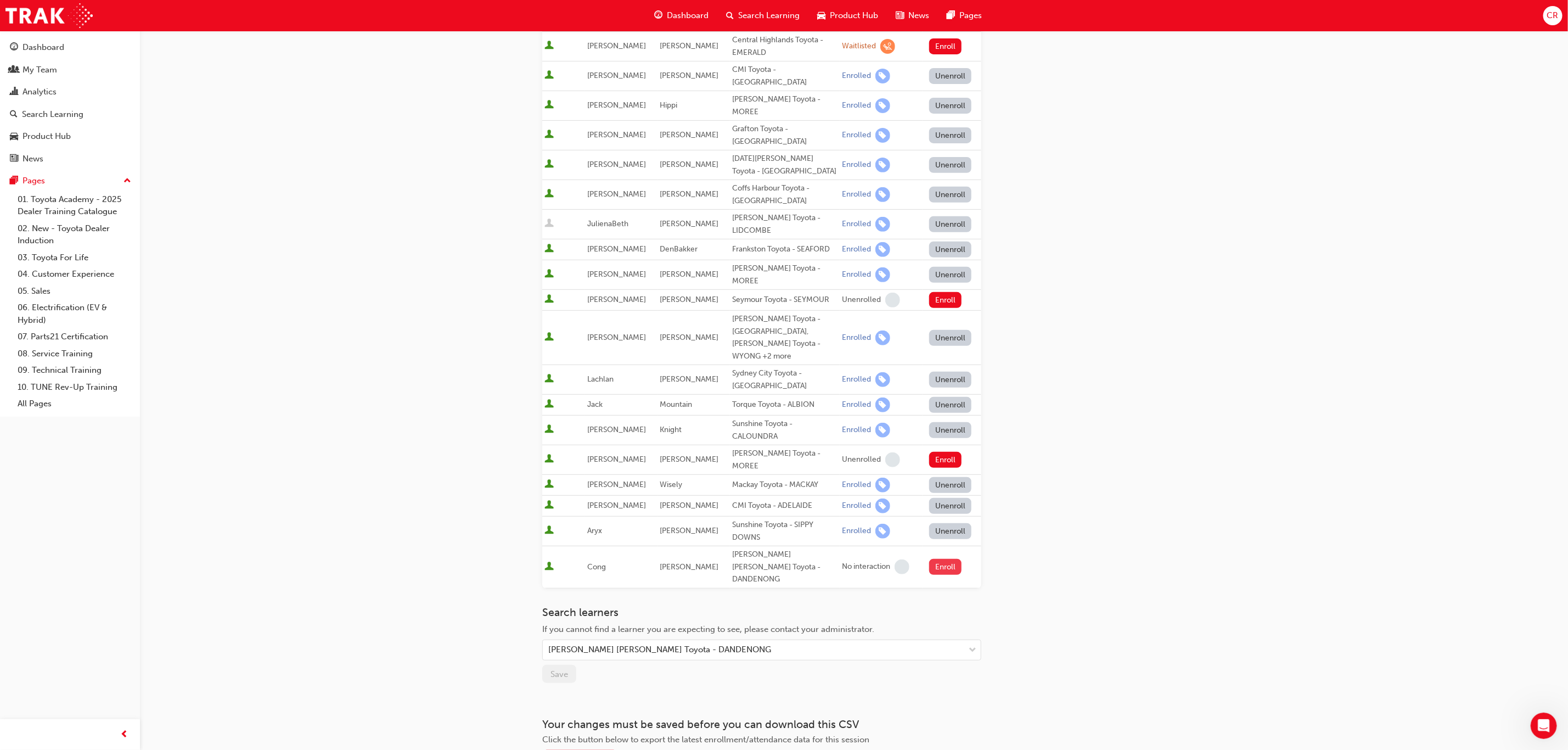
click at [954, 500] on button "Enroll" at bounding box center [946, 567] width 33 height 16
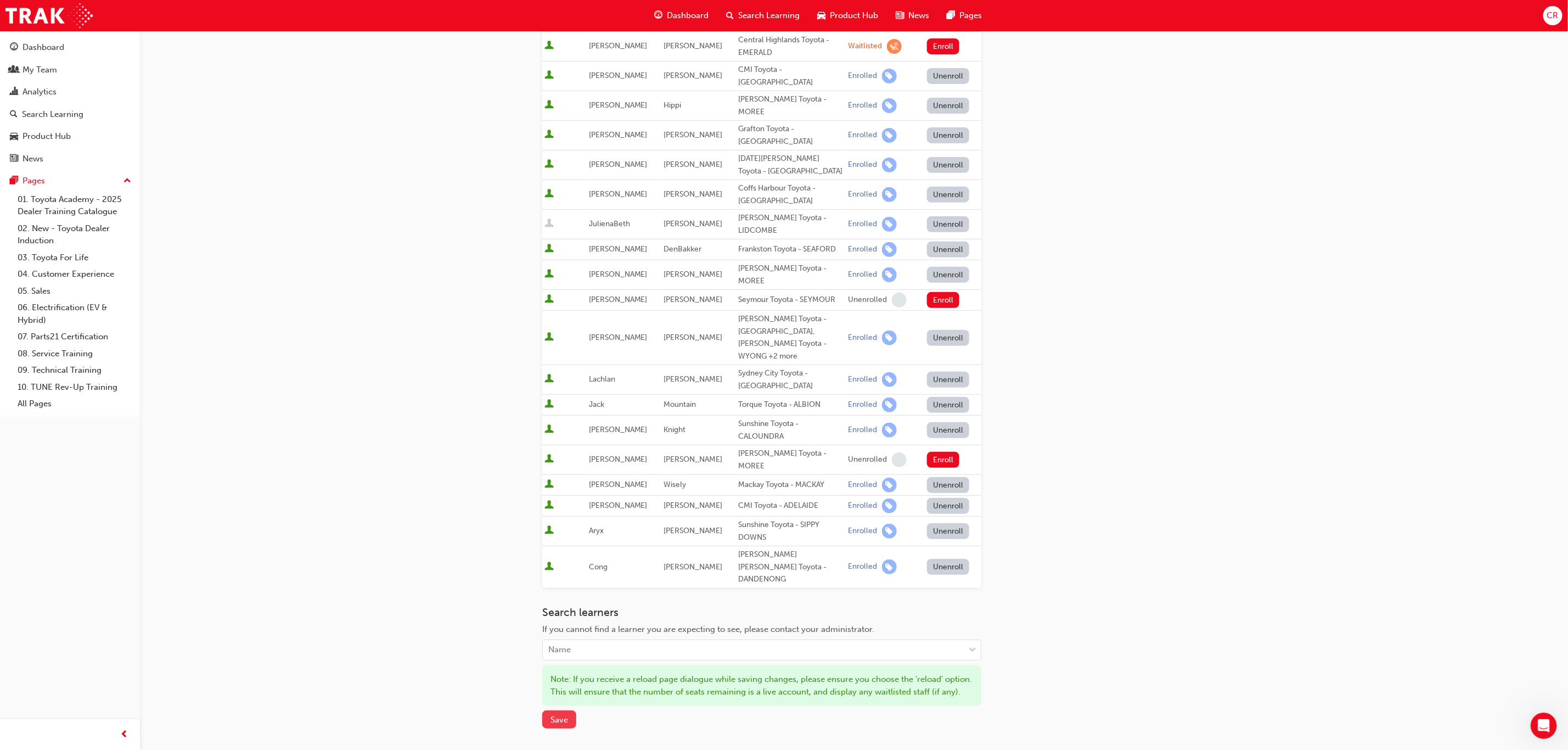
click at [574, 500] on button "Save" at bounding box center [559, 719] width 34 height 18
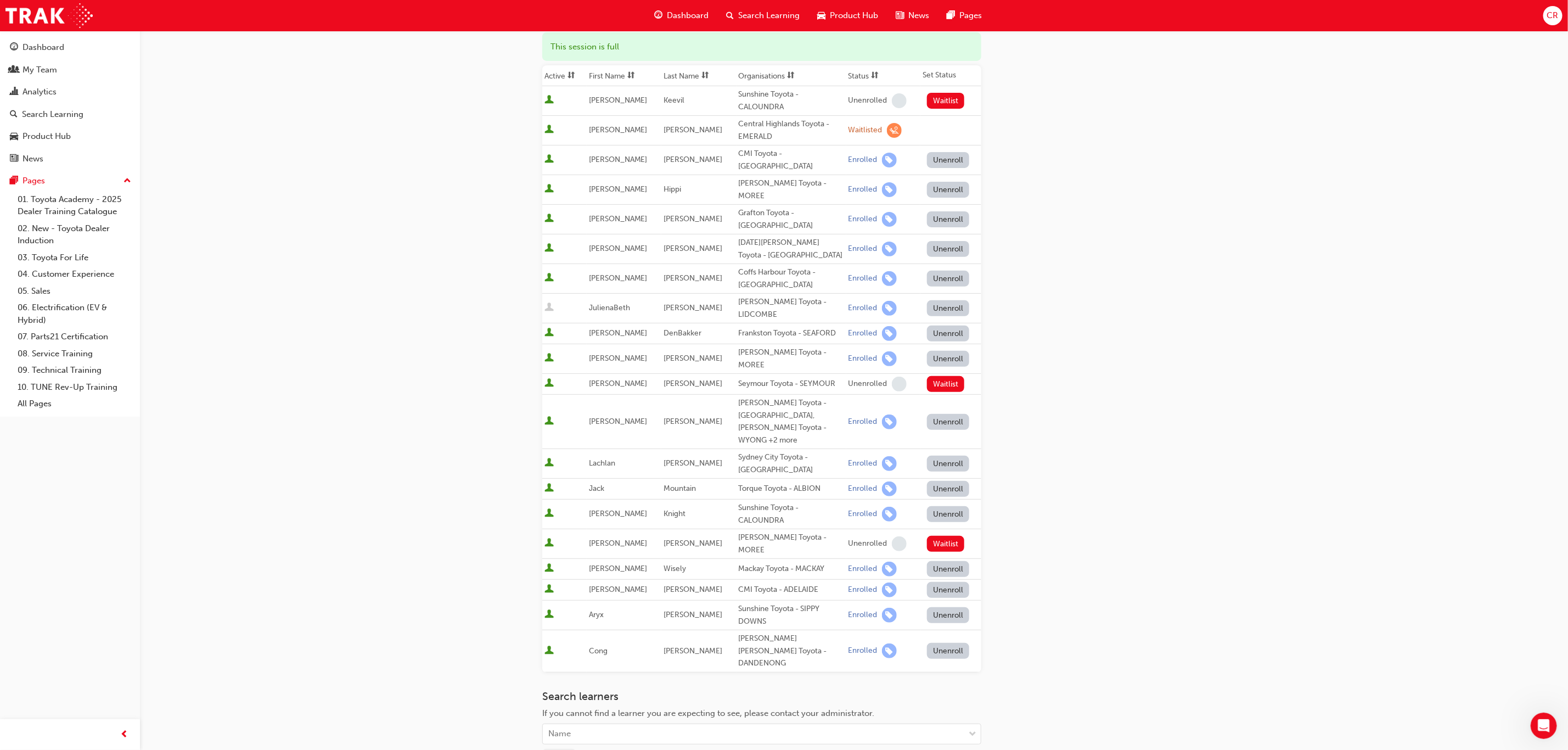
scroll to position [257, 0]
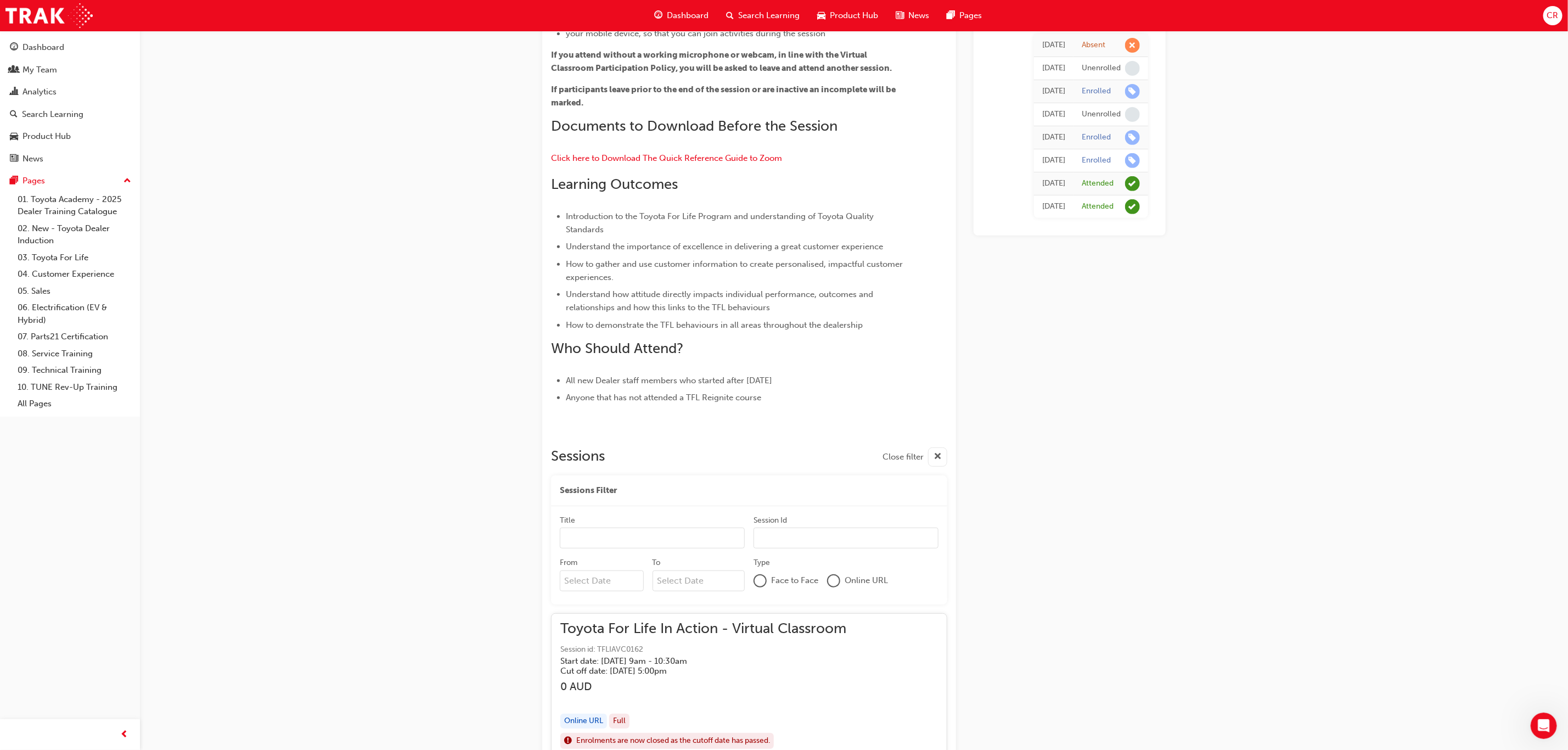
scroll to position [5317, 0]
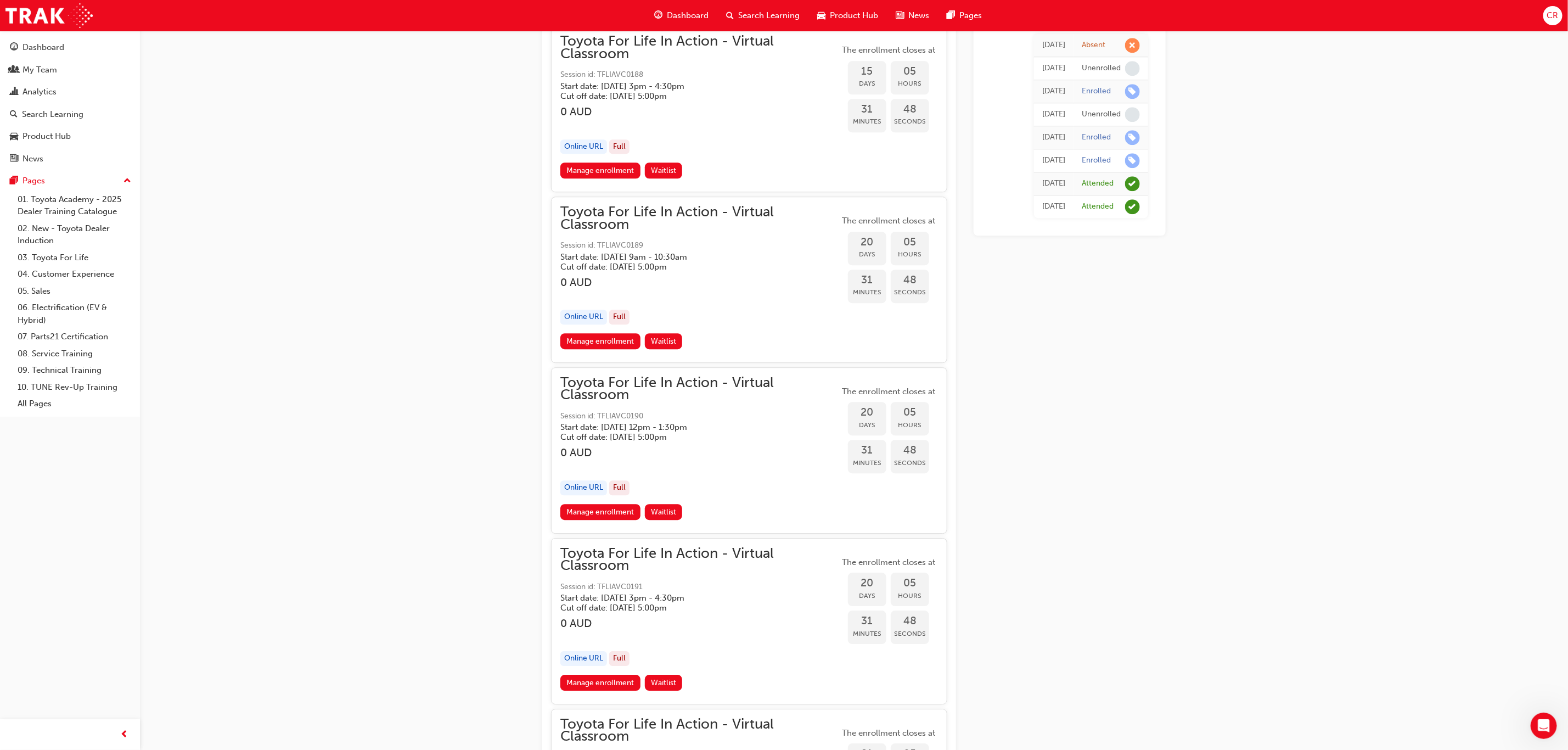
drag, startPoint x: 595, startPoint y: 325, endPoint x: 601, endPoint y: 325, distance: 6.0
click at [595, 333] on link "Manage enrollment" at bounding box center [600, 341] width 80 height 16
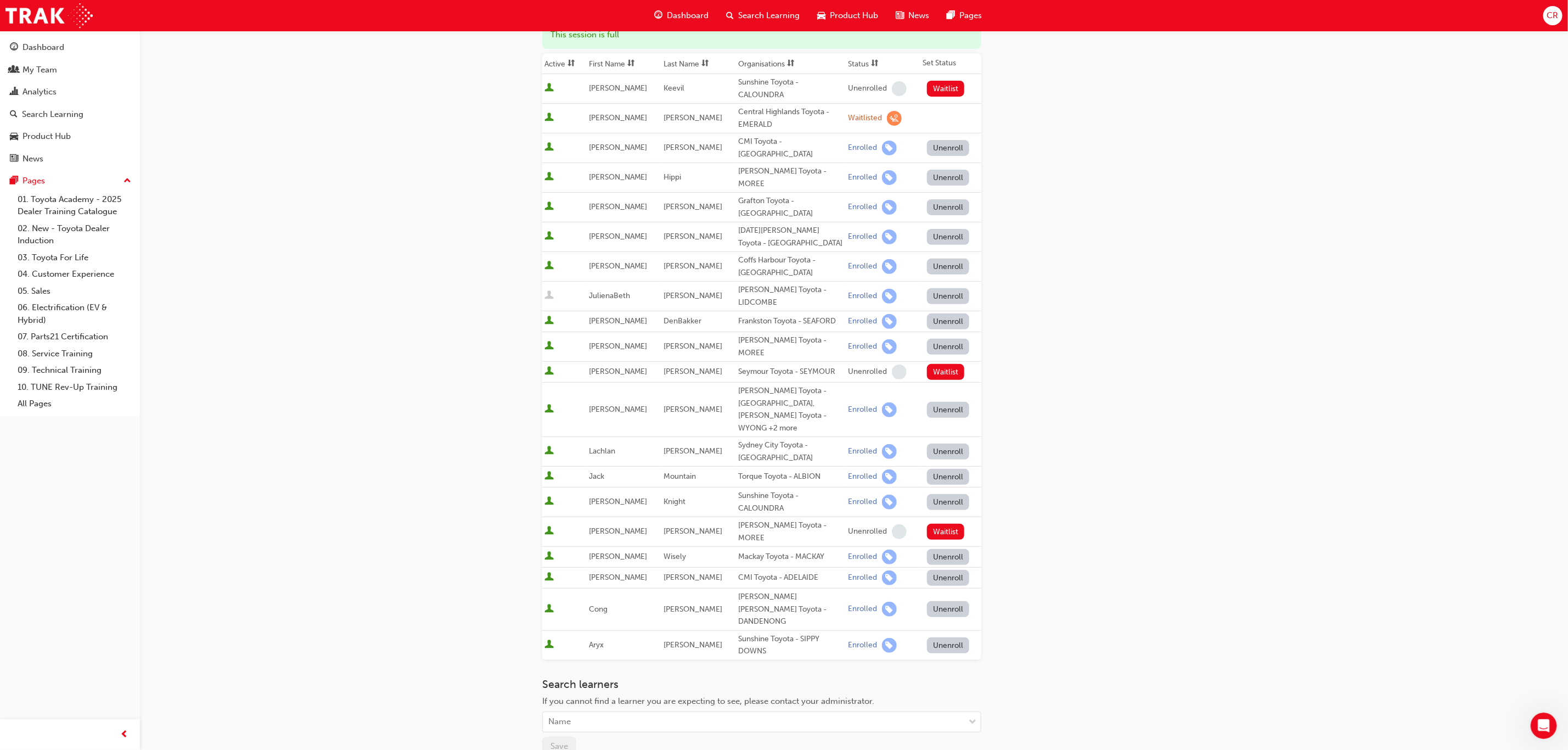
scroll to position [82, 0]
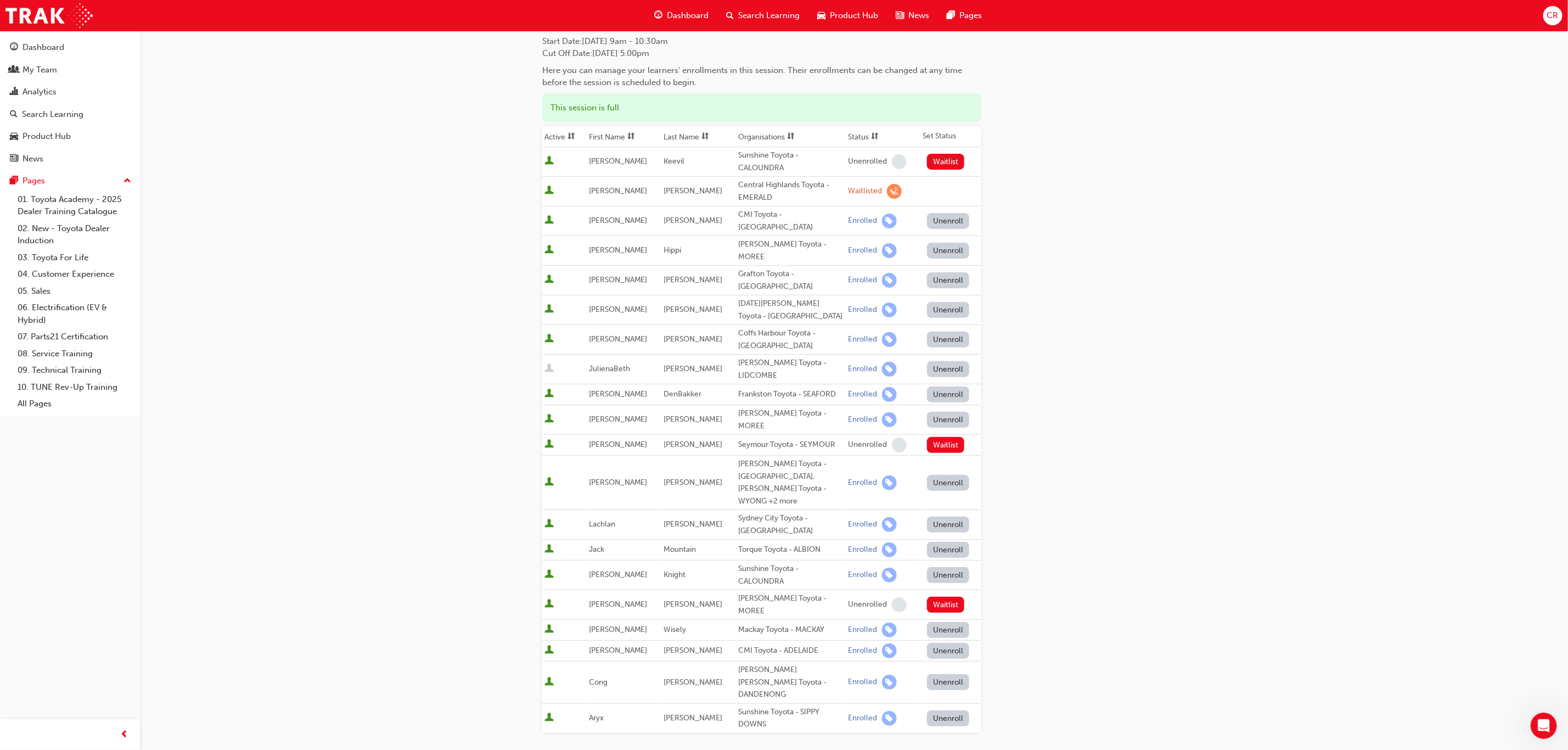
click at [90, 81] on button "Dashboard My Team Analytics Search Learning Product Hub News Pages" at bounding box center [70, 102] width 131 height 136
click at [90, 77] on link "My Team" at bounding box center [70, 69] width 131 height 20
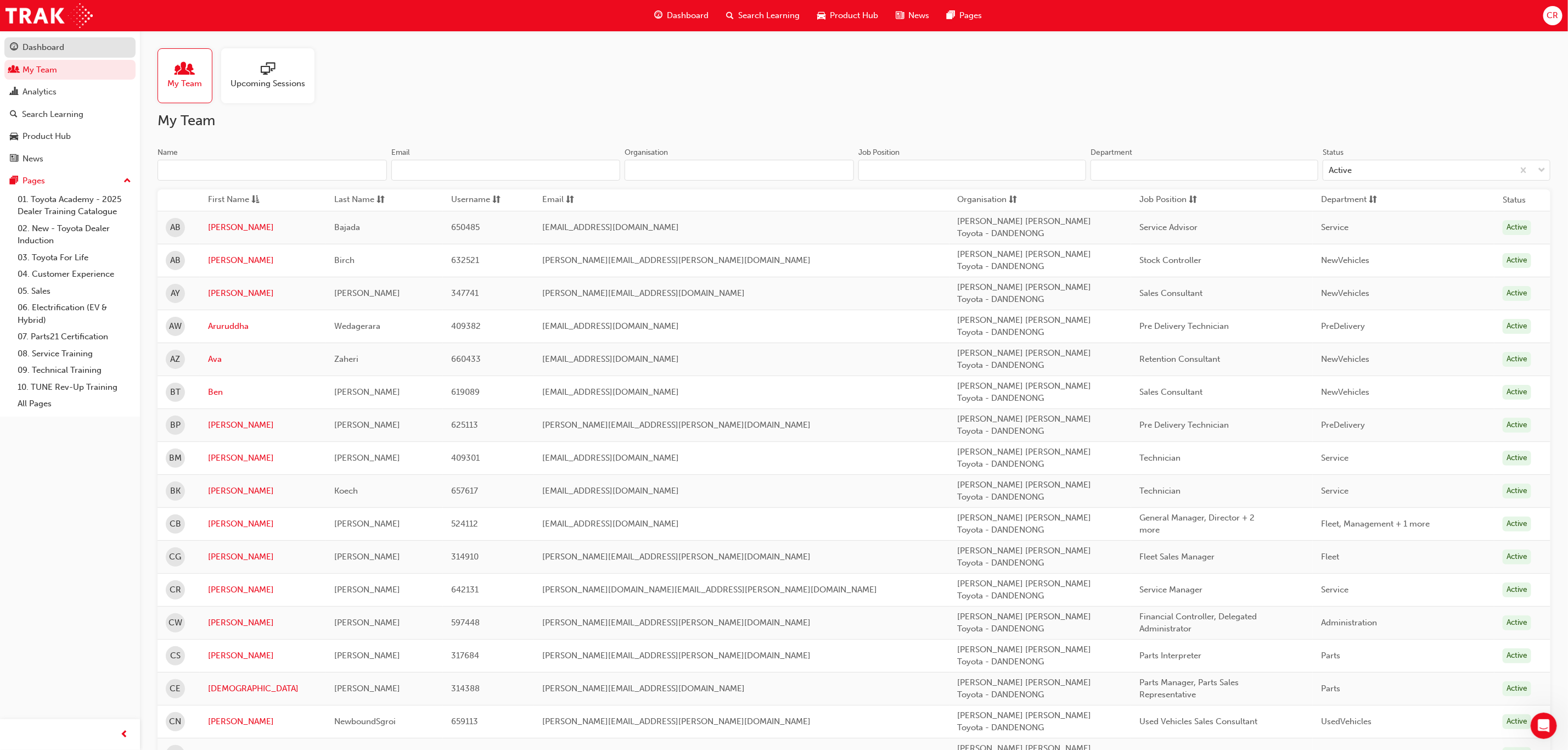
click at [71, 53] on div "Dashboard" at bounding box center [70, 47] width 120 height 14
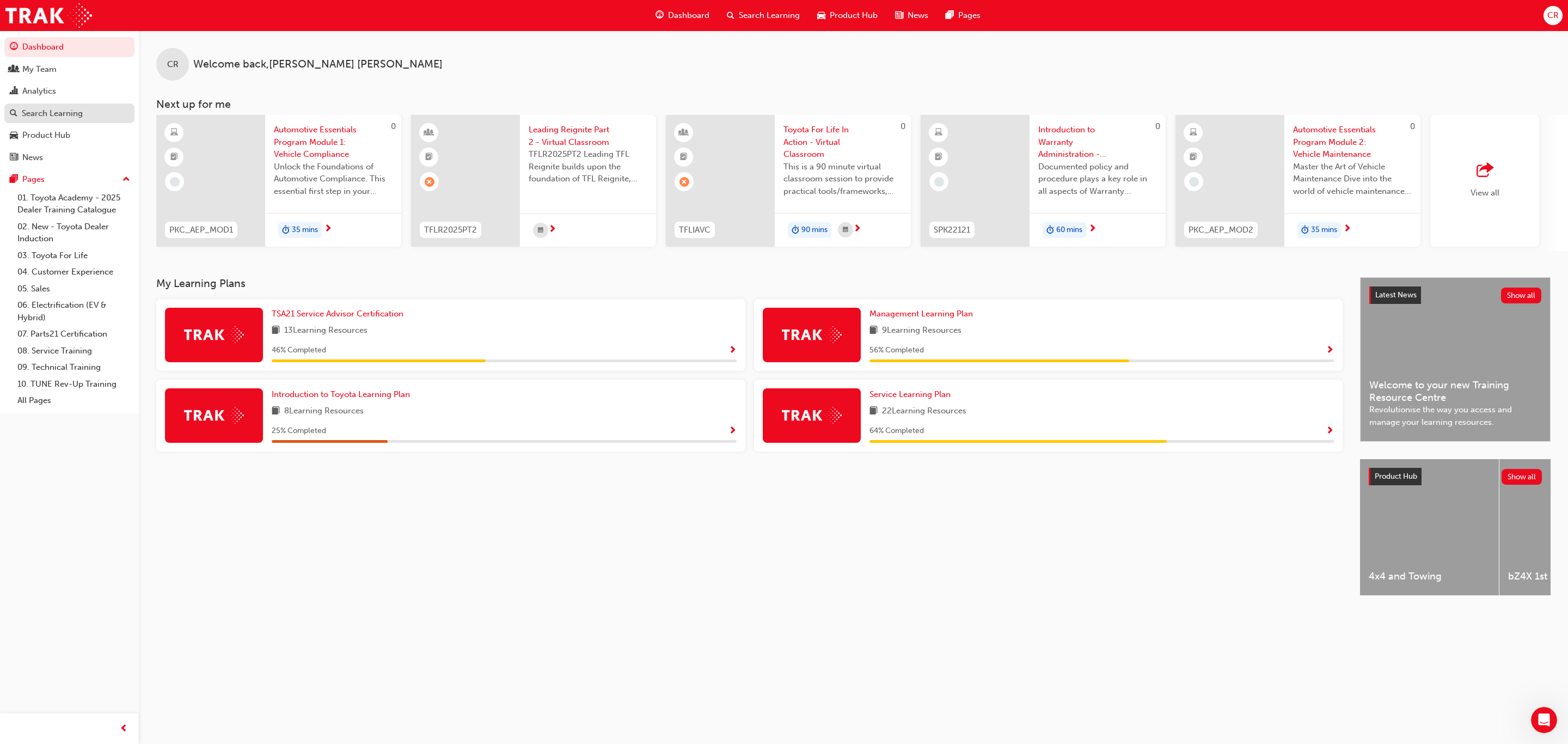
click at [51, 108] on div "Search Learning" at bounding box center [52, 113] width 61 height 13
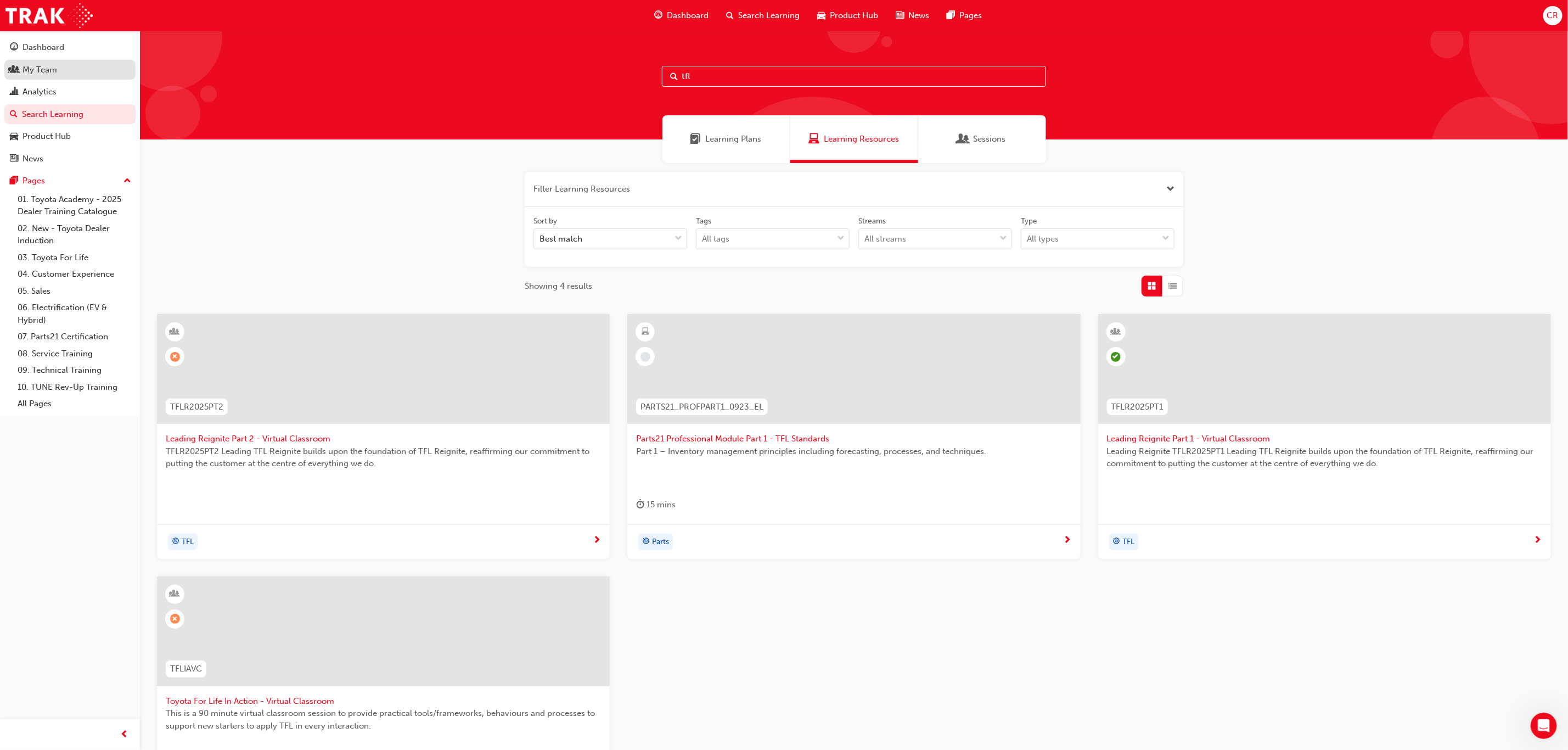
click at [51, 68] on div "My Team" at bounding box center [40, 70] width 34 height 13
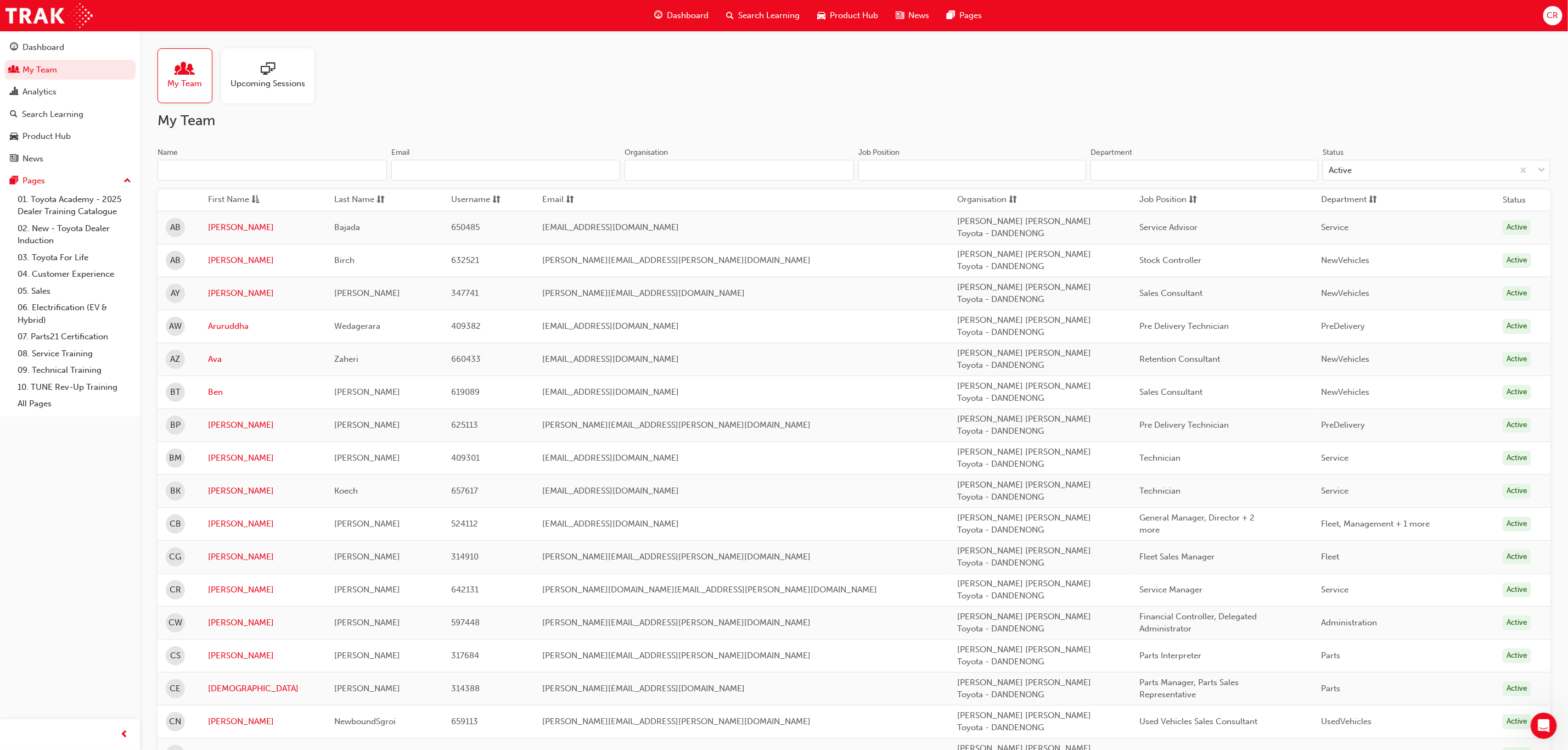
click at [279, 174] on input "Name" at bounding box center [272, 170] width 230 height 21
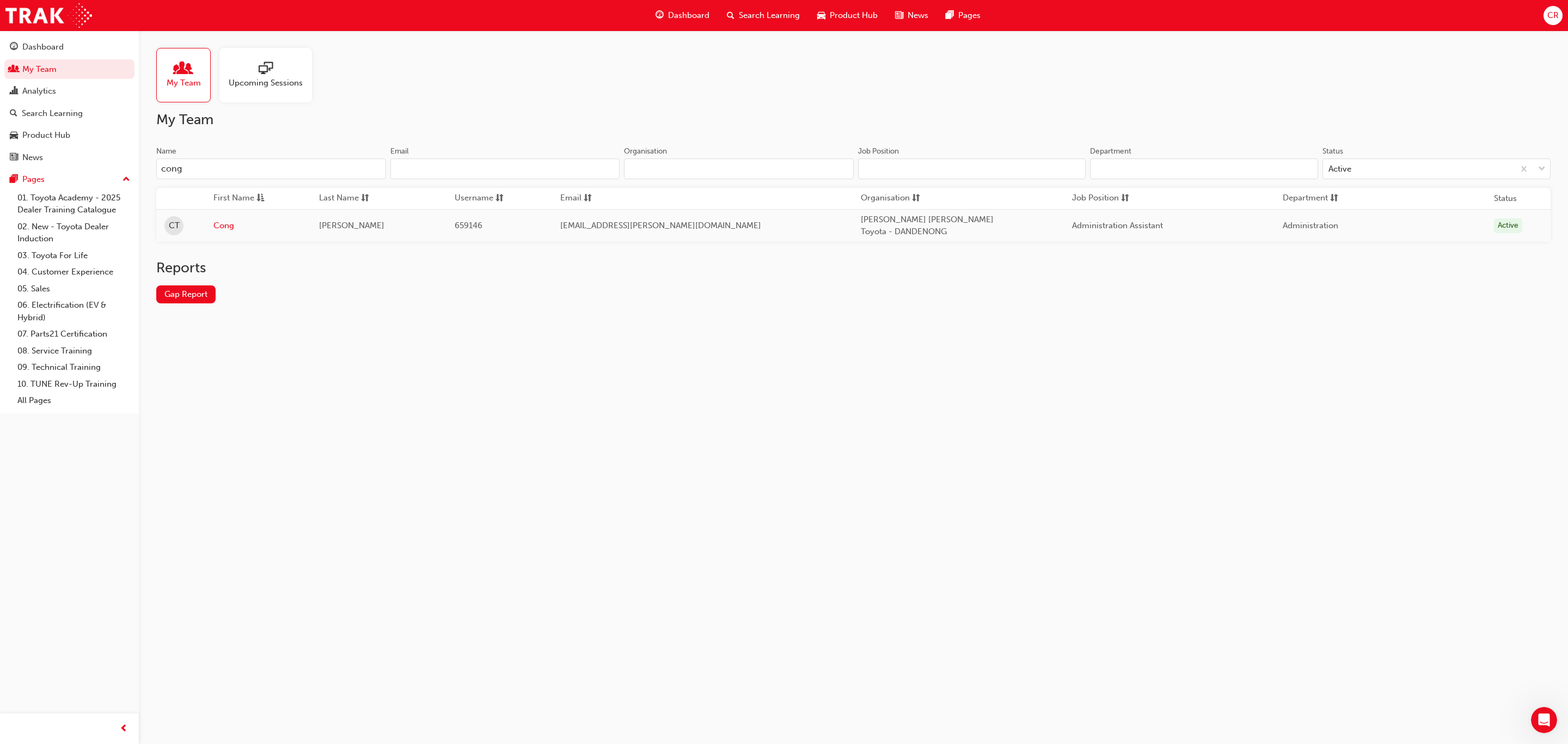
type input "cong"
click at [421, 217] on td "[PERSON_NAME]" at bounding box center [379, 225] width 136 height 33
click at [215, 231] on td "Cong" at bounding box center [258, 225] width 106 height 33
click at [222, 229] on link "Cong" at bounding box center [258, 225] width 89 height 13
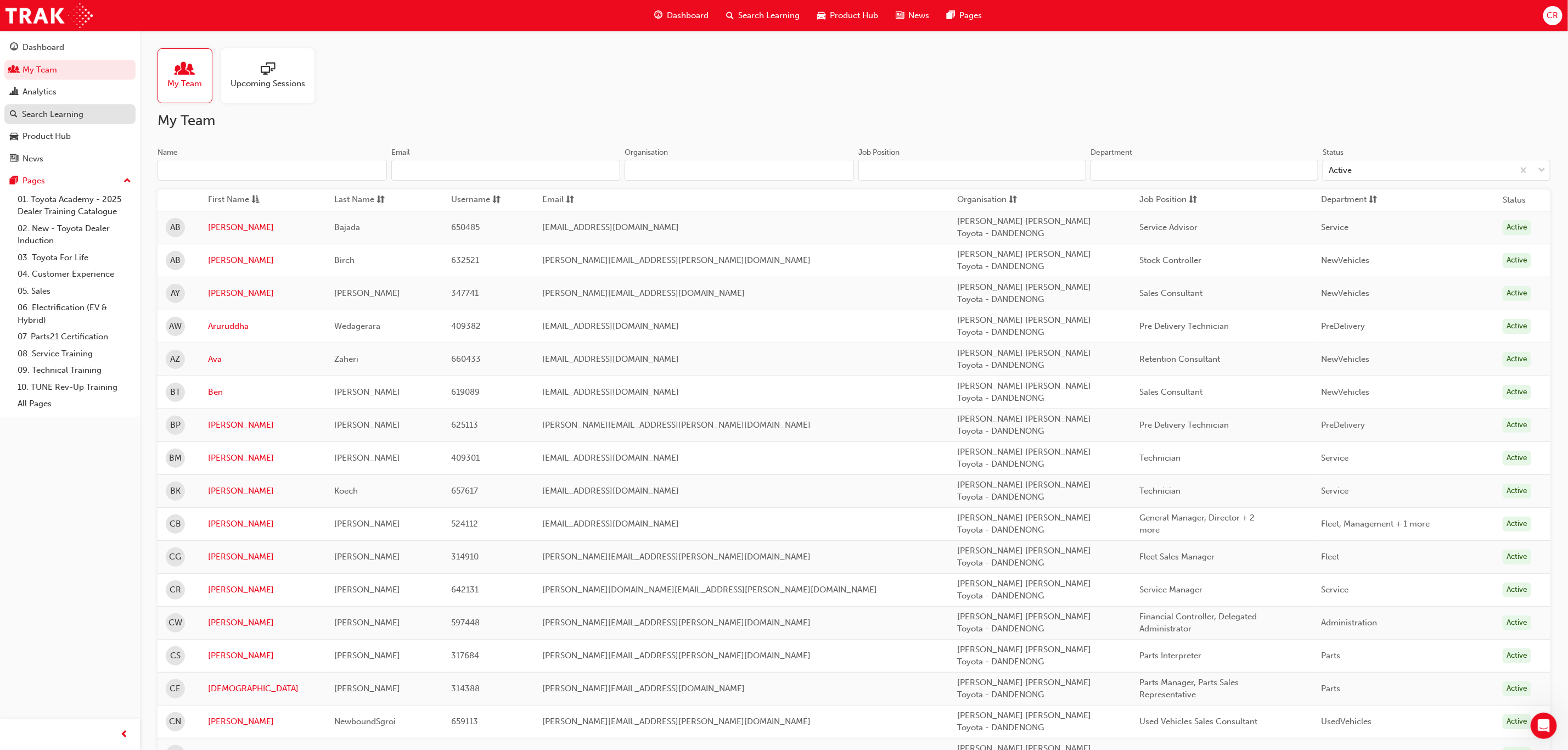
drag, startPoint x: 55, startPoint y: 109, endPoint x: 133, endPoint y: 107, distance: 78.0
click at [56, 109] on div "Search Learning" at bounding box center [53, 114] width 61 height 13
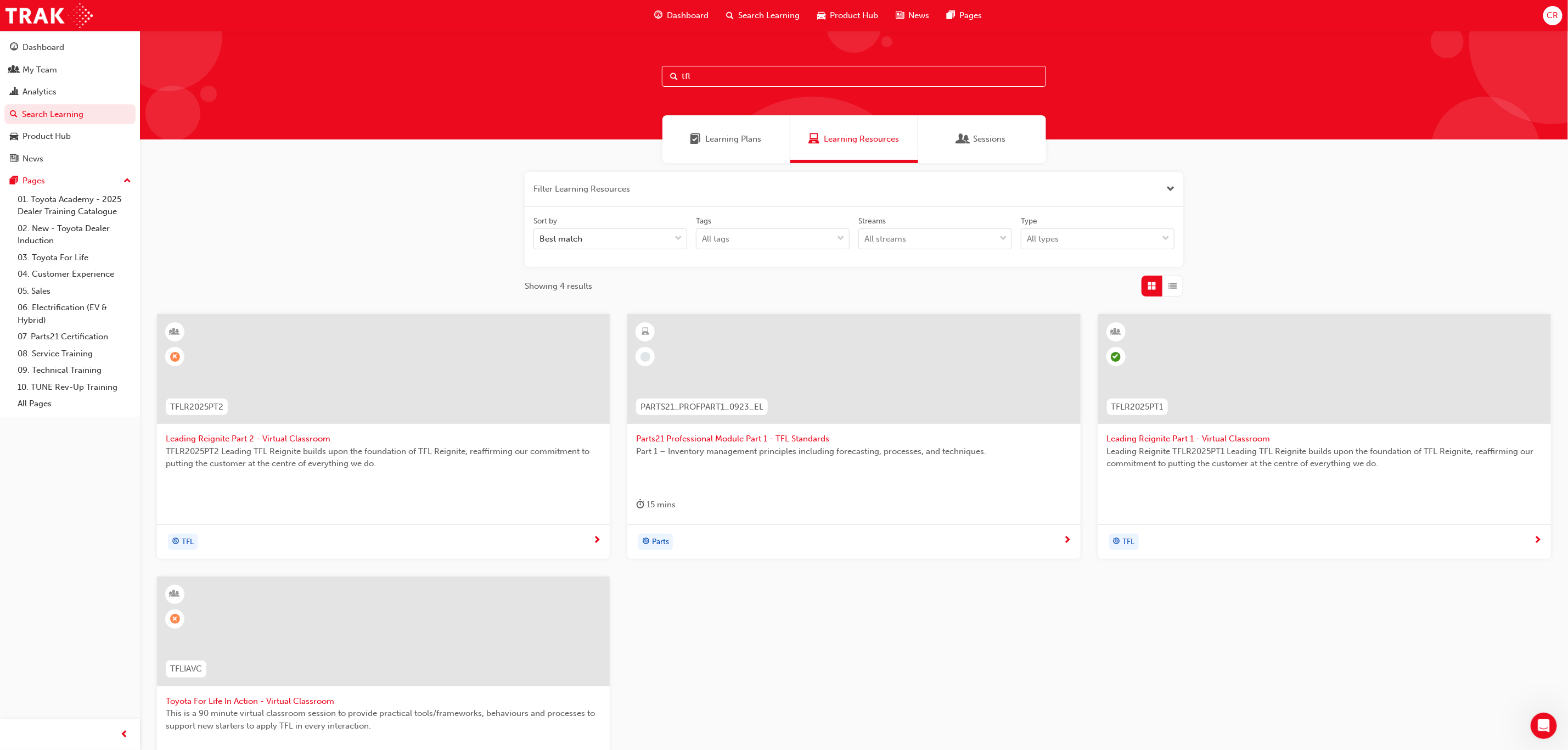
click at [712, 82] on input "tfl" at bounding box center [854, 76] width 384 height 21
type input "t"
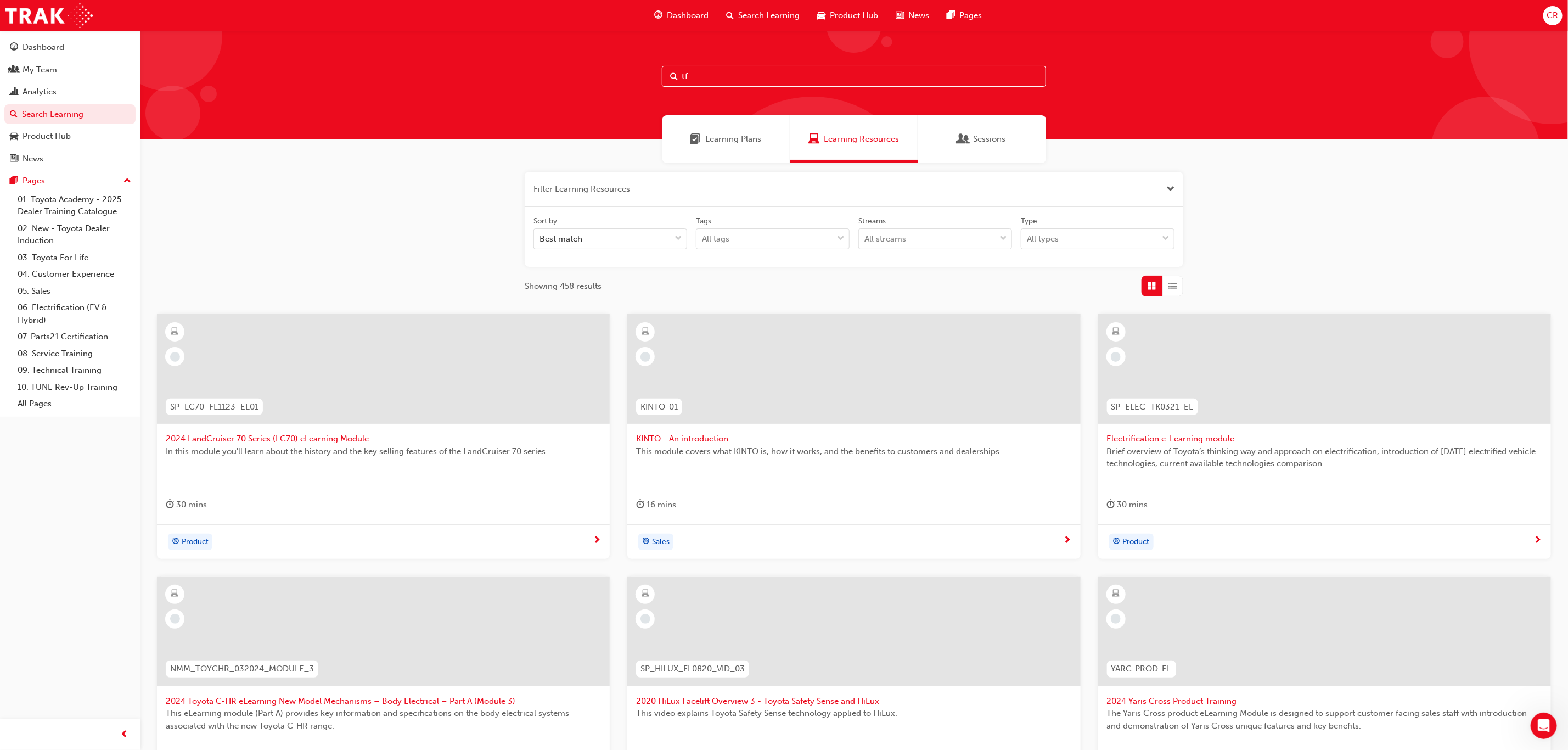
type input "tfl"
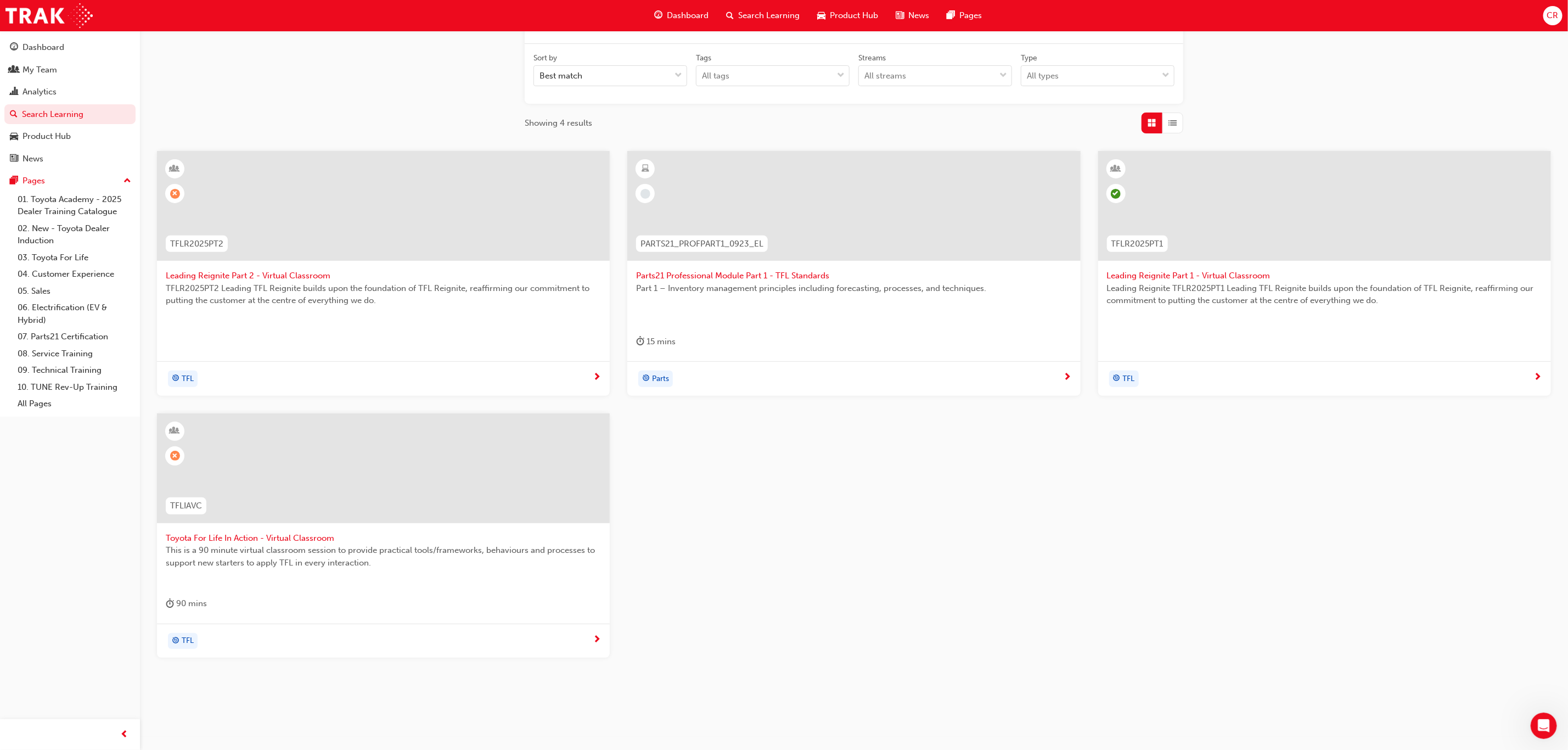
scroll to position [164, 0]
click at [268, 500] on div at bounding box center [384, 466] width 453 height 110
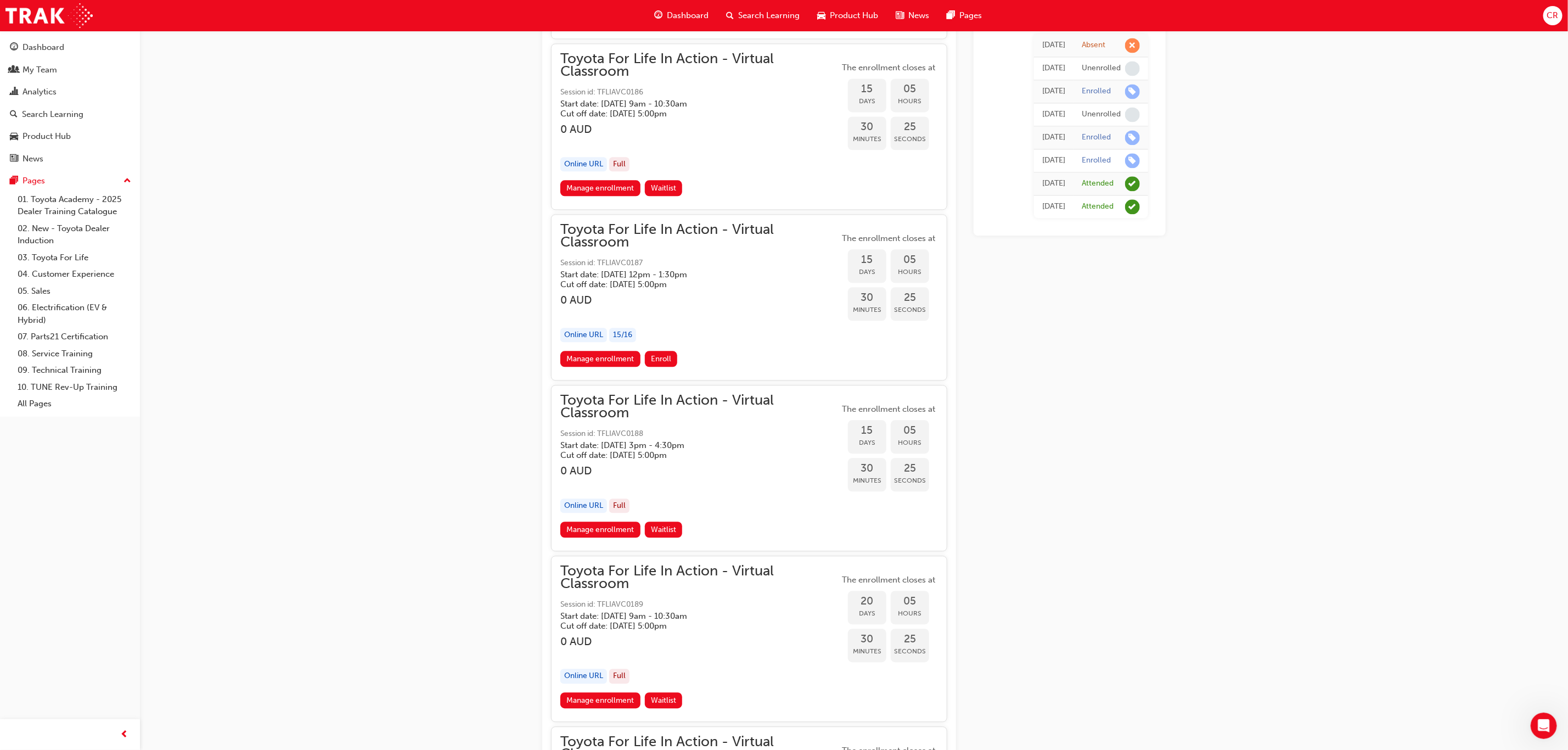
scroll to position [5070, 0]
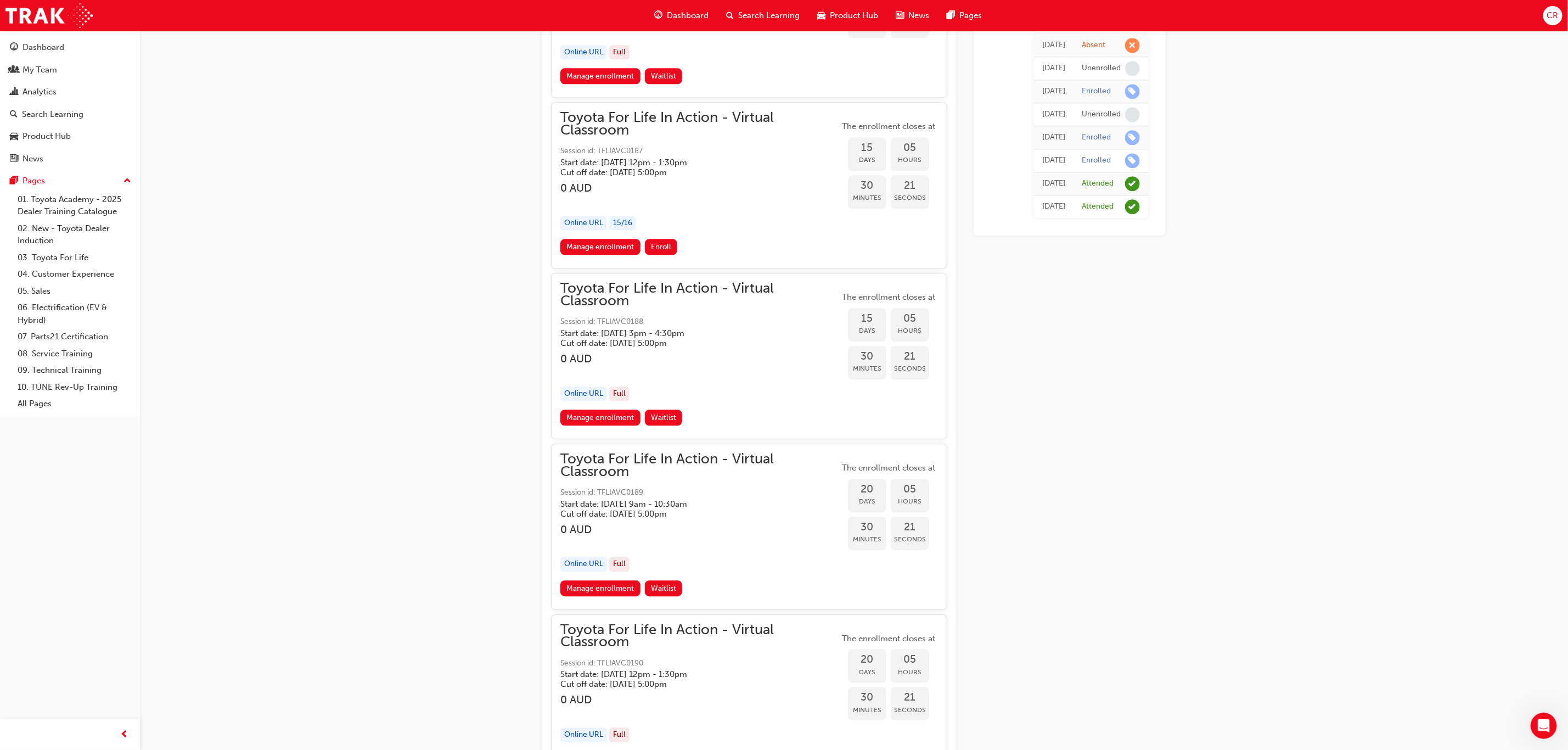
click at [715, 500] on h5 "Cut off date: [DATE] 5:00pm" at bounding box center [691, 514] width 261 height 10
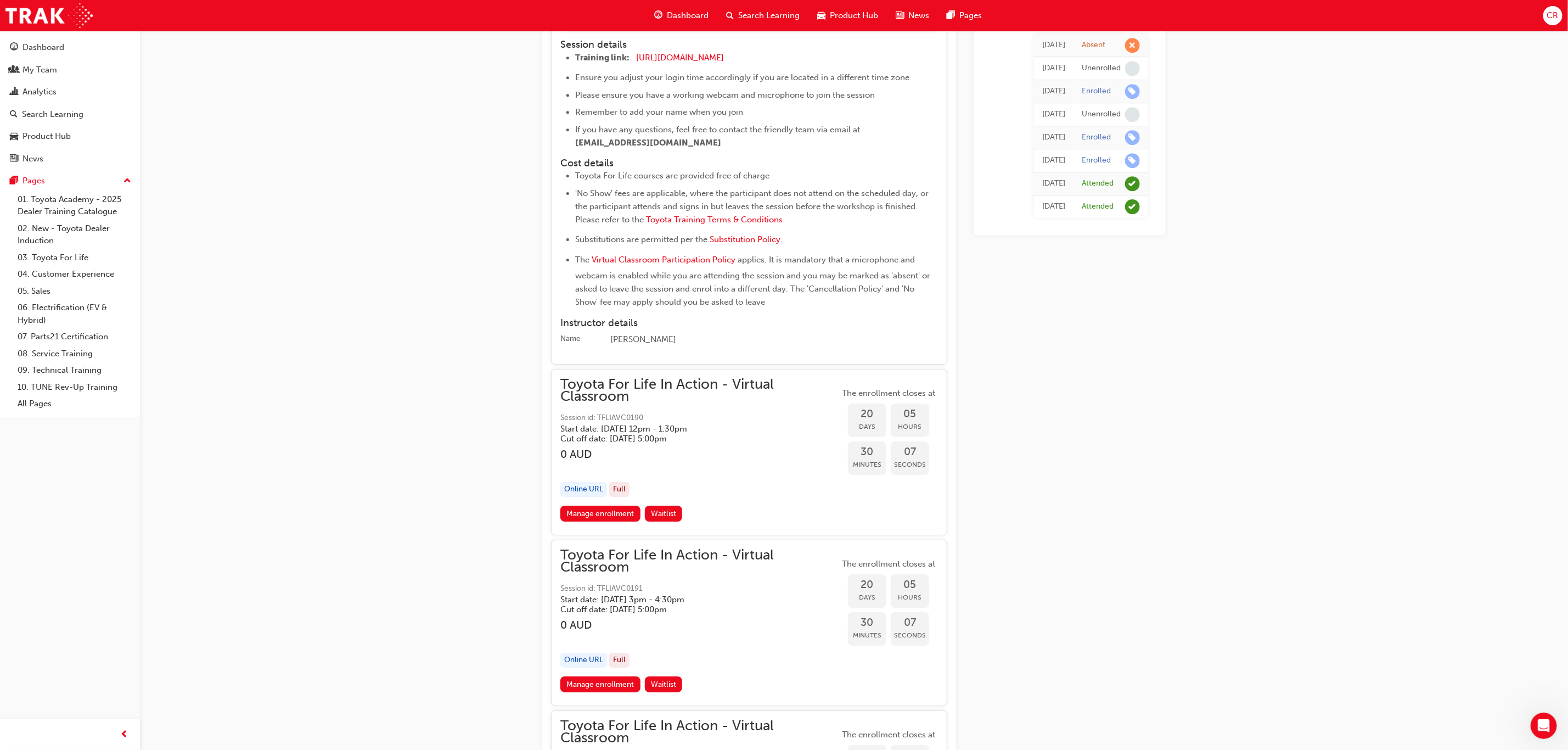
scroll to position [5729, 0]
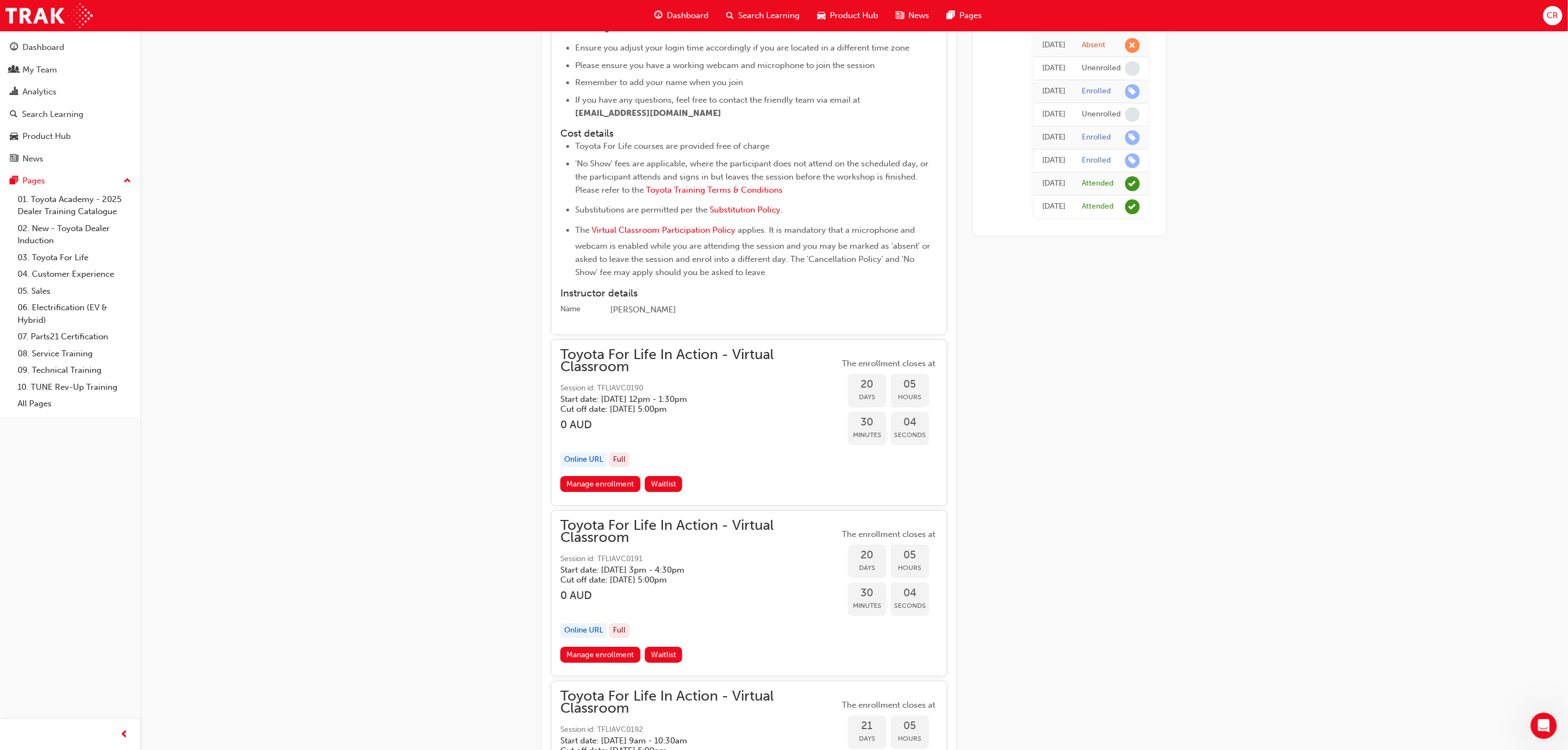
click at [757, 419] on h3 "0 AUD" at bounding box center [700, 425] width 279 height 13
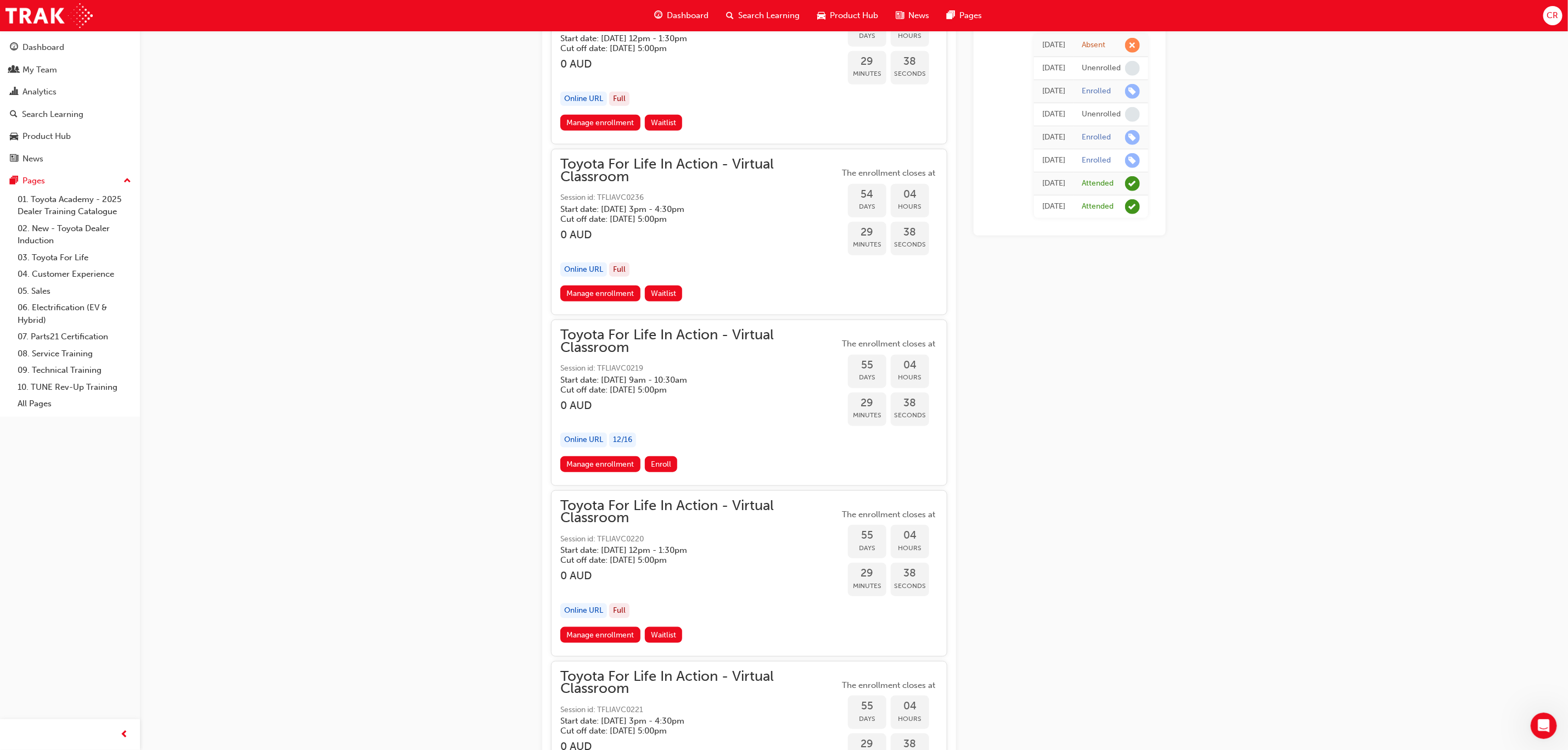
scroll to position [13140, 0]
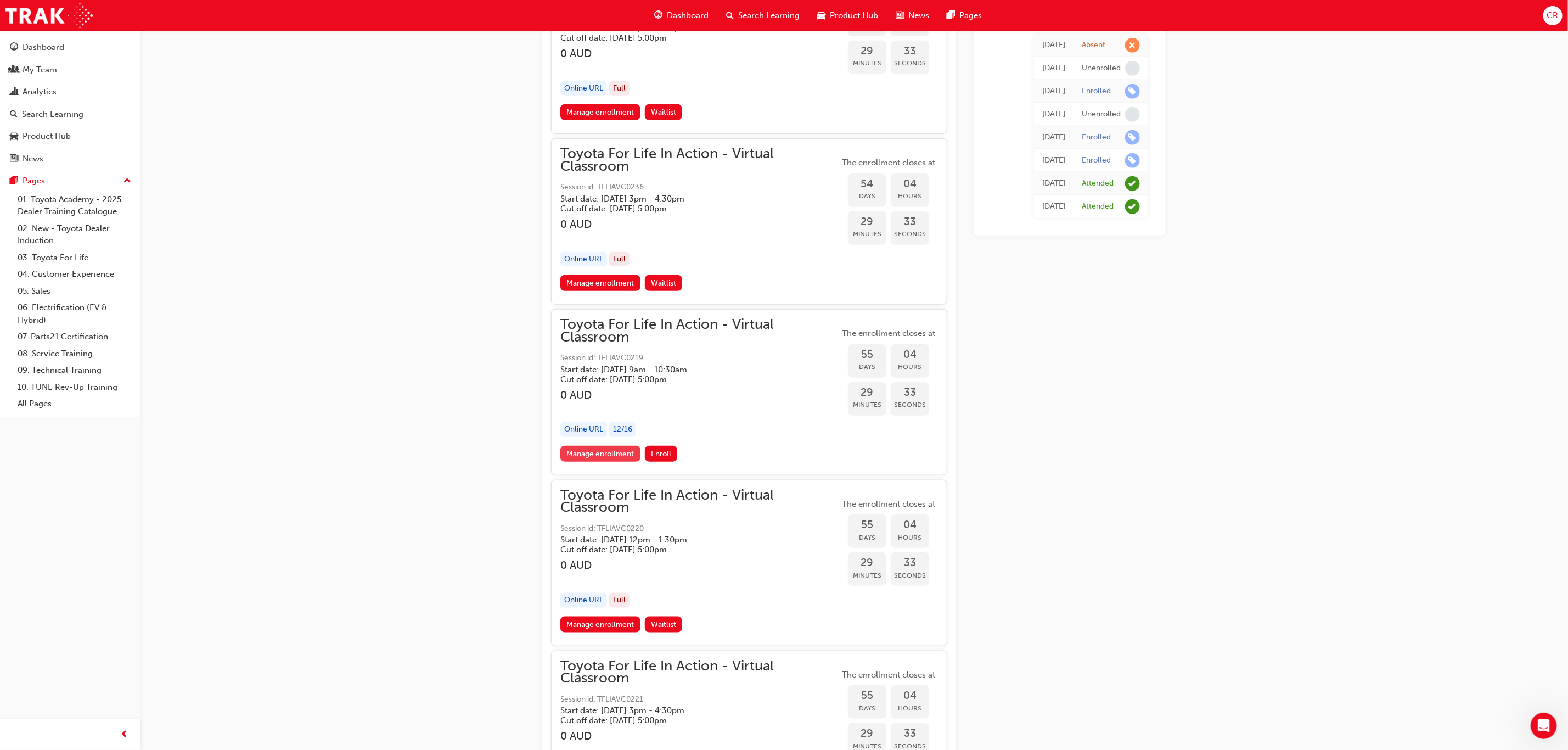
click at [627, 446] on link "Manage enrollment" at bounding box center [600, 454] width 80 height 16
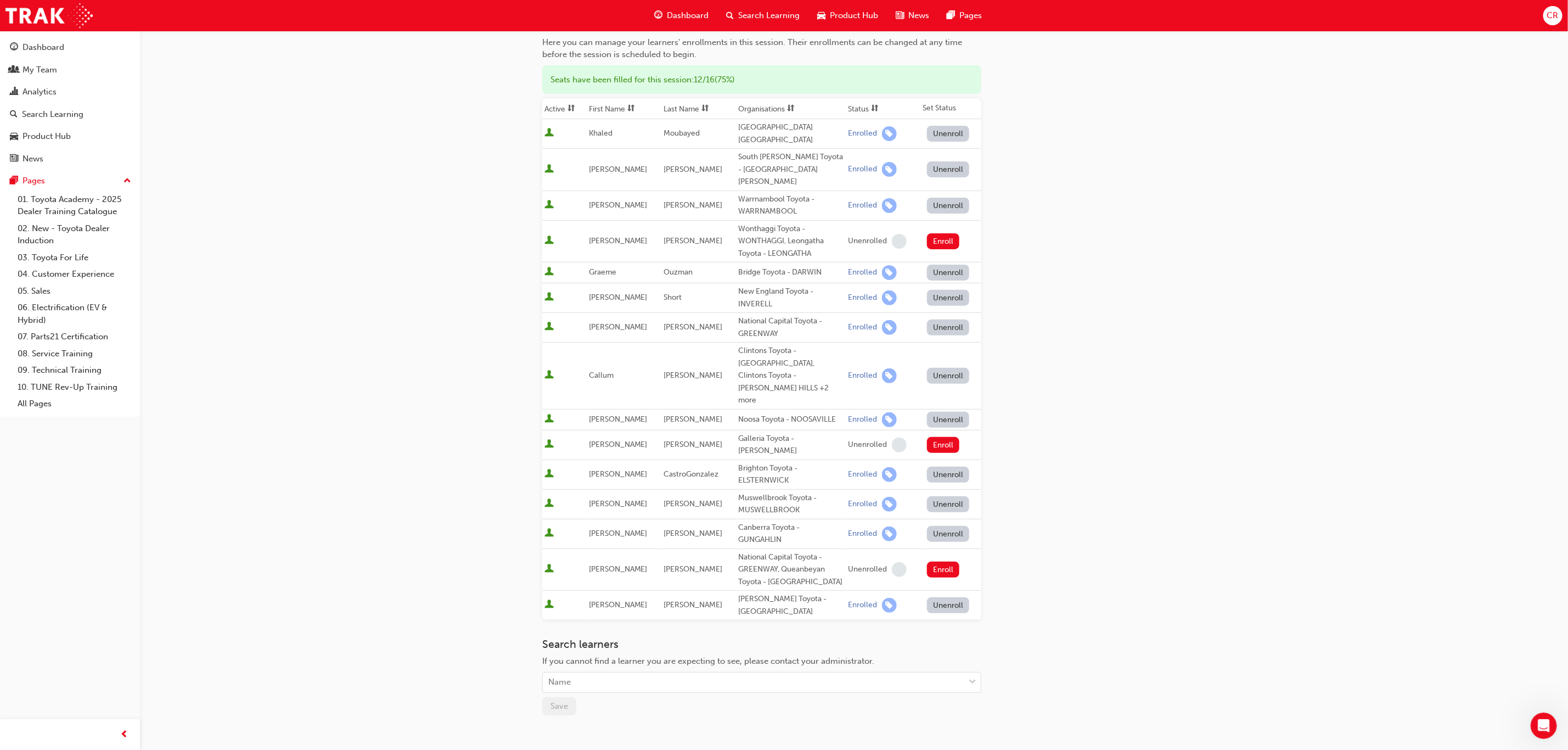
scroll to position [82, 0]
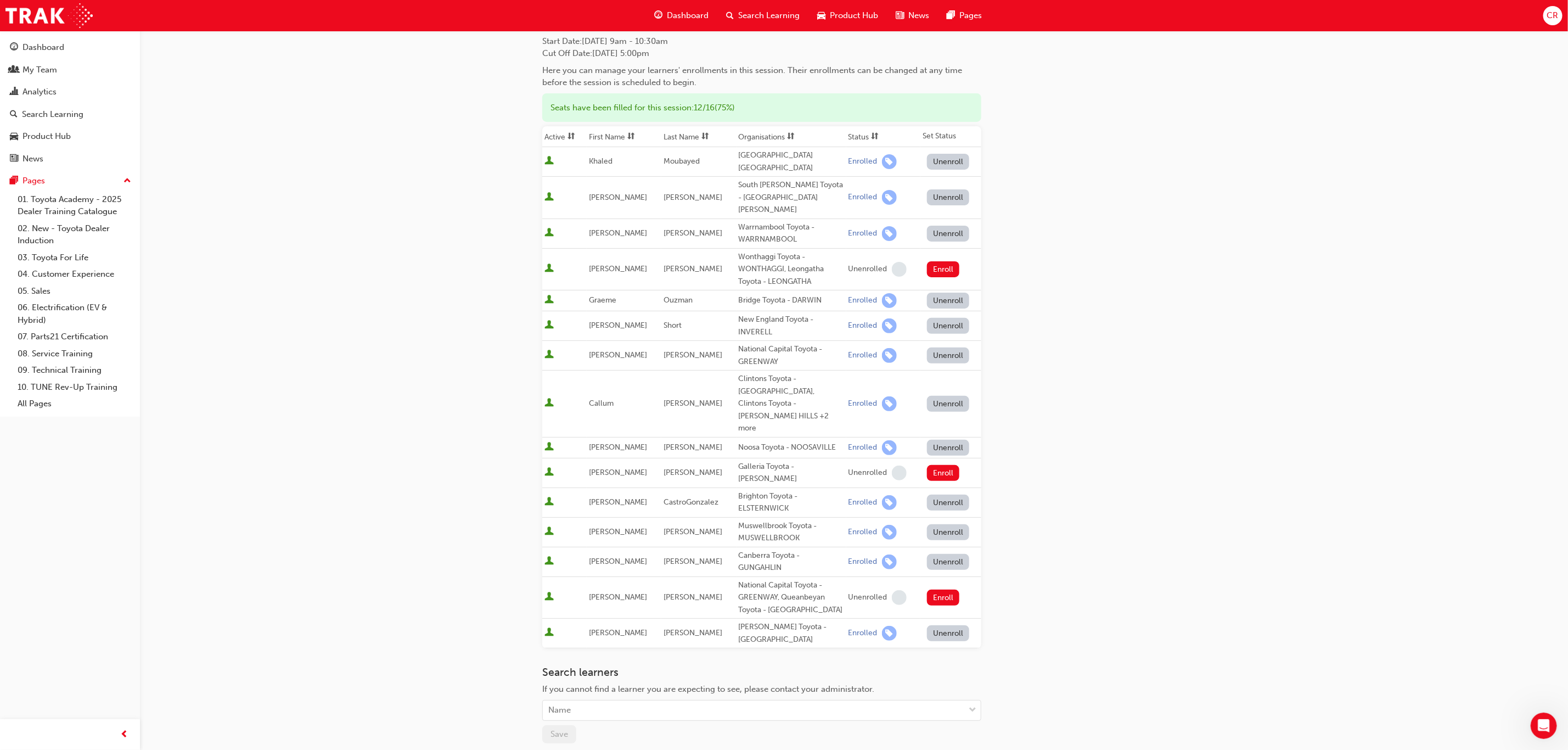
click at [582, 500] on div "Search learners If you cannot find a learner you are expecting to see, please c…" at bounding box center [762, 693] width 439 height 55
click at [580, 500] on div "Name" at bounding box center [754, 710] width 422 height 19
type input "stefa"
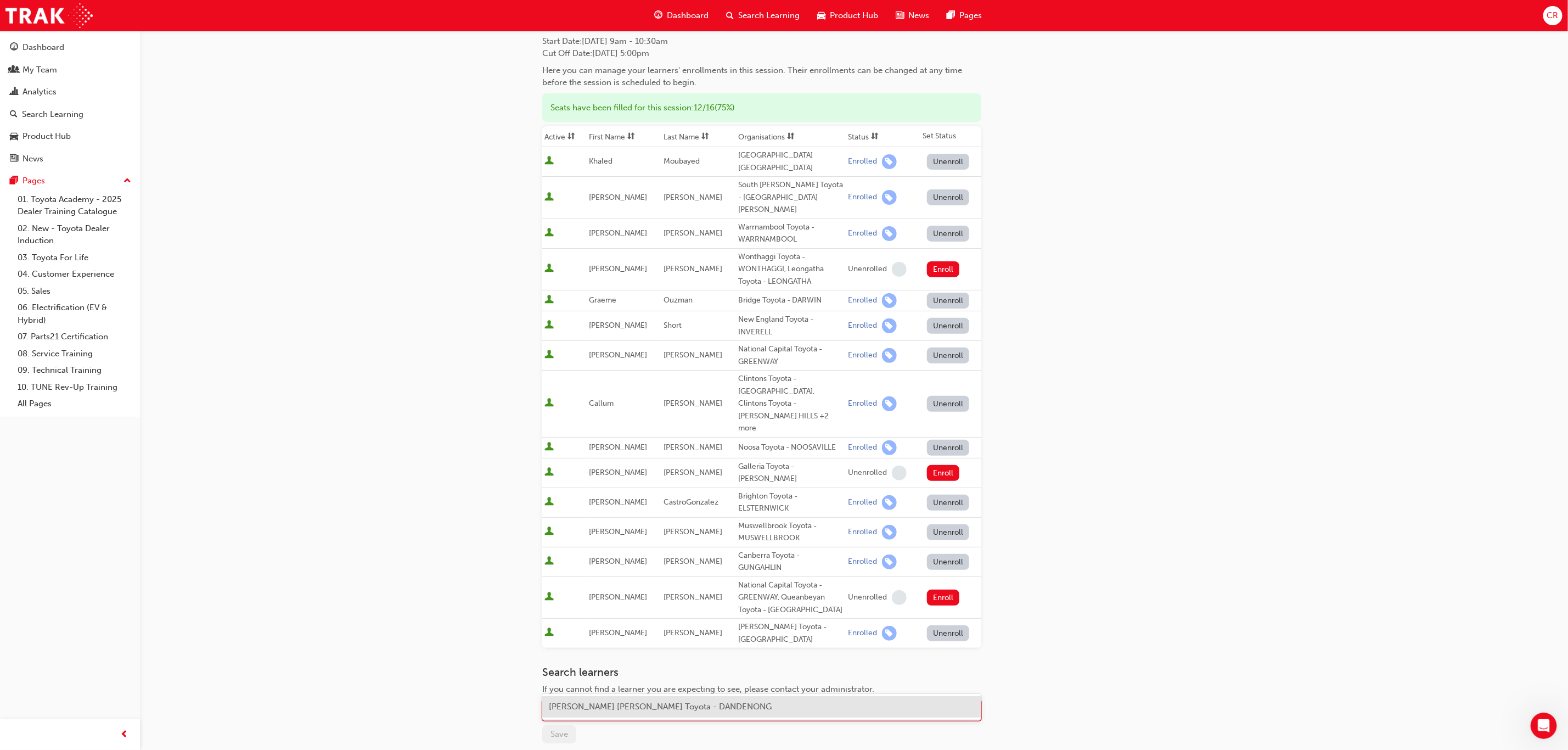
click at [662, 500] on div "[PERSON_NAME] [PERSON_NAME] Toyota - DANDENONG" at bounding box center [762, 706] width 439 height 21
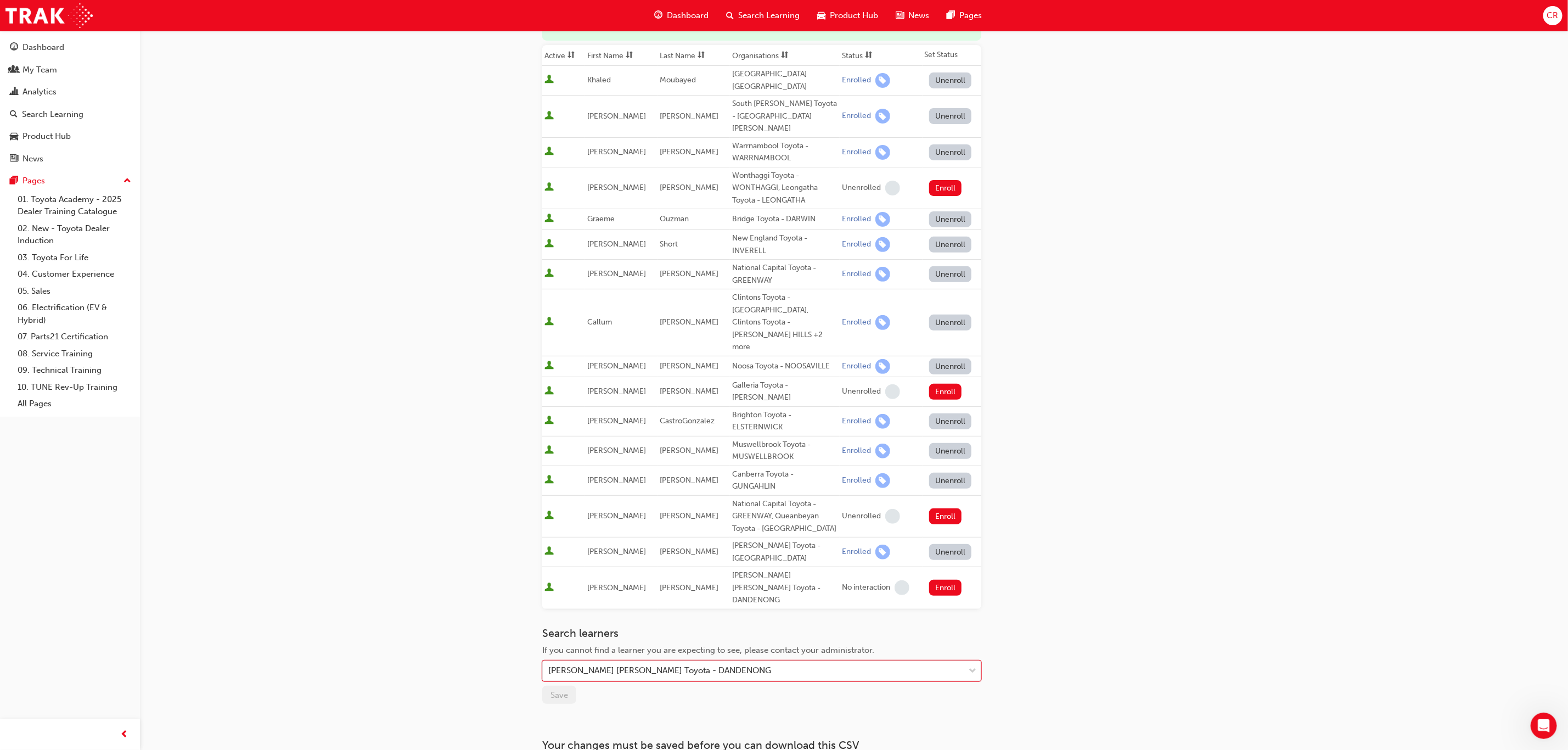
scroll to position [138, 0]
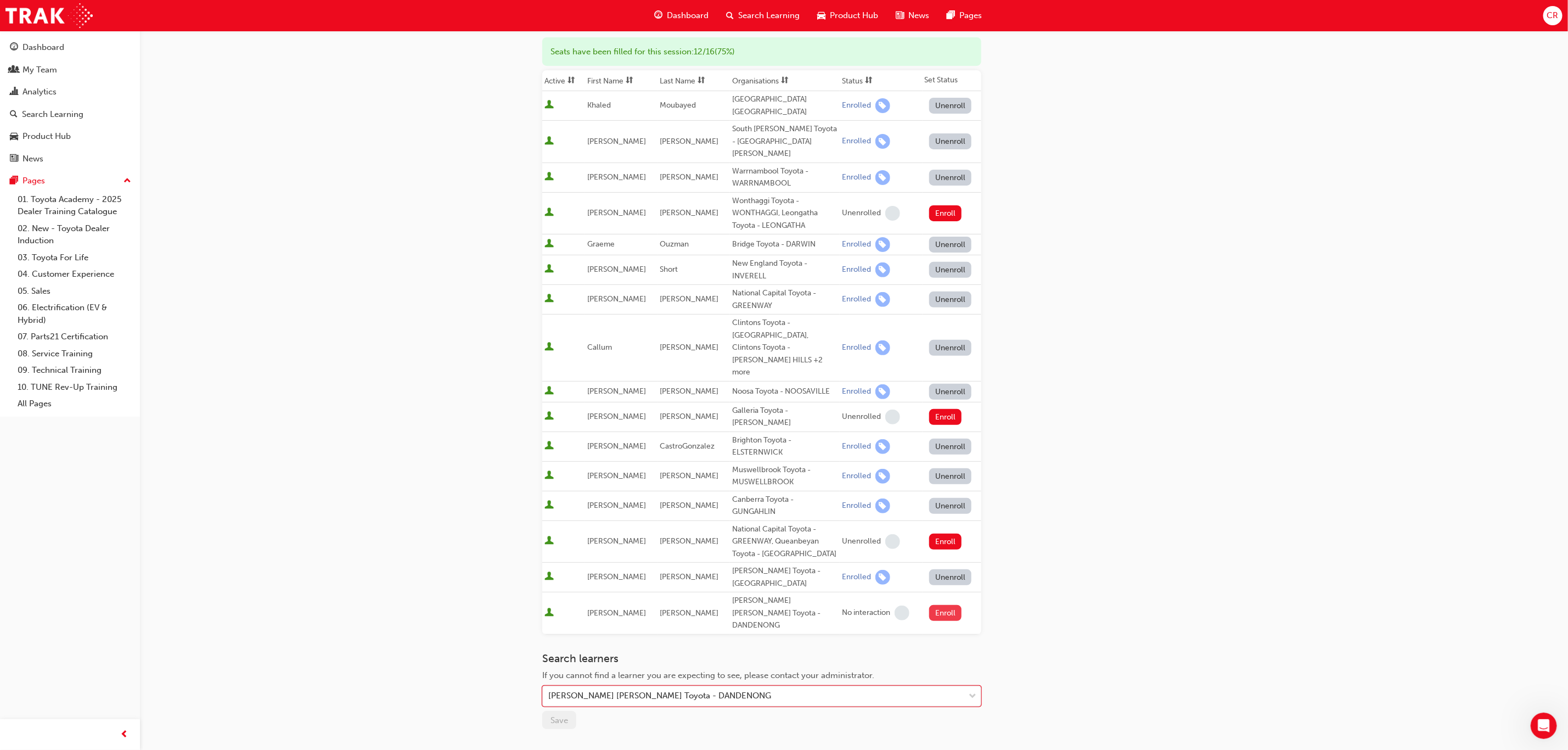
click at [943, 500] on button "Enroll" at bounding box center [946, 613] width 33 height 16
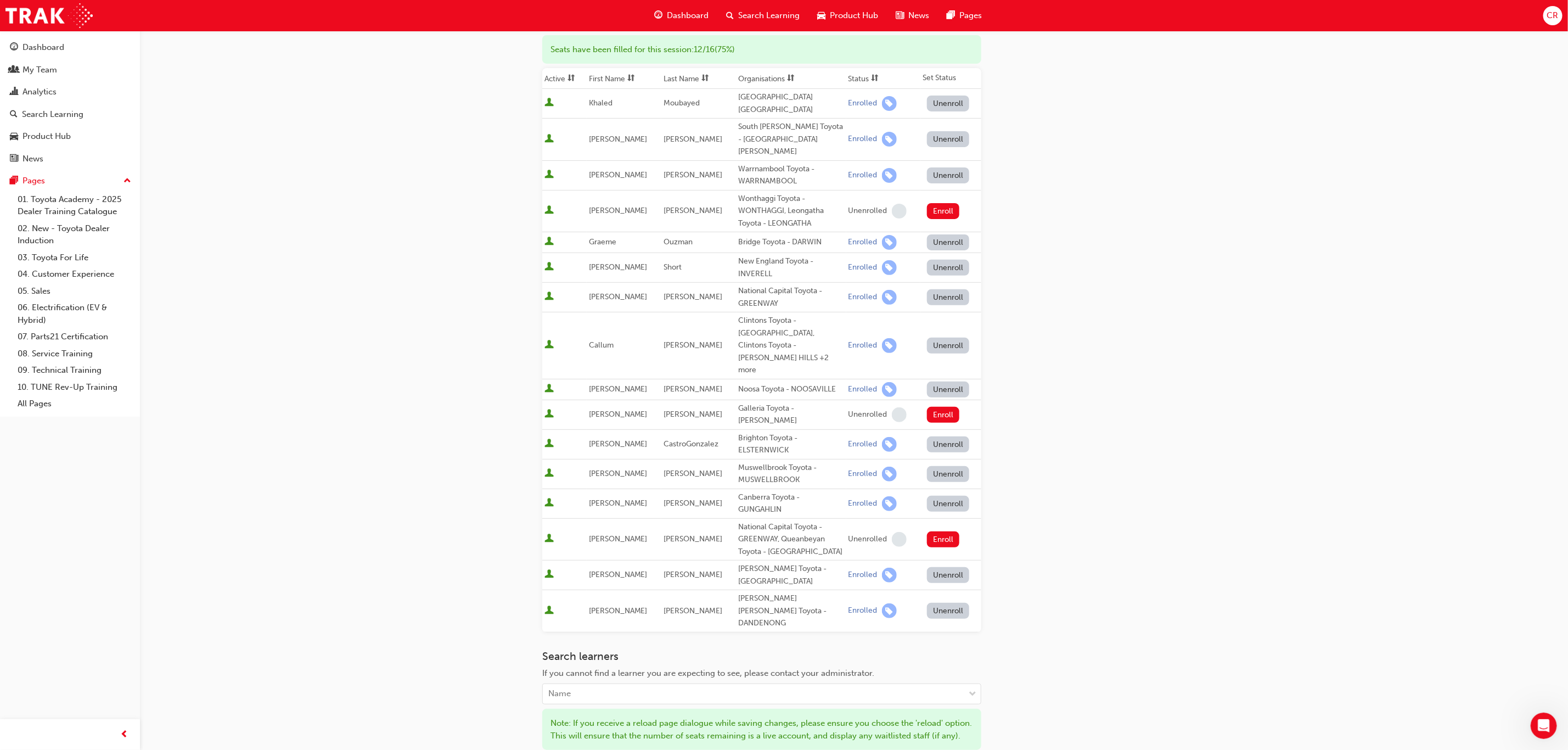
scroll to position [221, 0]
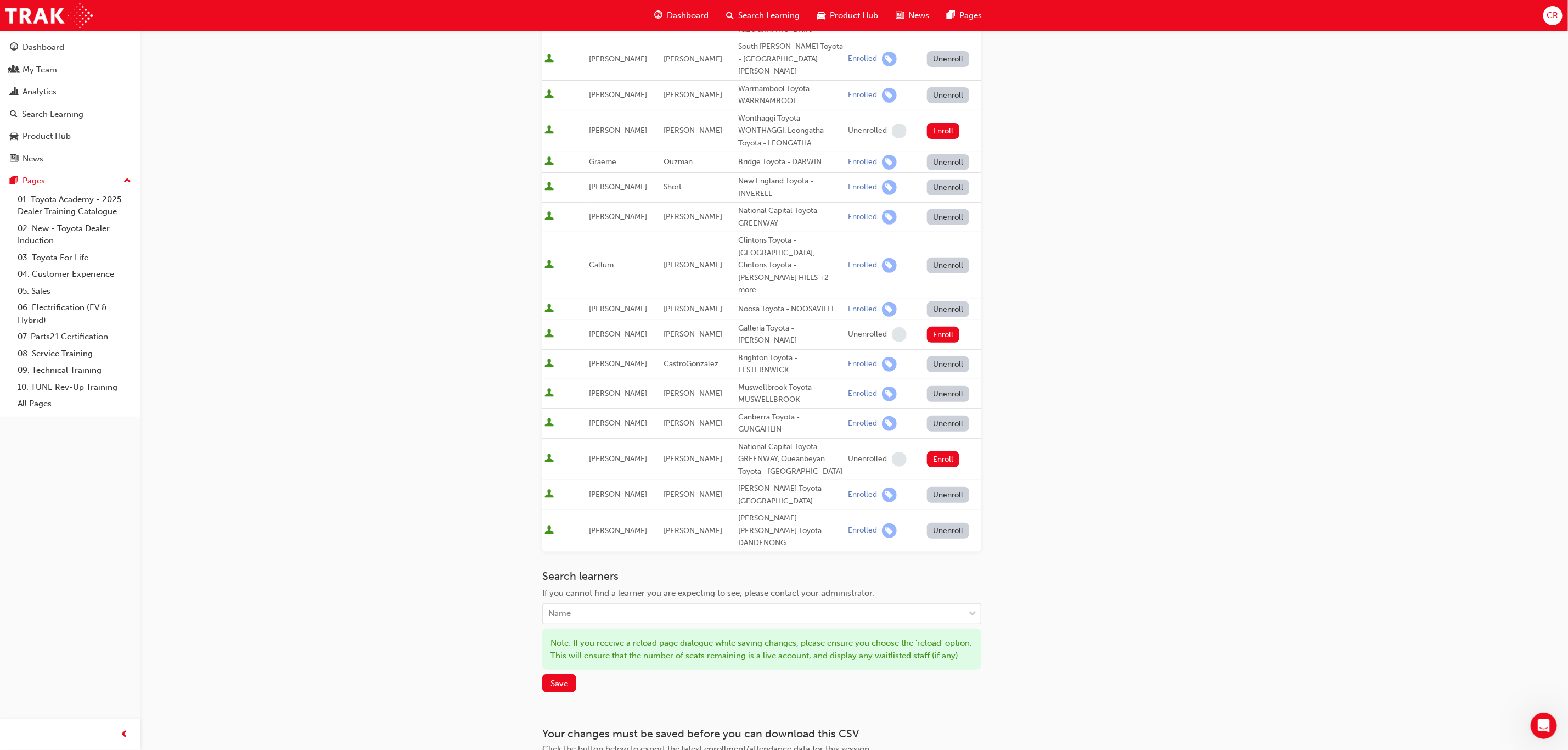
click at [547, 500] on div "Note: If you receive a reload page dialogue while saving changes, please ensure…" at bounding box center [762, 649] width 439 height 41
click at [547, 500] on button "Save" at bounding box center [559, 683] width 34 height 18
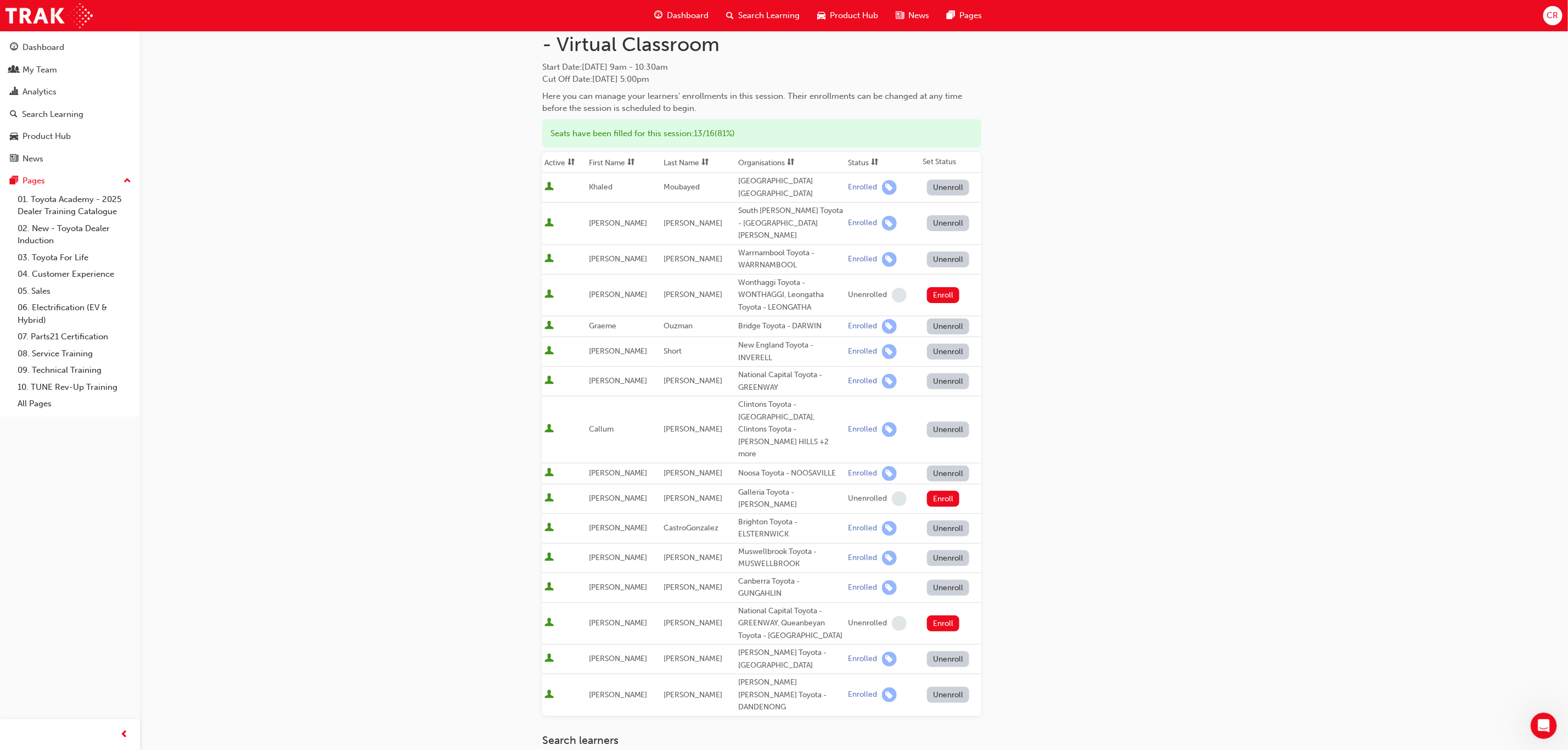
scroll to position [82, 0]
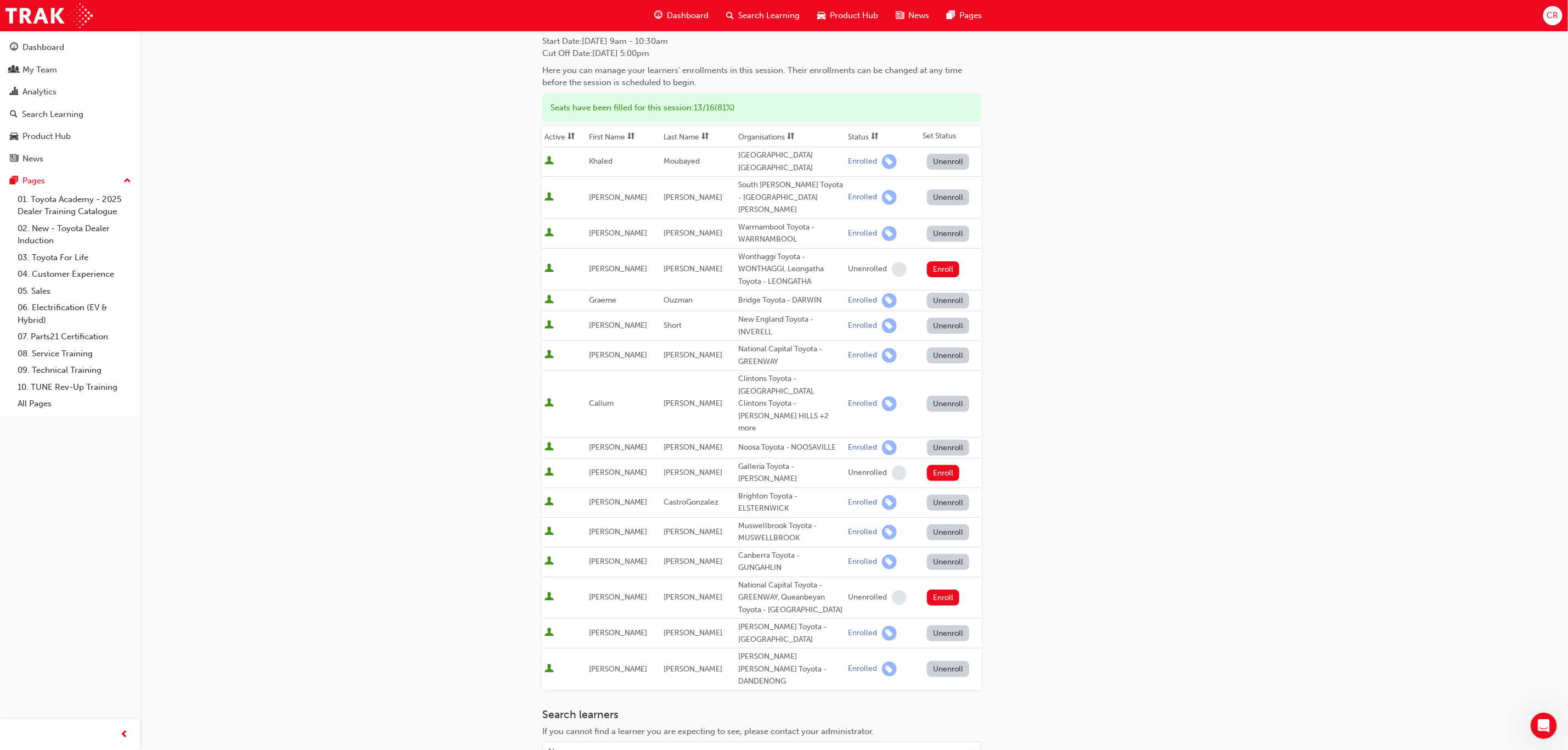
click at [1053, 137] on div "Go to session detail page Manage enrollment for Toyota For Life In Action - Vir…" at bounding box center [784, 425] width 1568 height 1015
click at [1053, 351] on div "Go to session detail page Manage enrollment for Toyota For Life In Action - Vir…" at bounding box center [784, 425] width 1568 height 1015
click at [954, 500] on button "Unenroll" at bounding box center [949, 669] width 43 height 16
click at [778, 500] on div "Name" at bounding box center [754, 752] width 422 height 19
type input "[PERSON_NAME]"
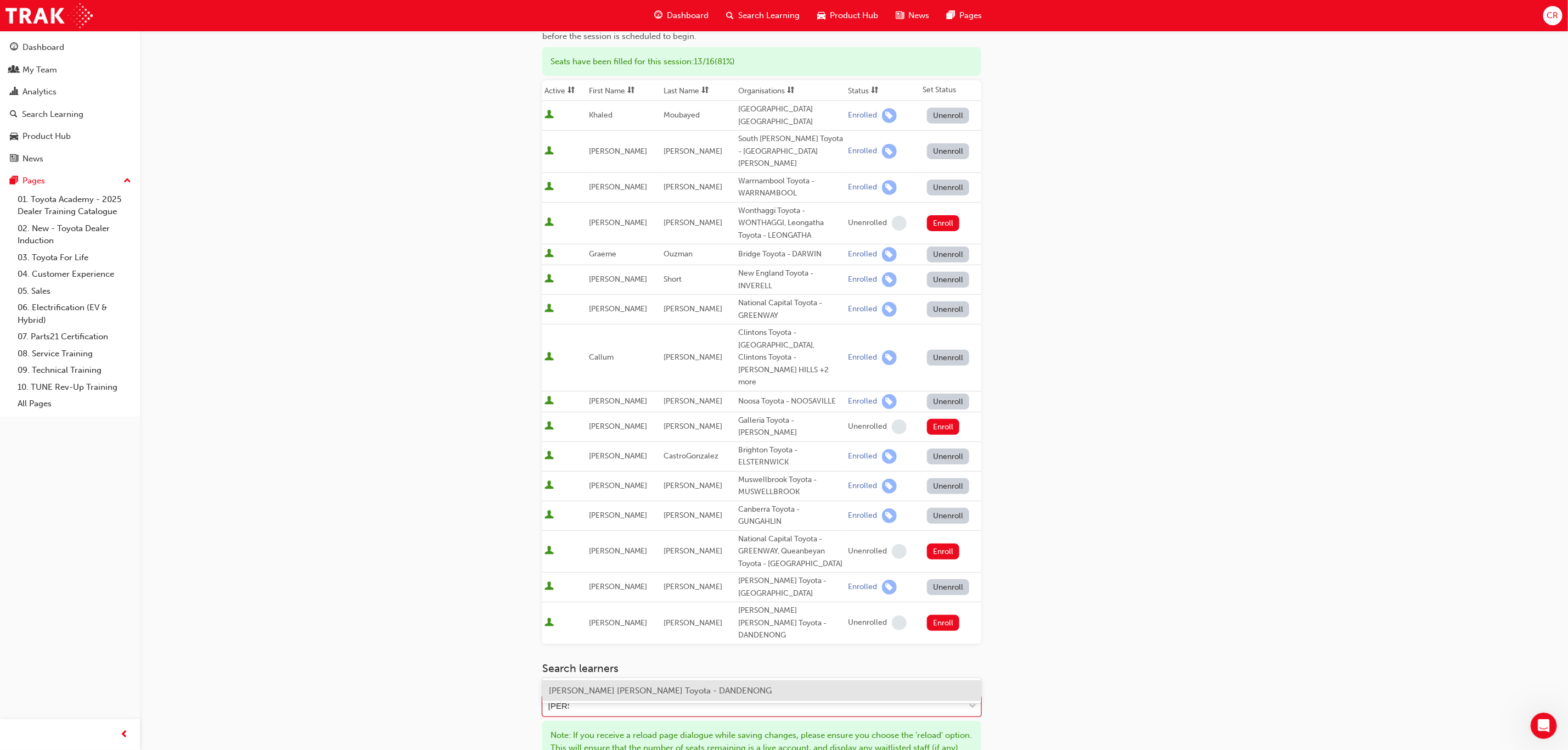
scroll to position [164, 0]
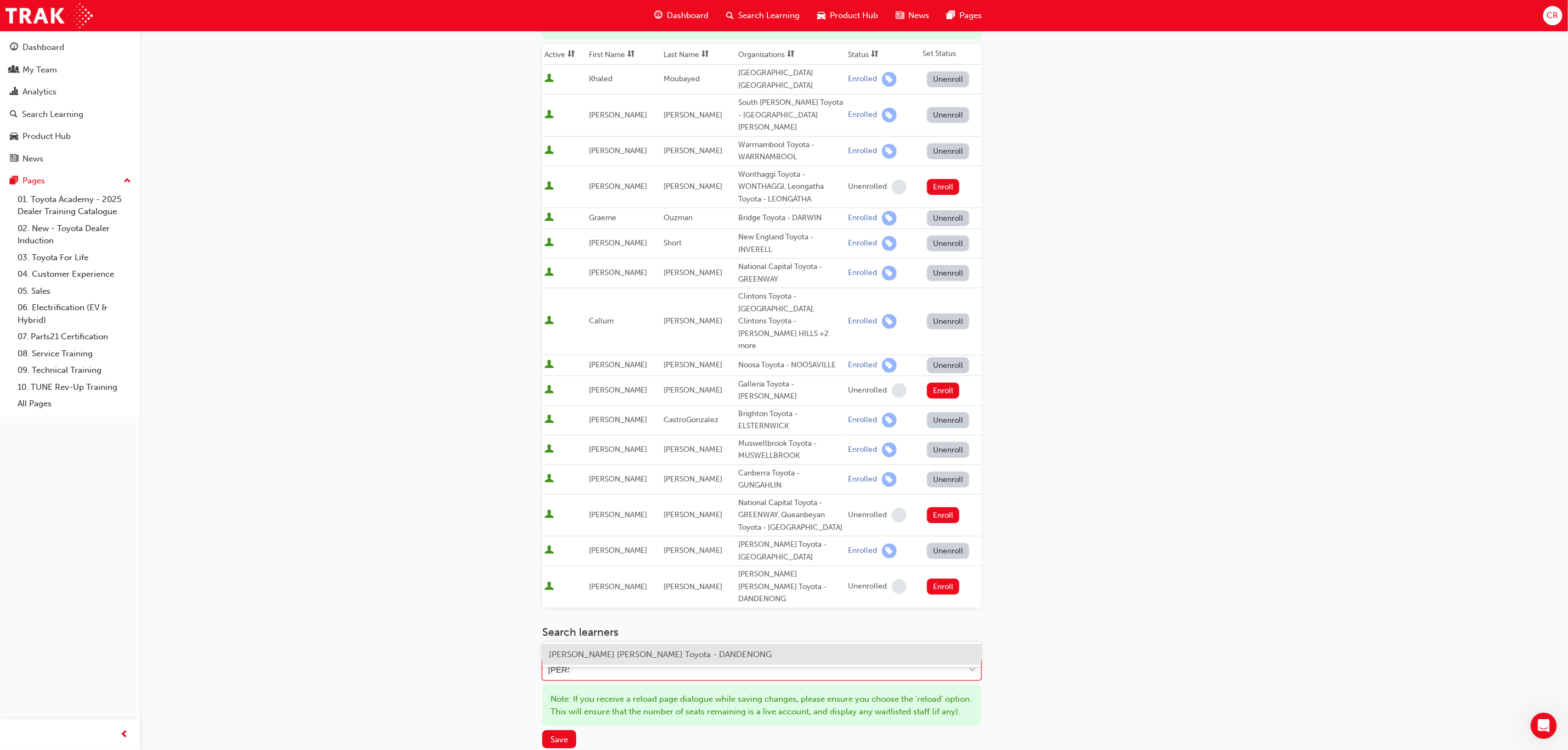
click at [763, 500] on div "[PERSON_NAME] [PERSON_NAME] Toyota - DANDENONG" at bounding box center [762, 654] width 439 height 21
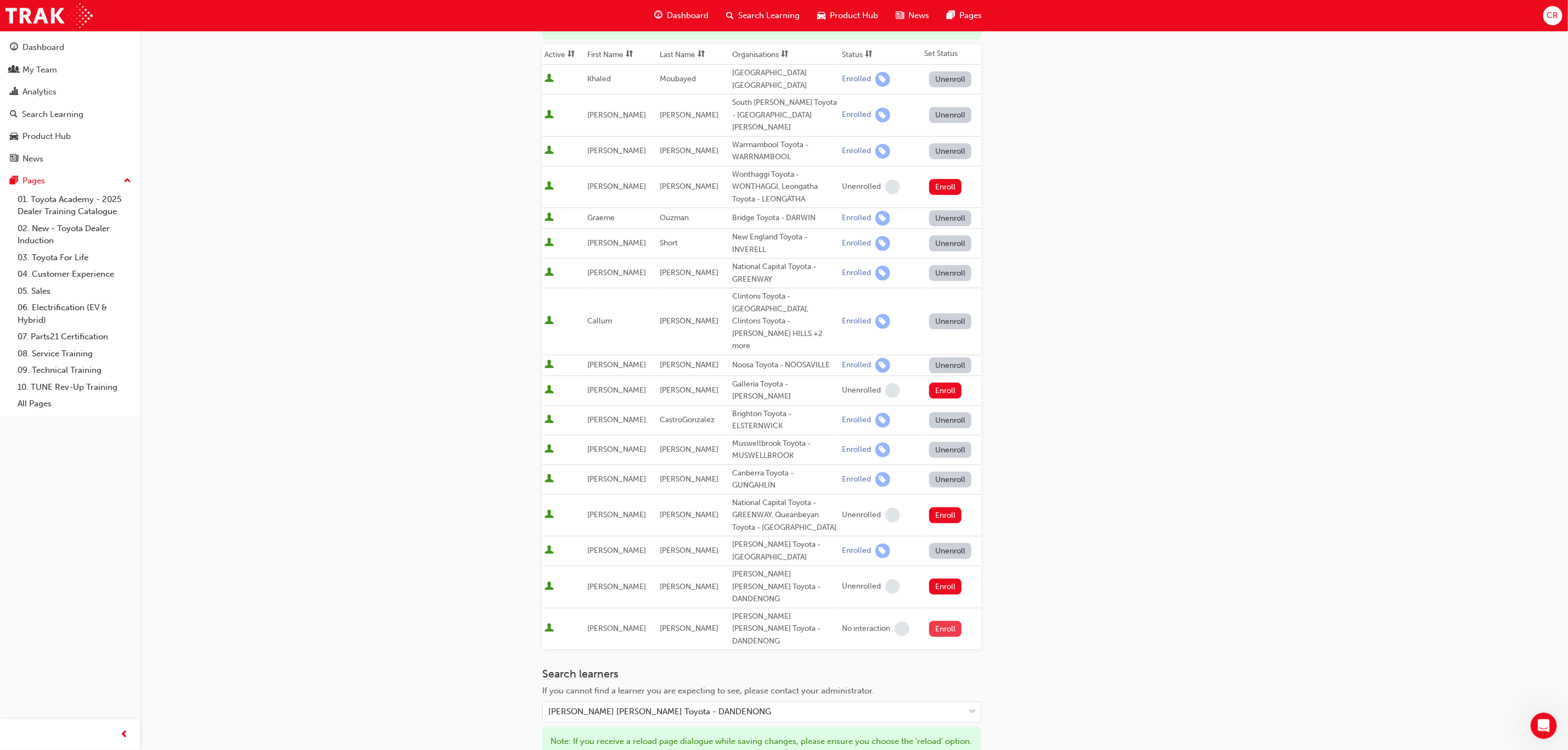
click at [945, 500] on button "Enroll" at bounding box center [946, 629] width 33 height 16
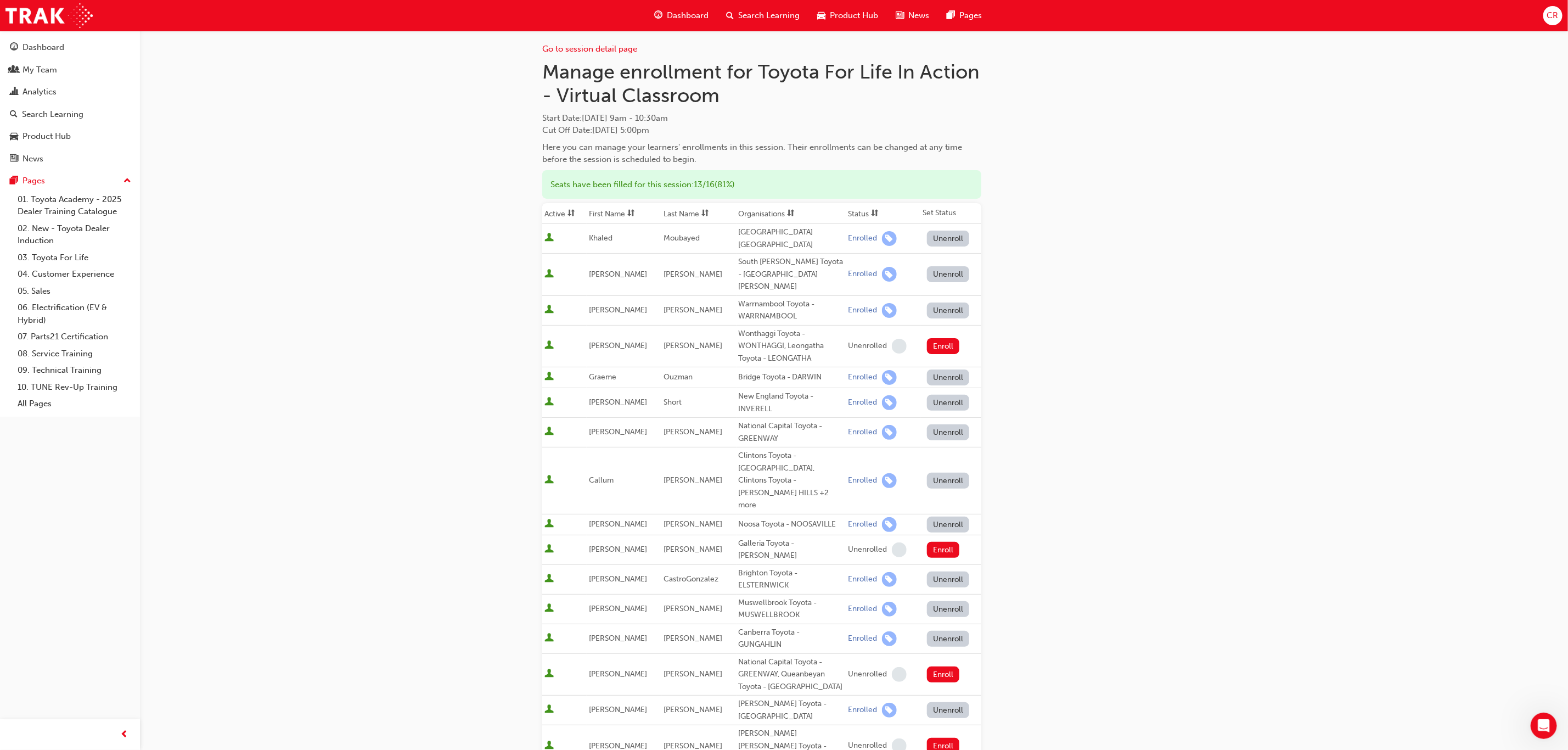
scroll to position [0, 0]
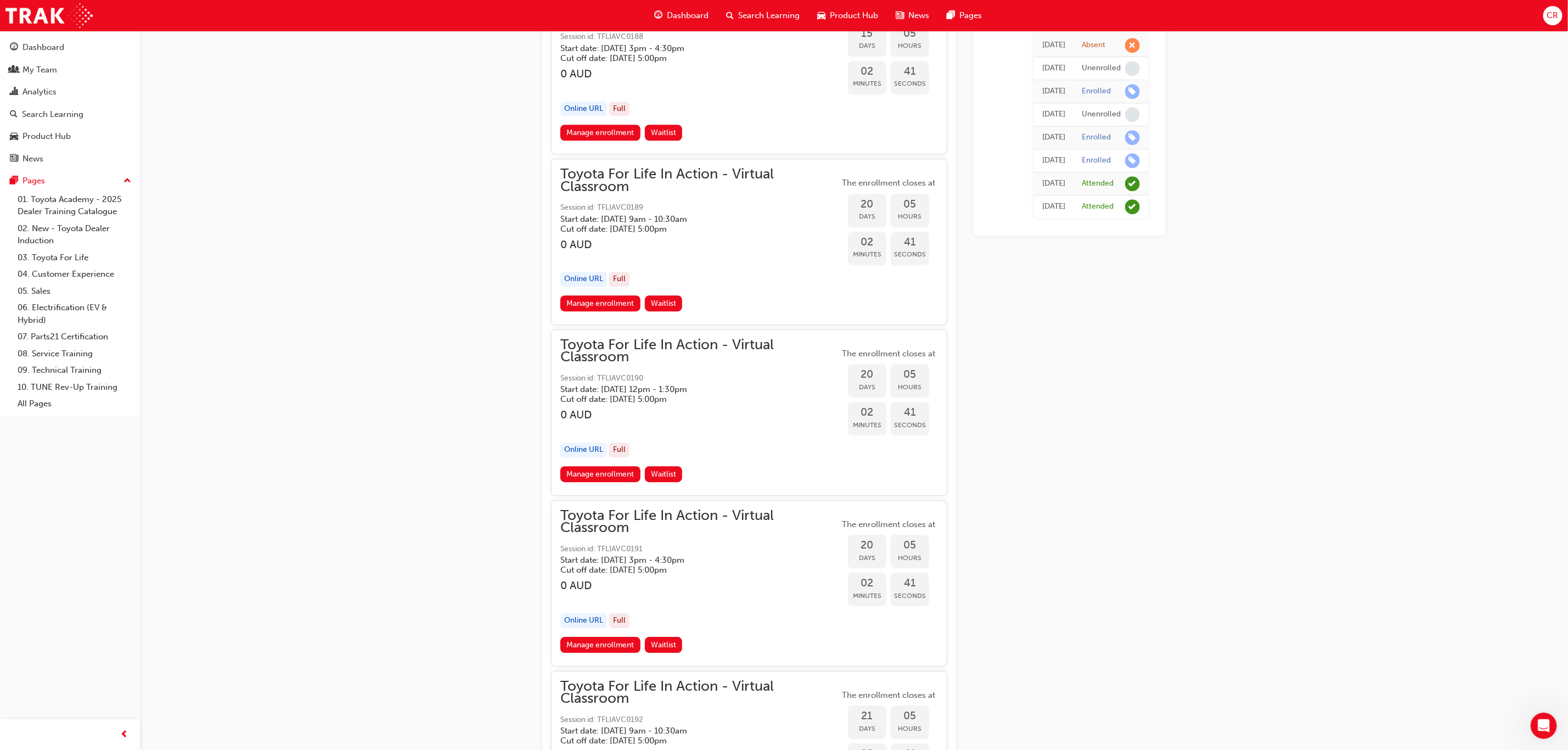
scroll to position [5235, 0]
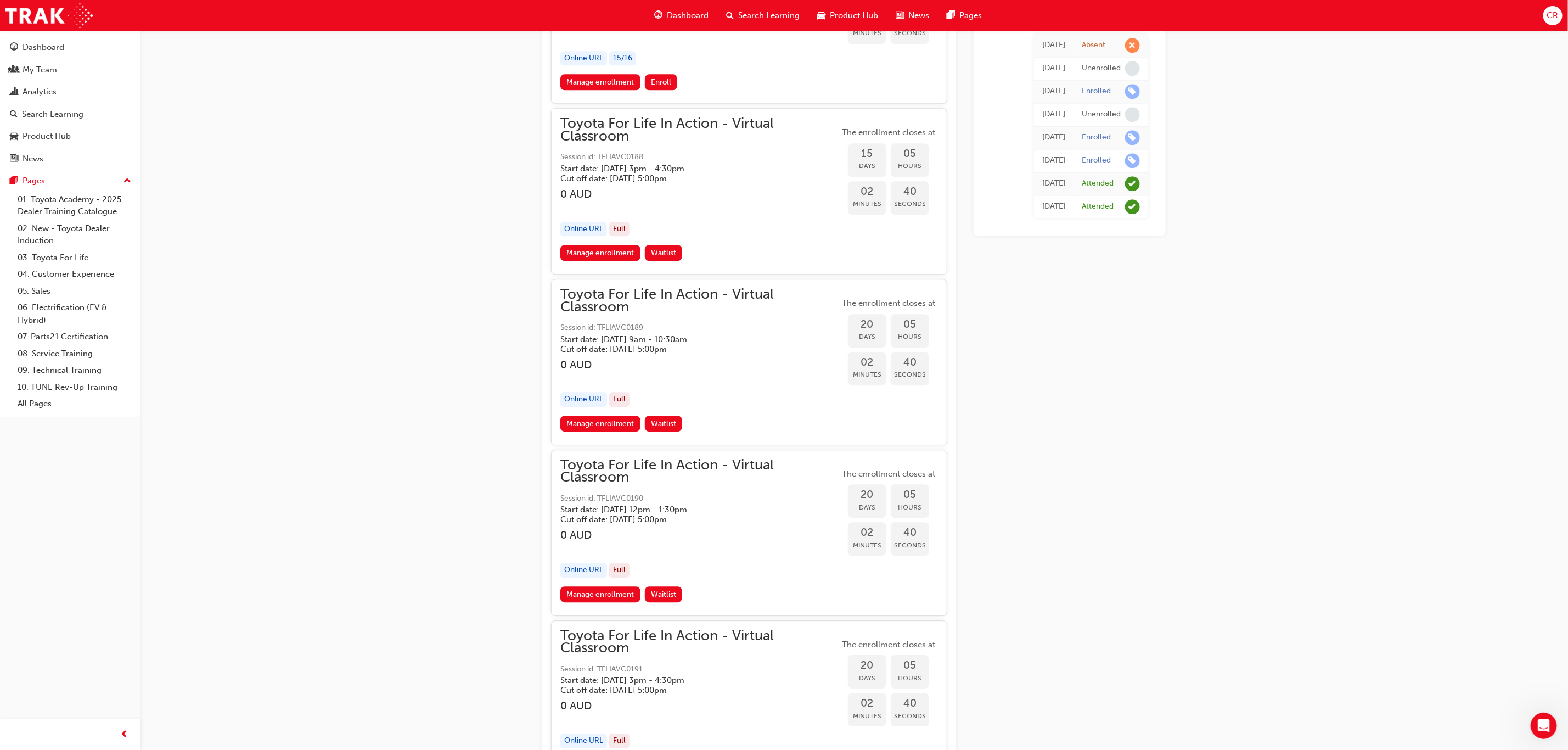
click at [709, 358] on h3 "0 AUD" at bounding box center [700, 365] width 279 height 13
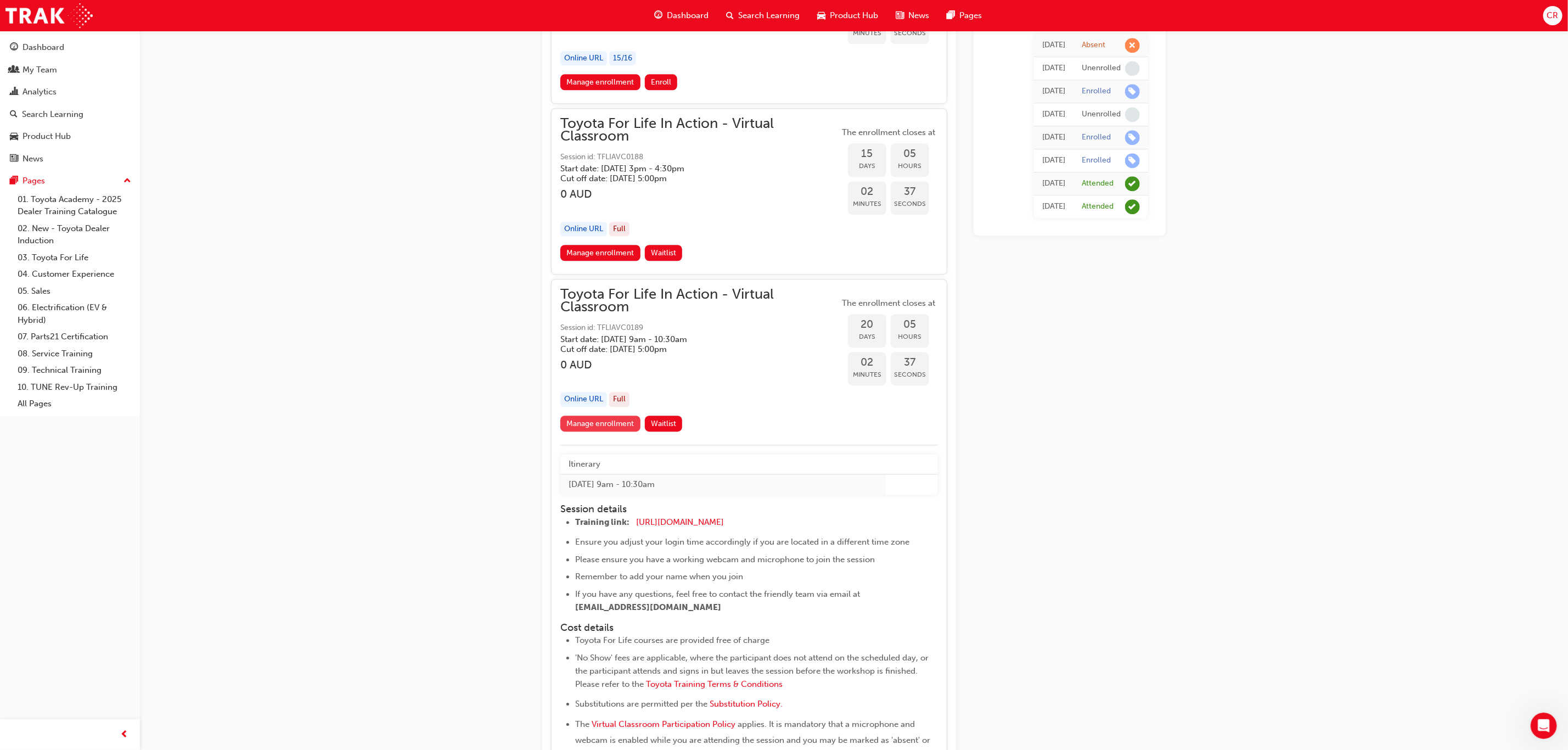
click at [624, 416] on link "Manage enrollment" at bounding box center [600, 423] width 80 height 16
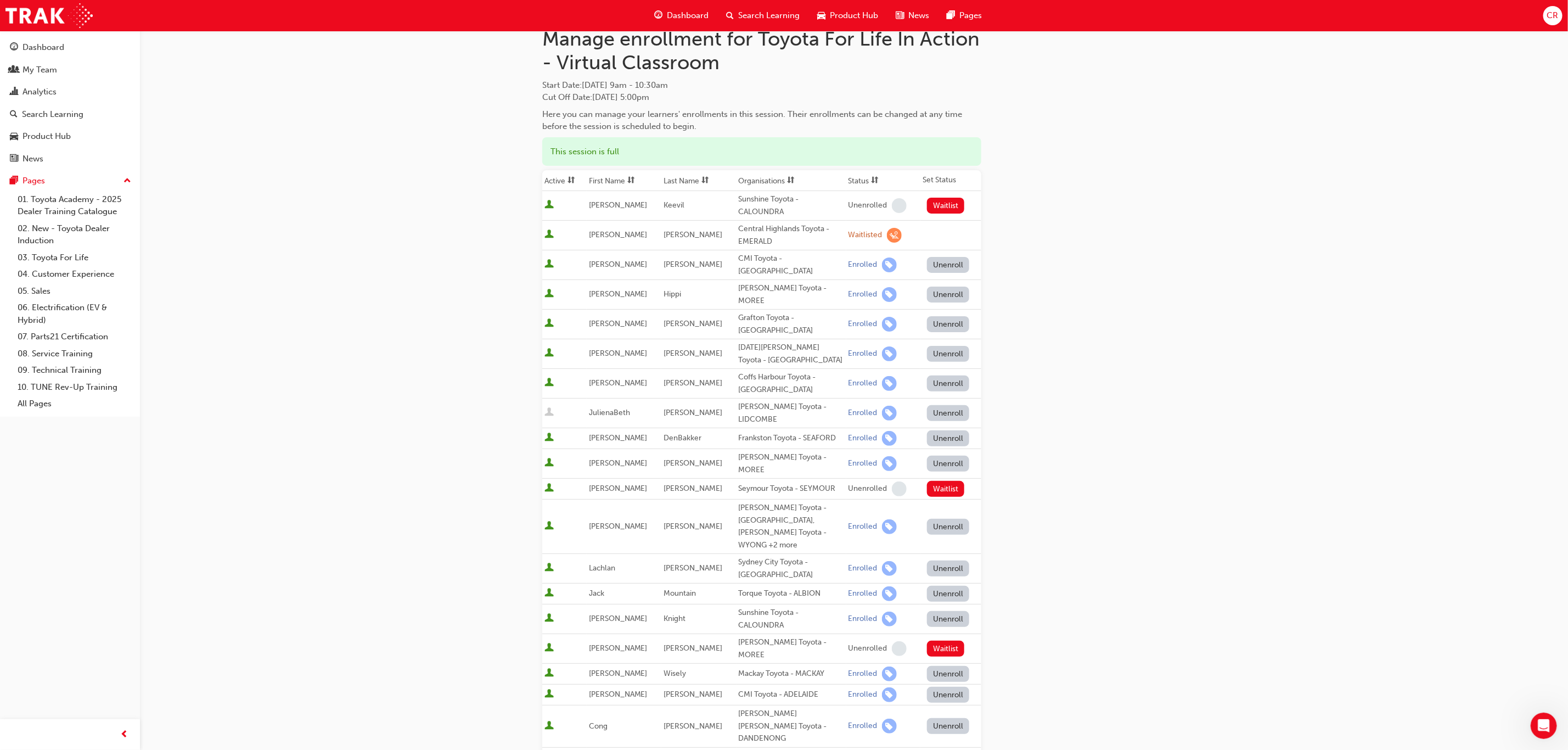
scroll to position [10, 0]
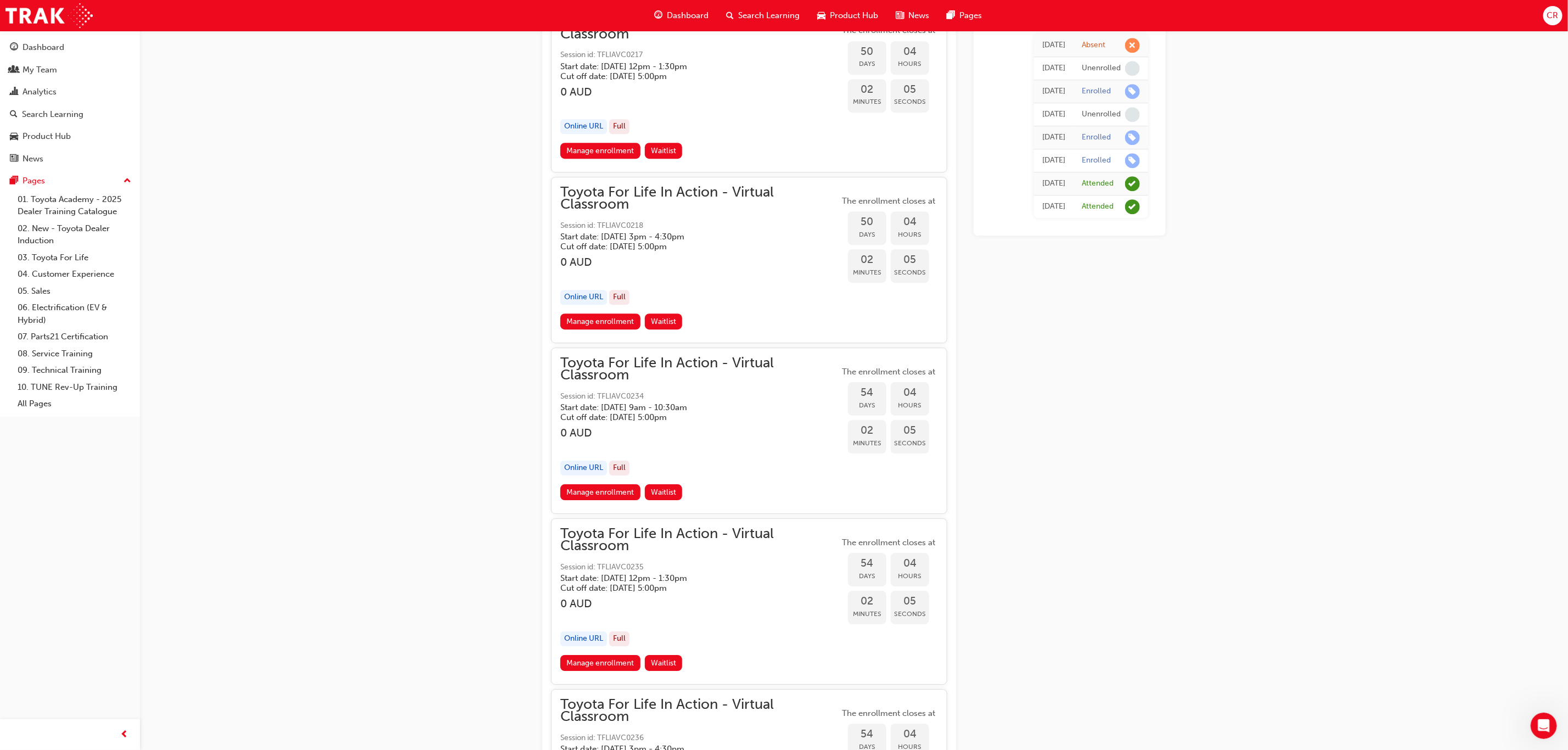
scroll to position [12152, 0]
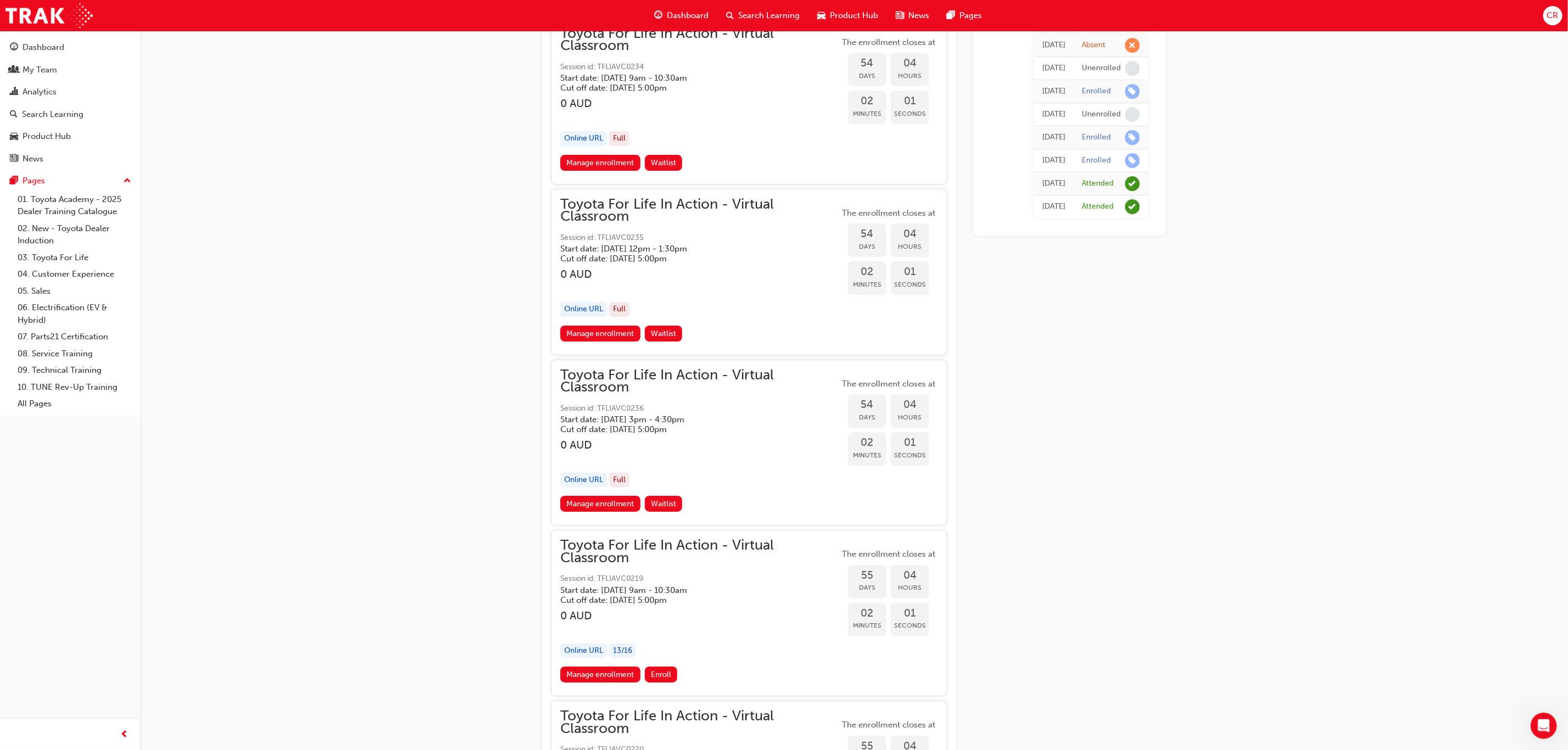
click at [712, 500] on div "Online URL 13 / 16" at bounding box center [700, 651] width 279 height 15
click at [600, 500] on link "Manage enrollment" at bounding box center [600, 675] width 80 height 16
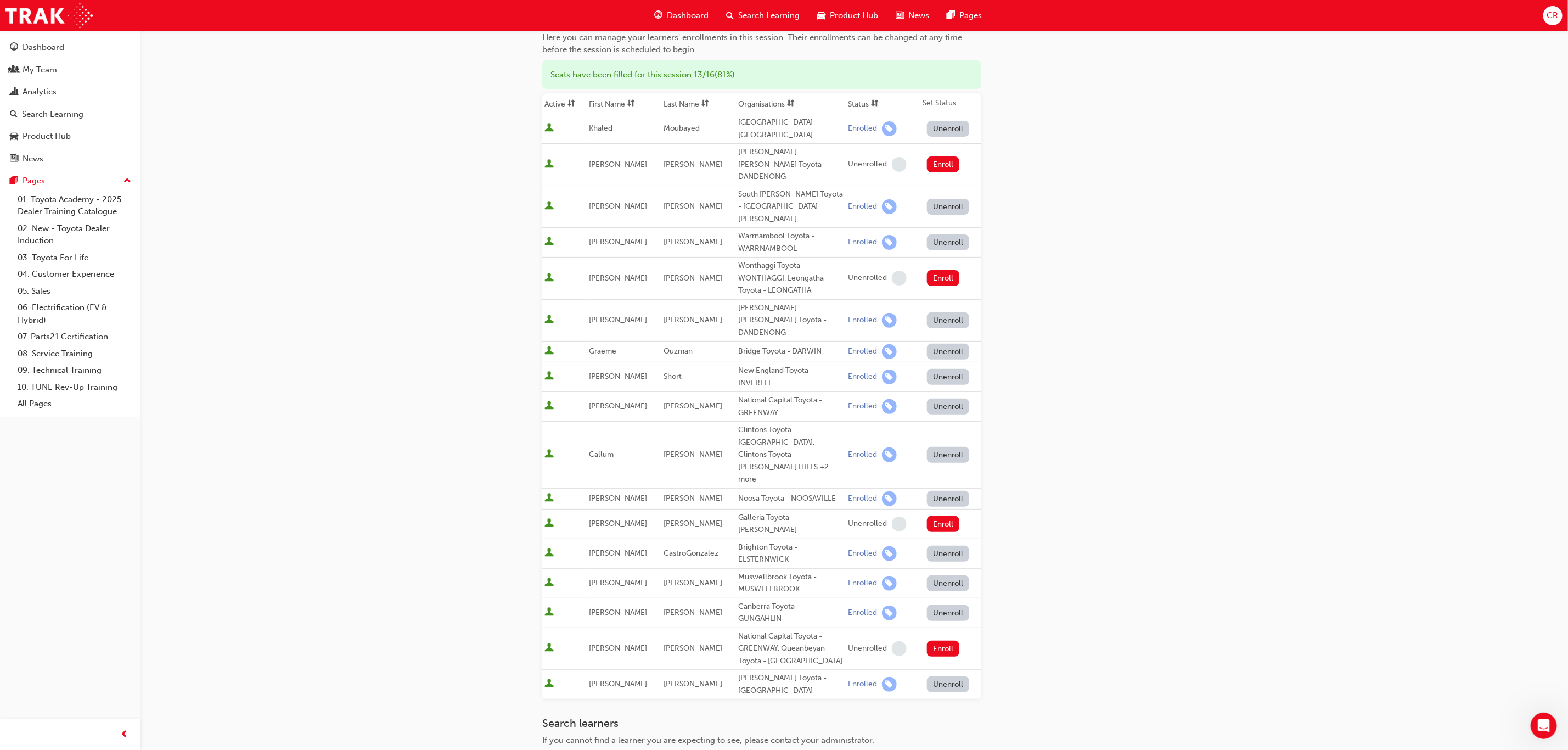
scroll to position [86, 0]
